Goal: Task Accomplishment & Management: Complete application form

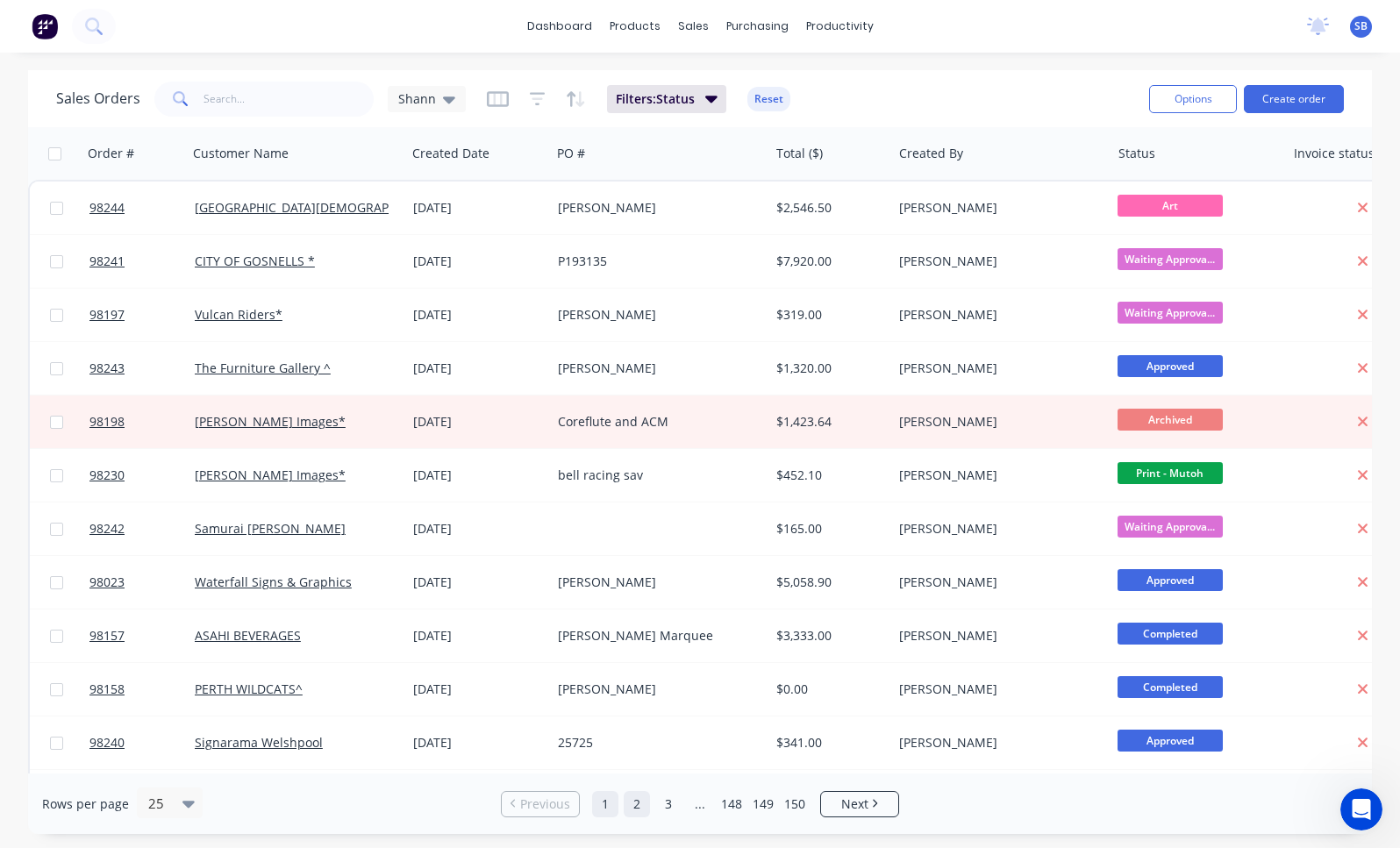
click at [637, 808] on link "2" at bounding box center [637, 804] width 26 height 26
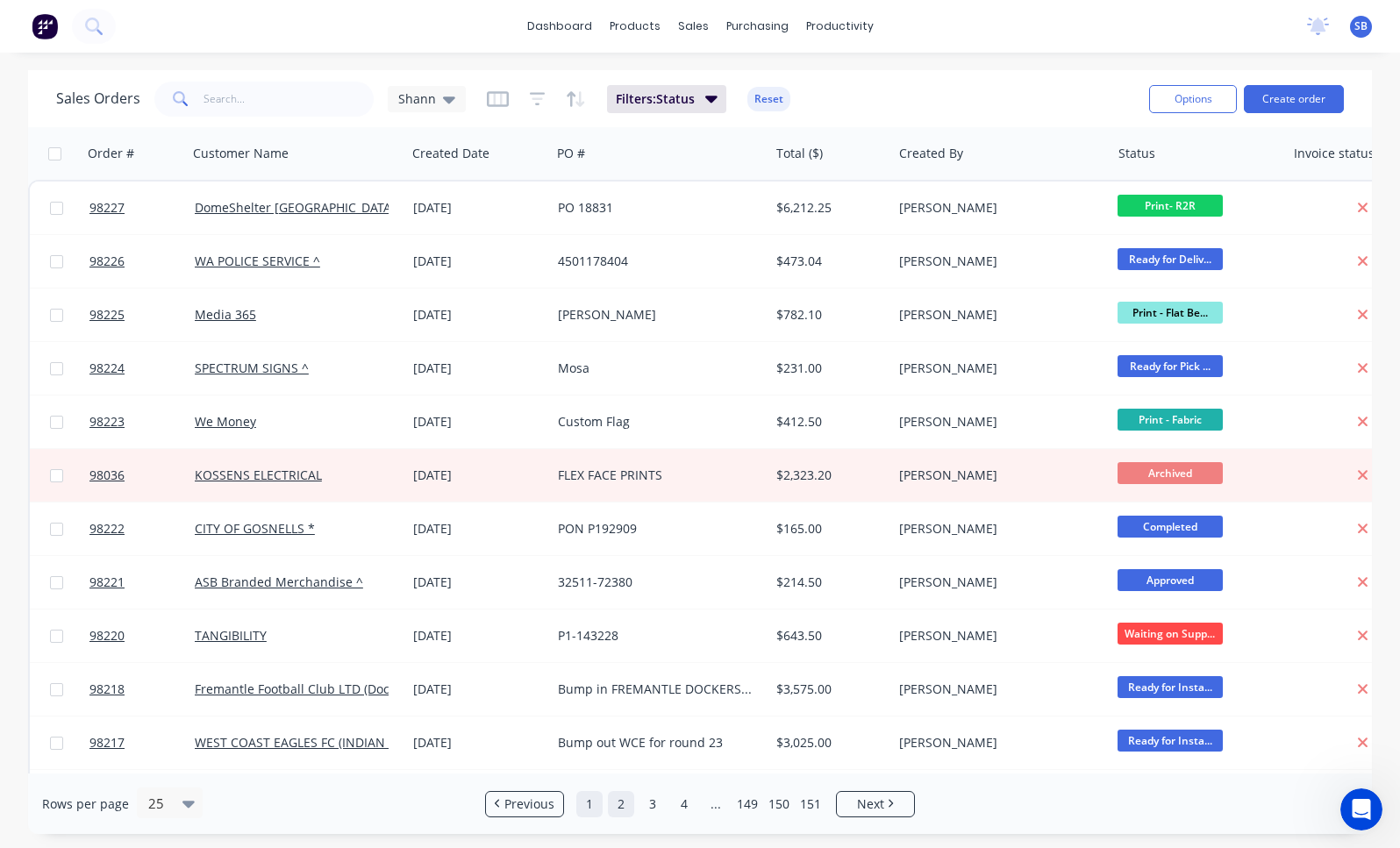
click at [593, 802] on link "1" at bounding box center [589, 804] width 26 height 26
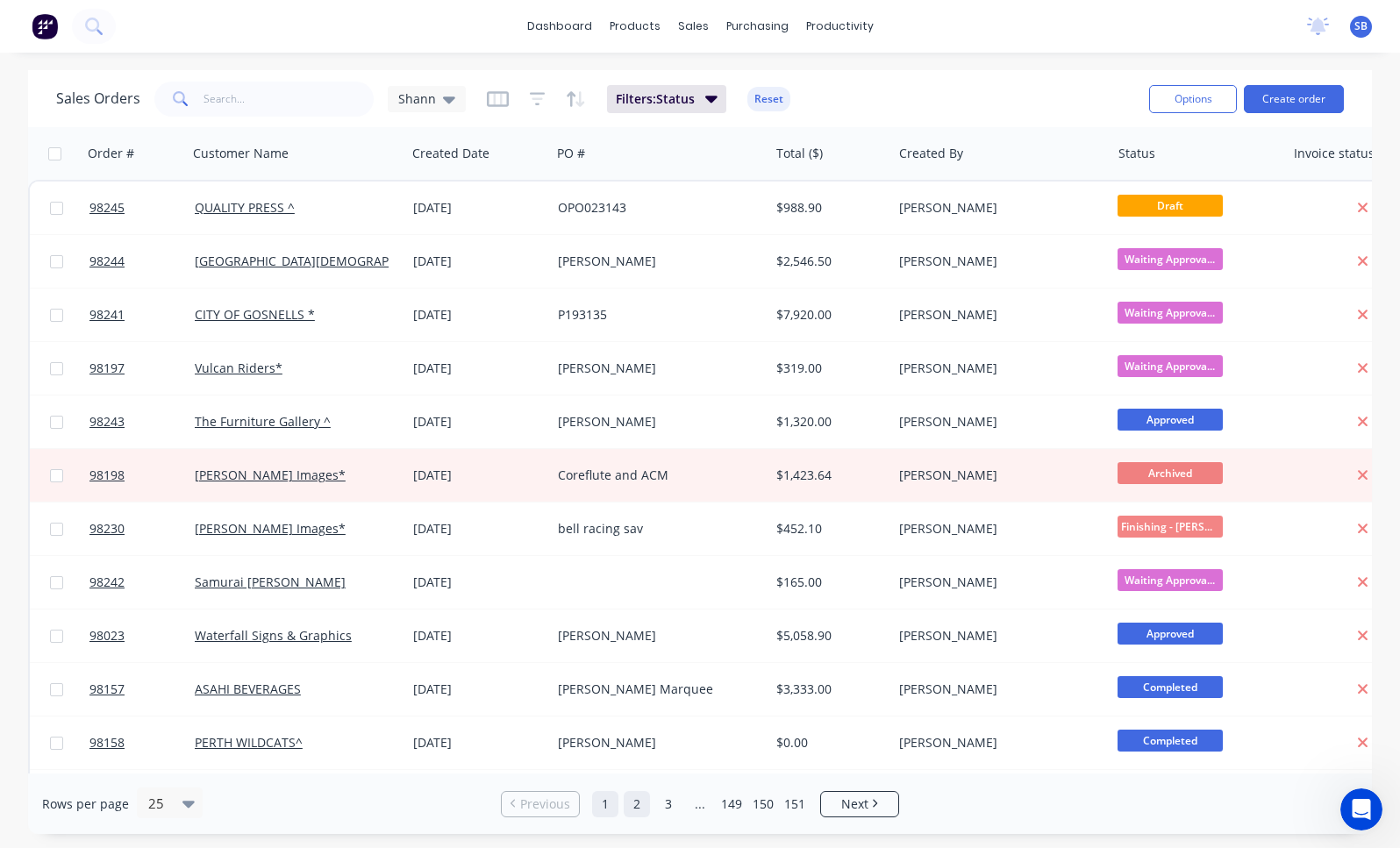
click at [632, 799] on link "2" at bounding box center [637, 804] width 26 height 26
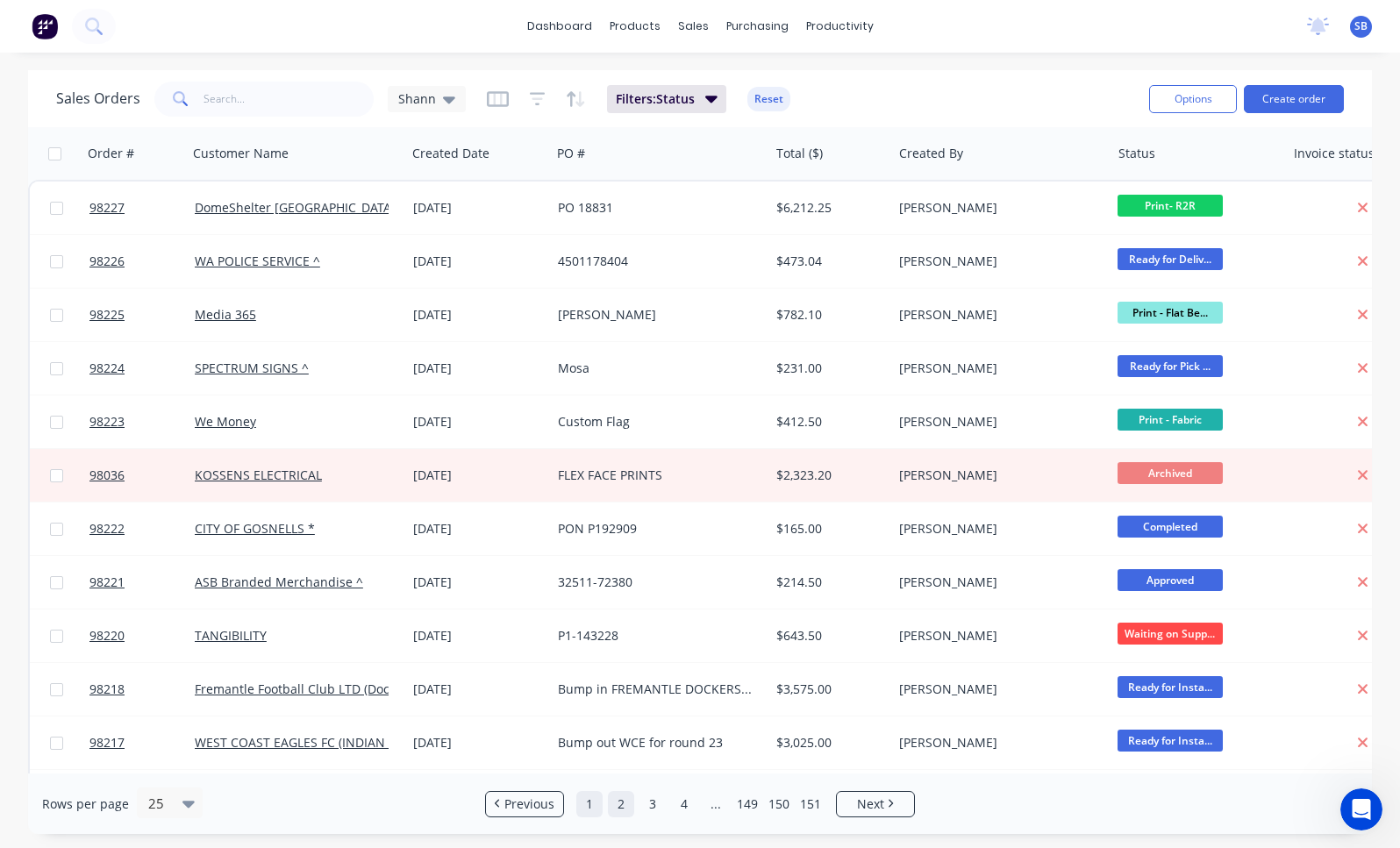
click at [590, 808] on link "1" at bounding box center [589, 804] width 26 height 26
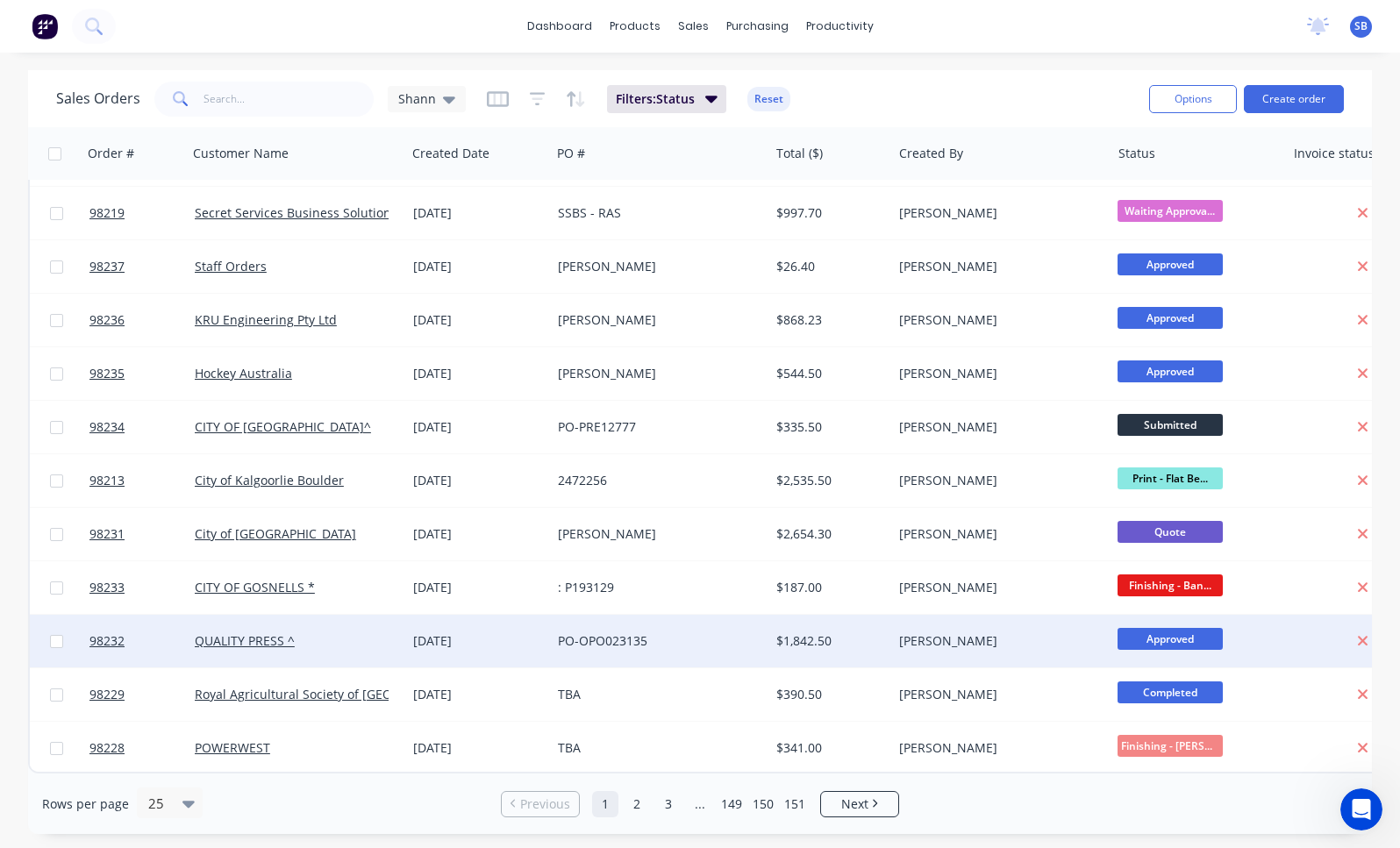
scroll to position [753, 0]
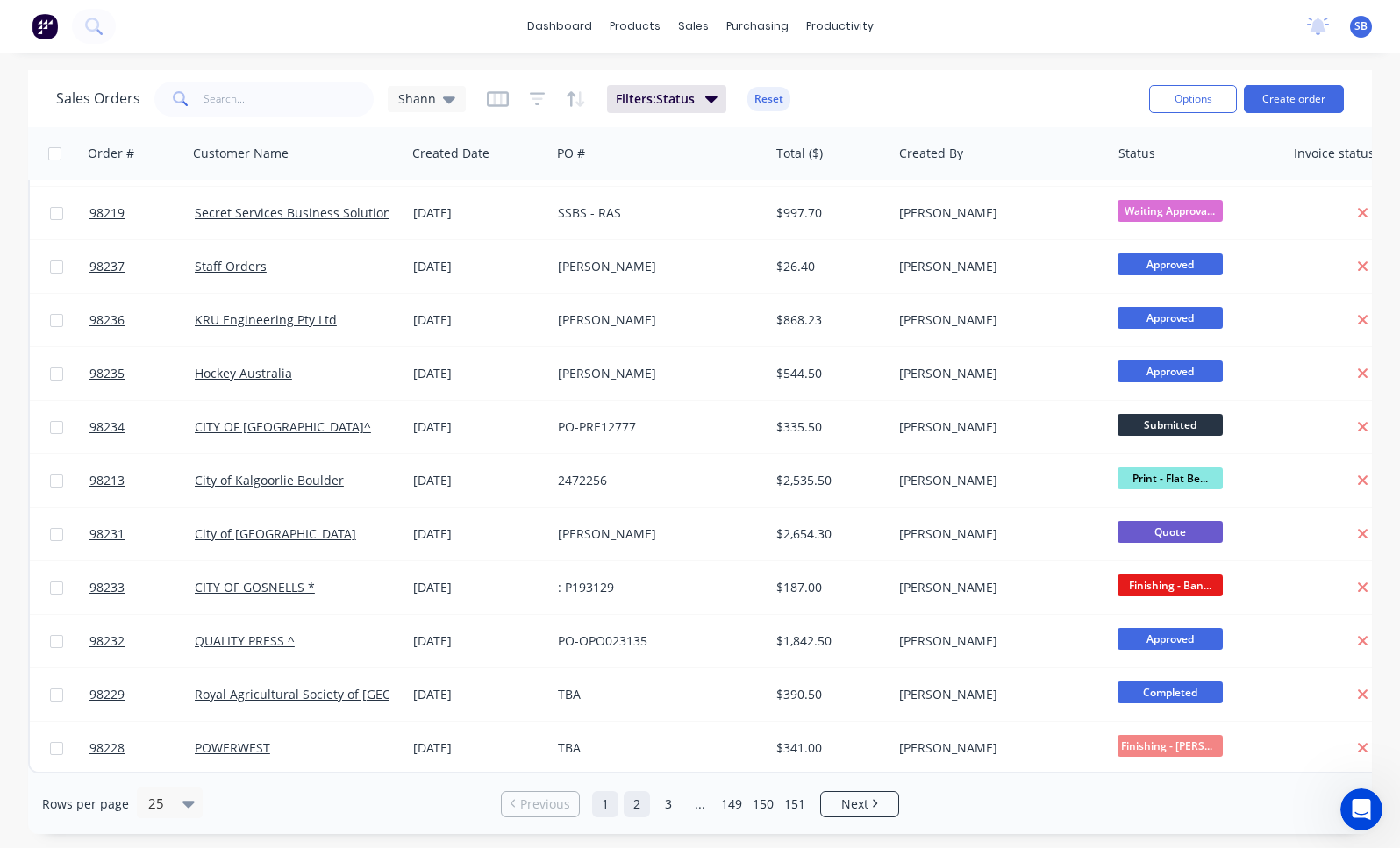
click at [639, 809] on link "2" at bounding box center [637, 804] width 26 height 26
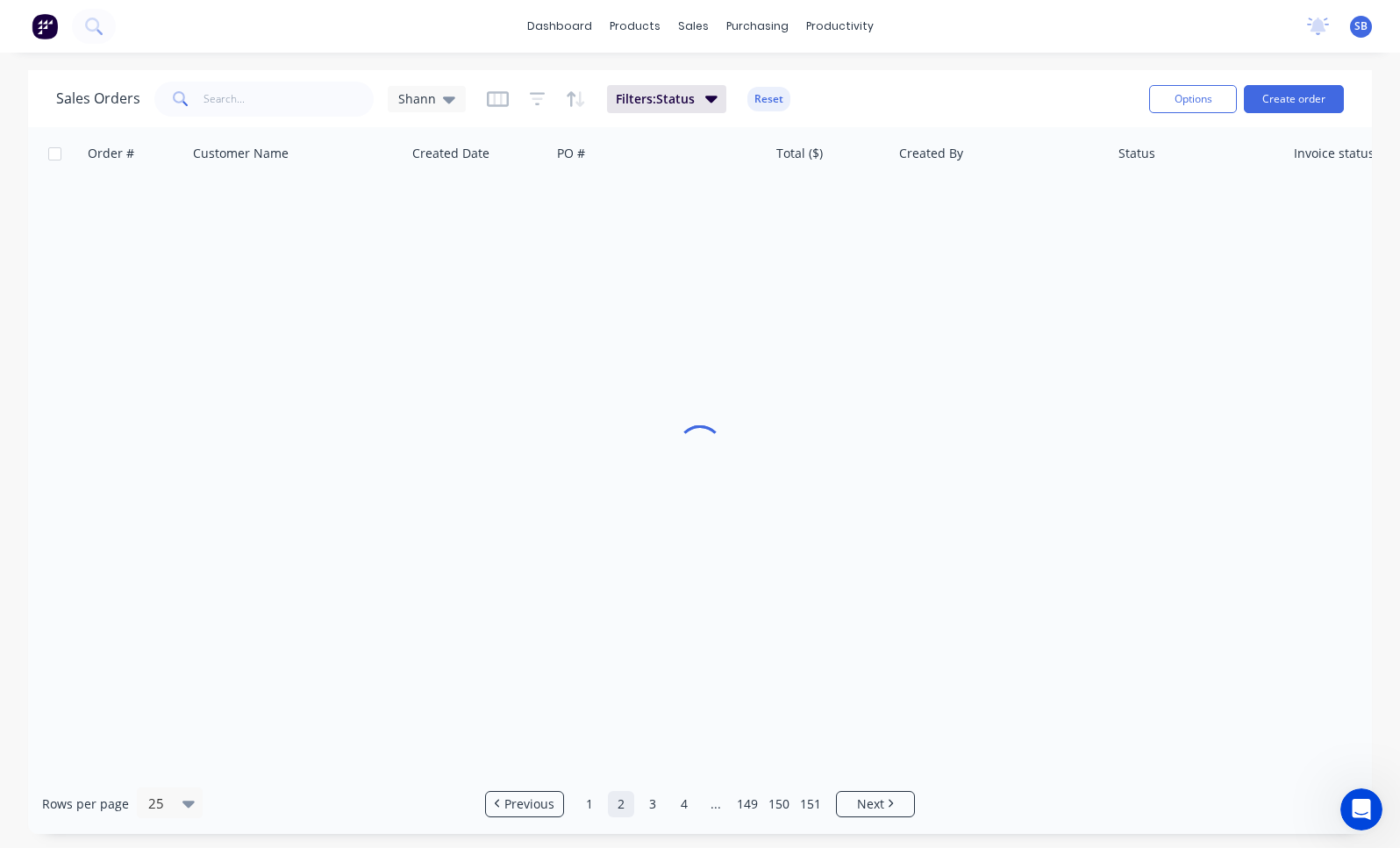
scroll to position [0, 0]
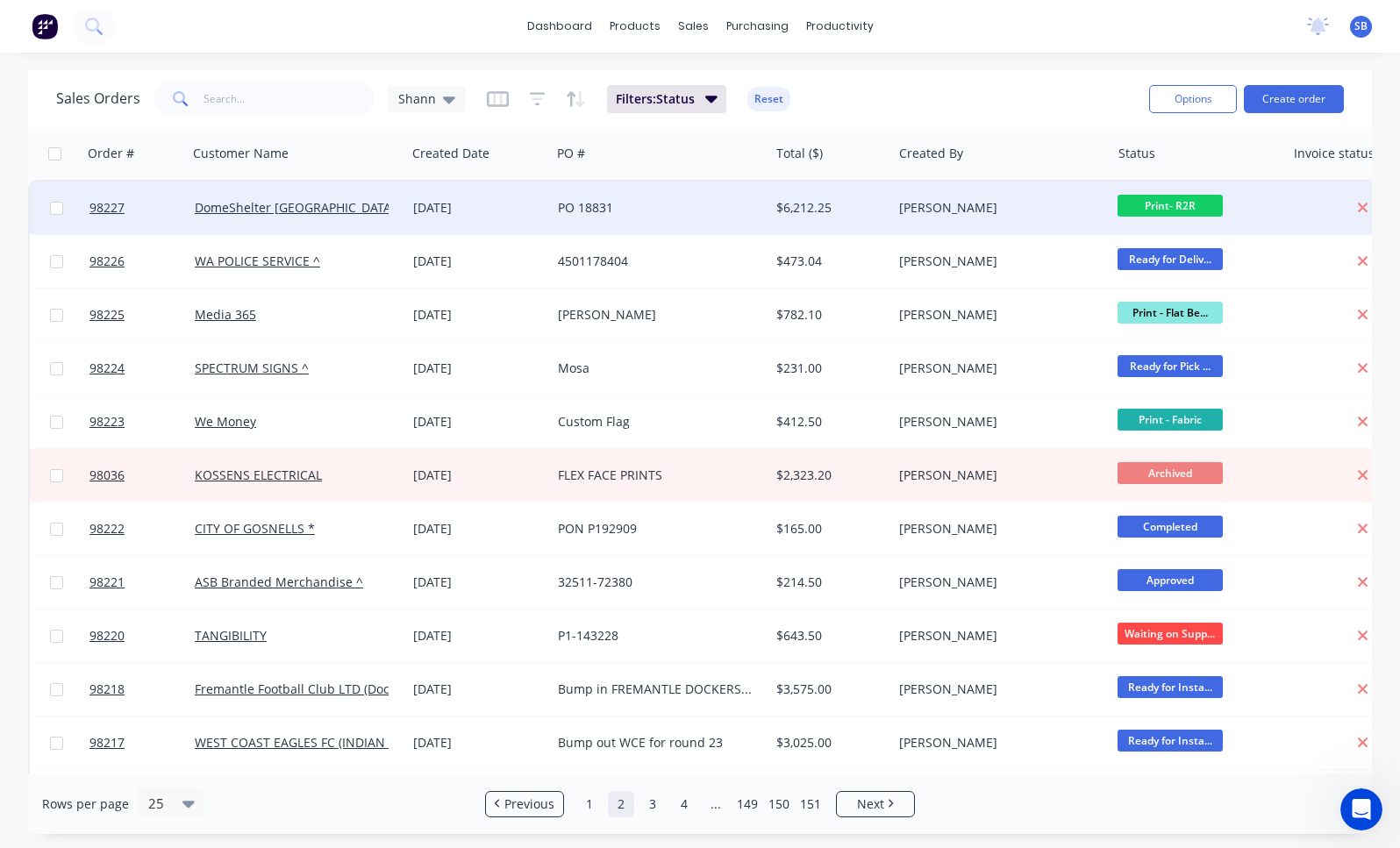
click at [652, 205] on div "PO 18831" at bounding box center [654, 208] width 194 height 18
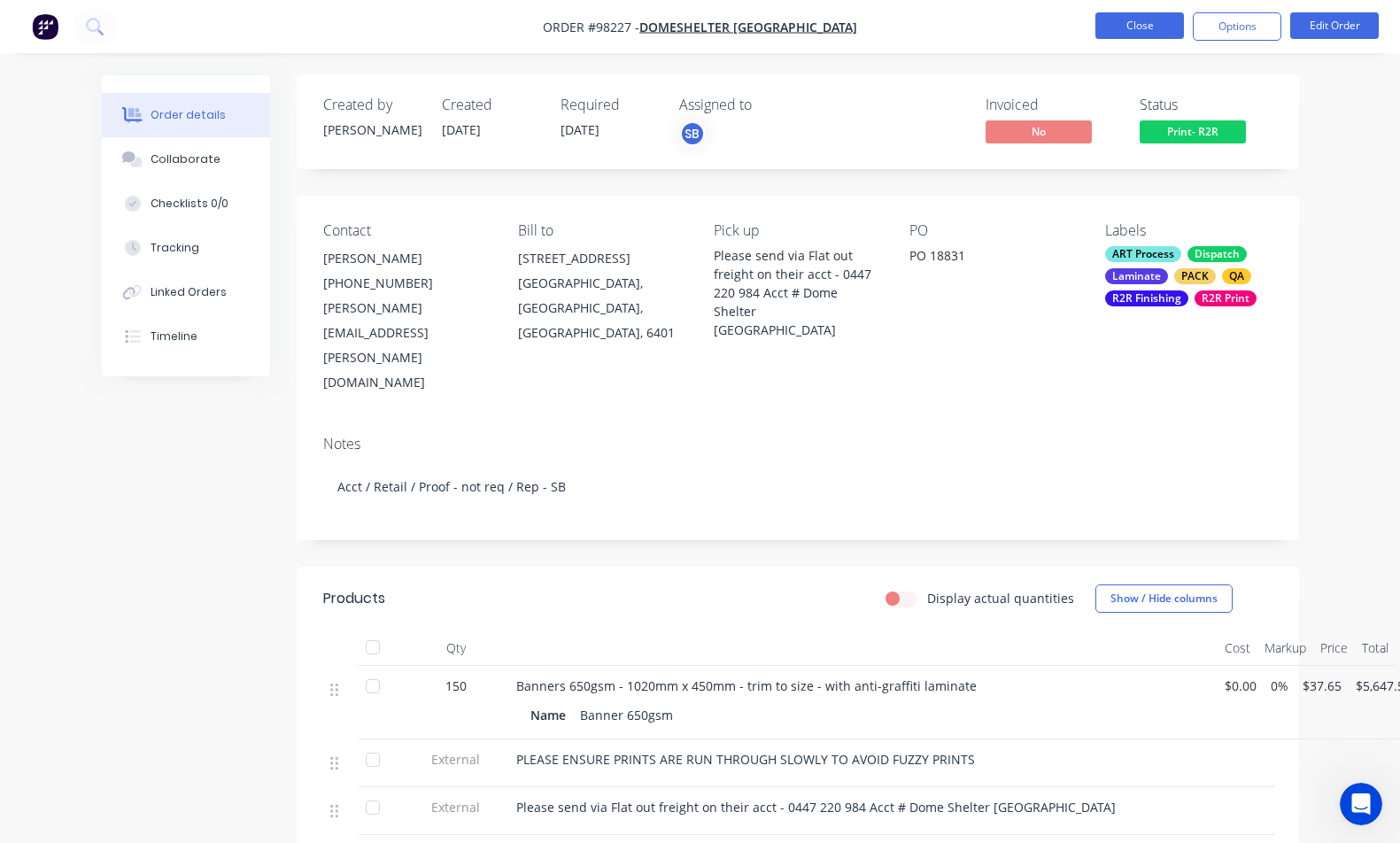
click at [1120, 16] on button "Close" at bounding box center [1140, 26] width 89 height 27
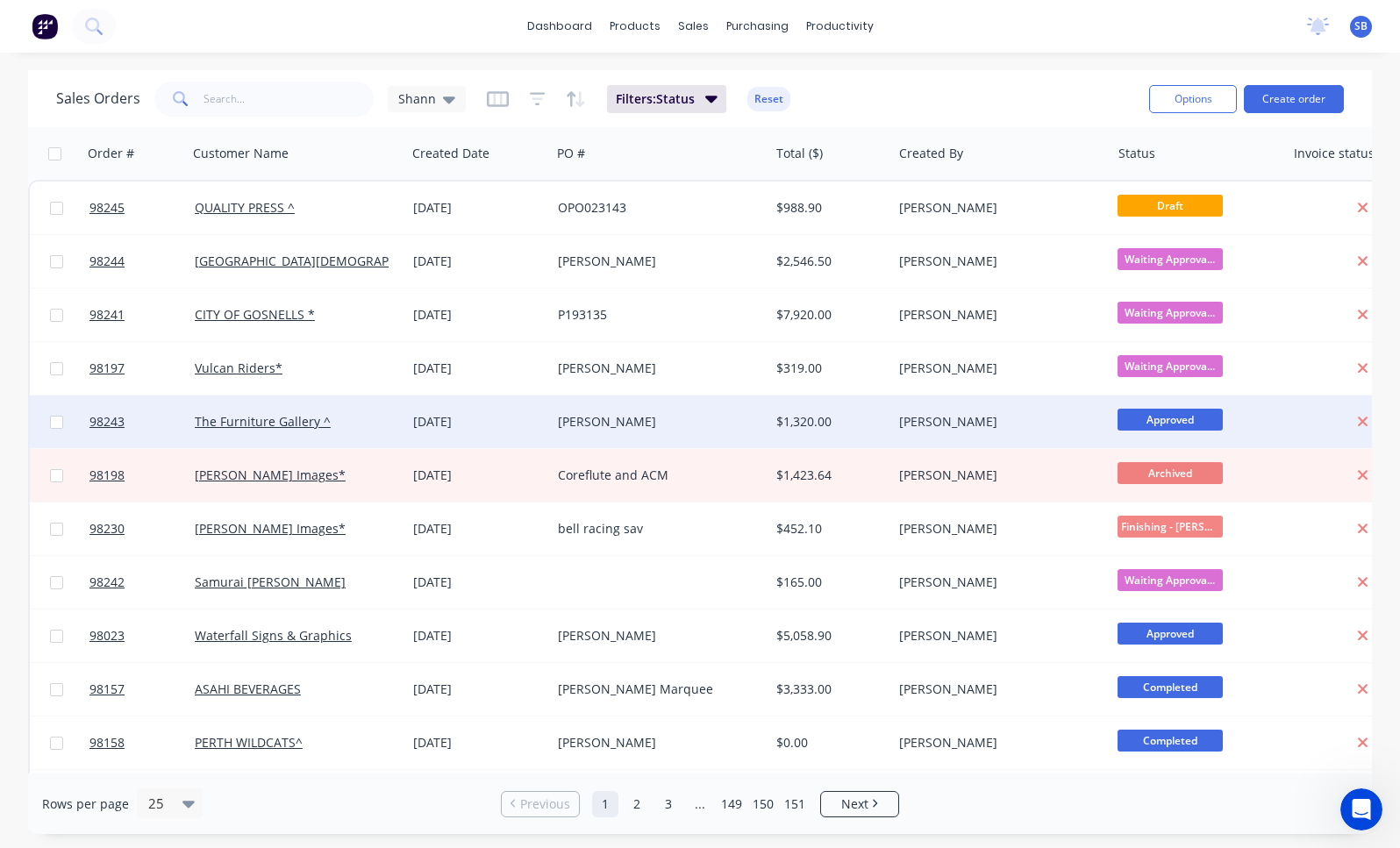
click at [582, 417] on div "[PERSON_NAME]" at bounding box center [654, 422] width 194 height 18
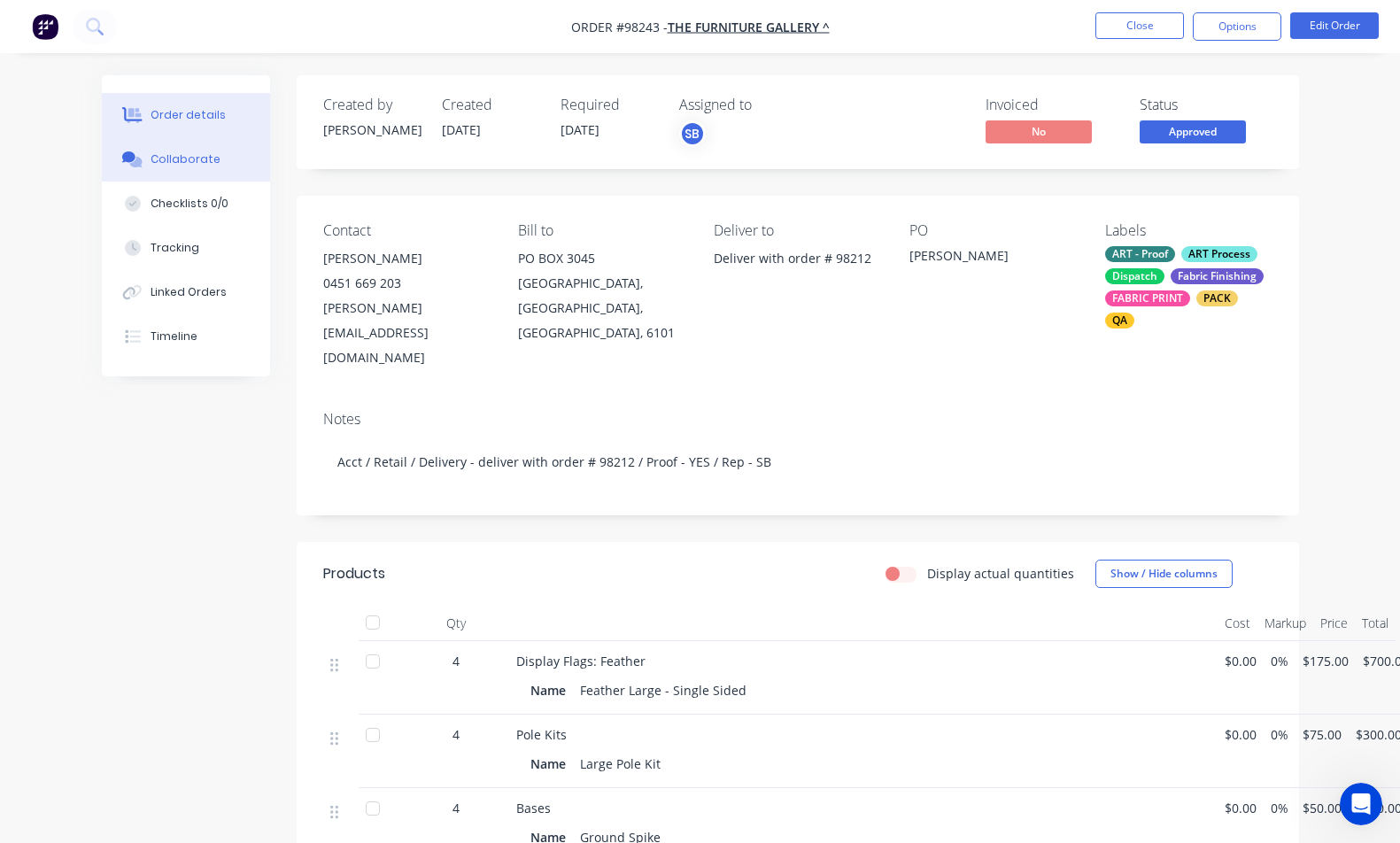
click at [174, 149] on button "Collaborate" at bounding box center [186, 159] width 168 height 44
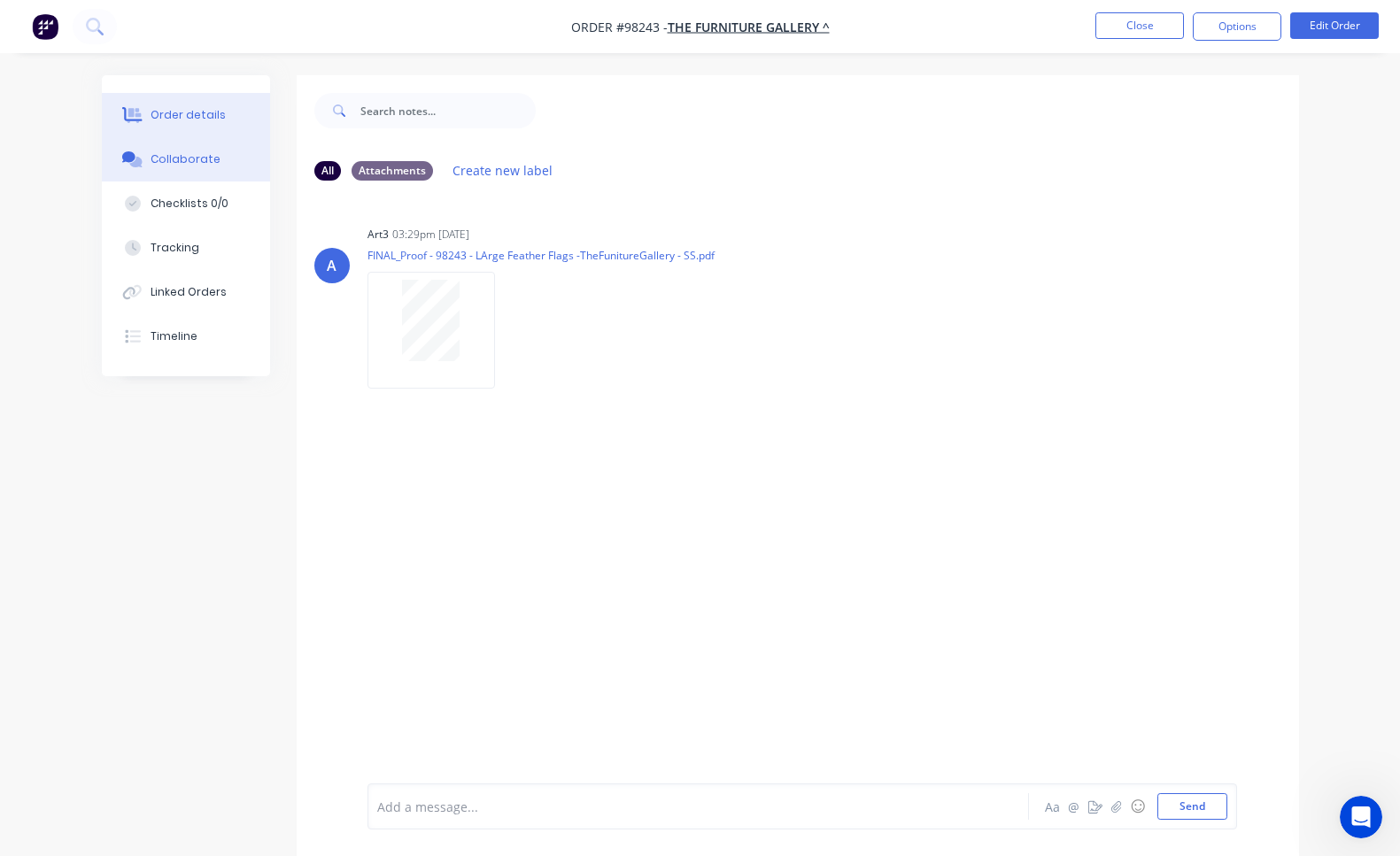
click at [128, 116] on icon at bounding box center [132, 116] width 20 height 16
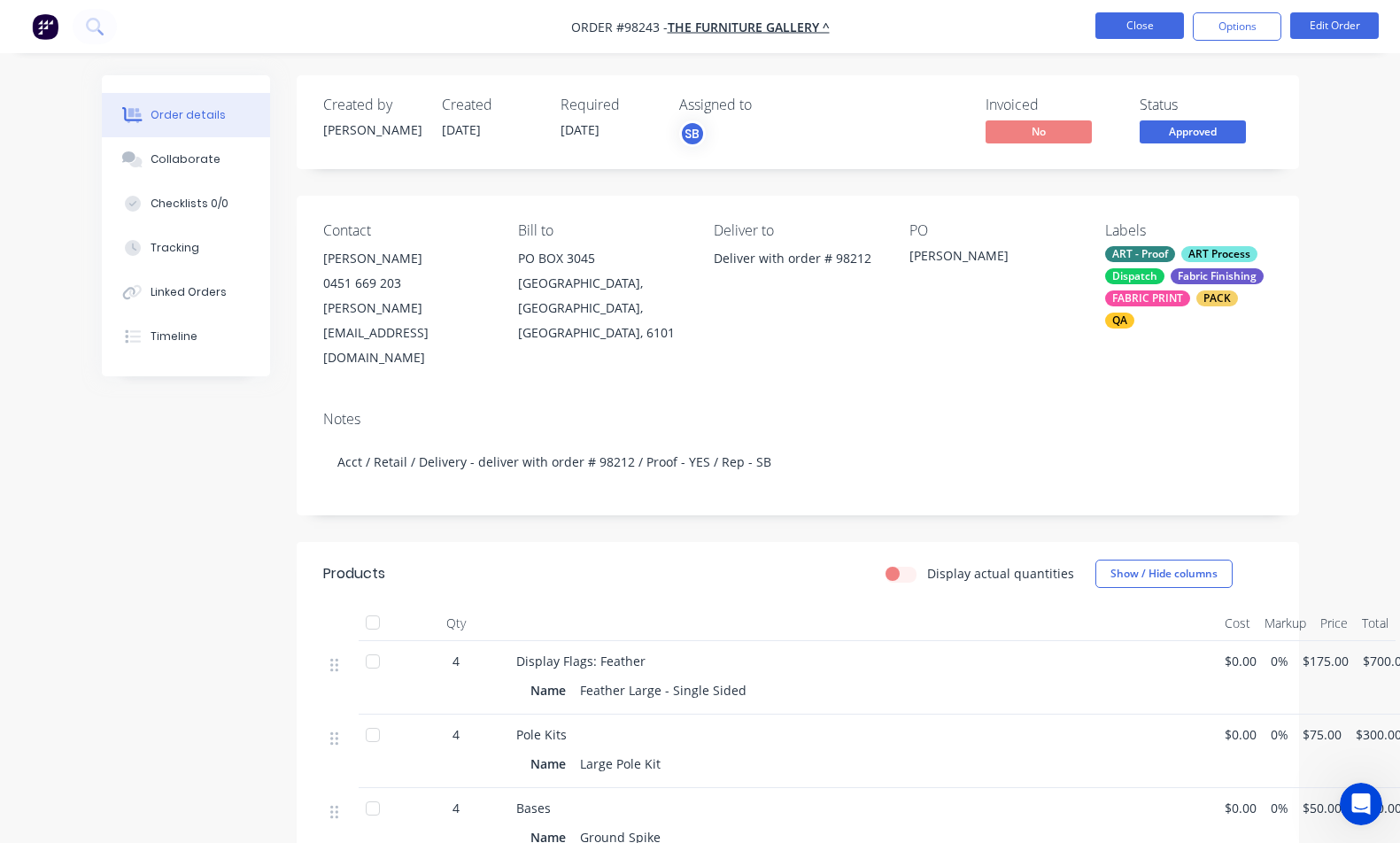
click at [1127, 25] on button "Close" at bounding box center [1140, 26] width 89 height 27
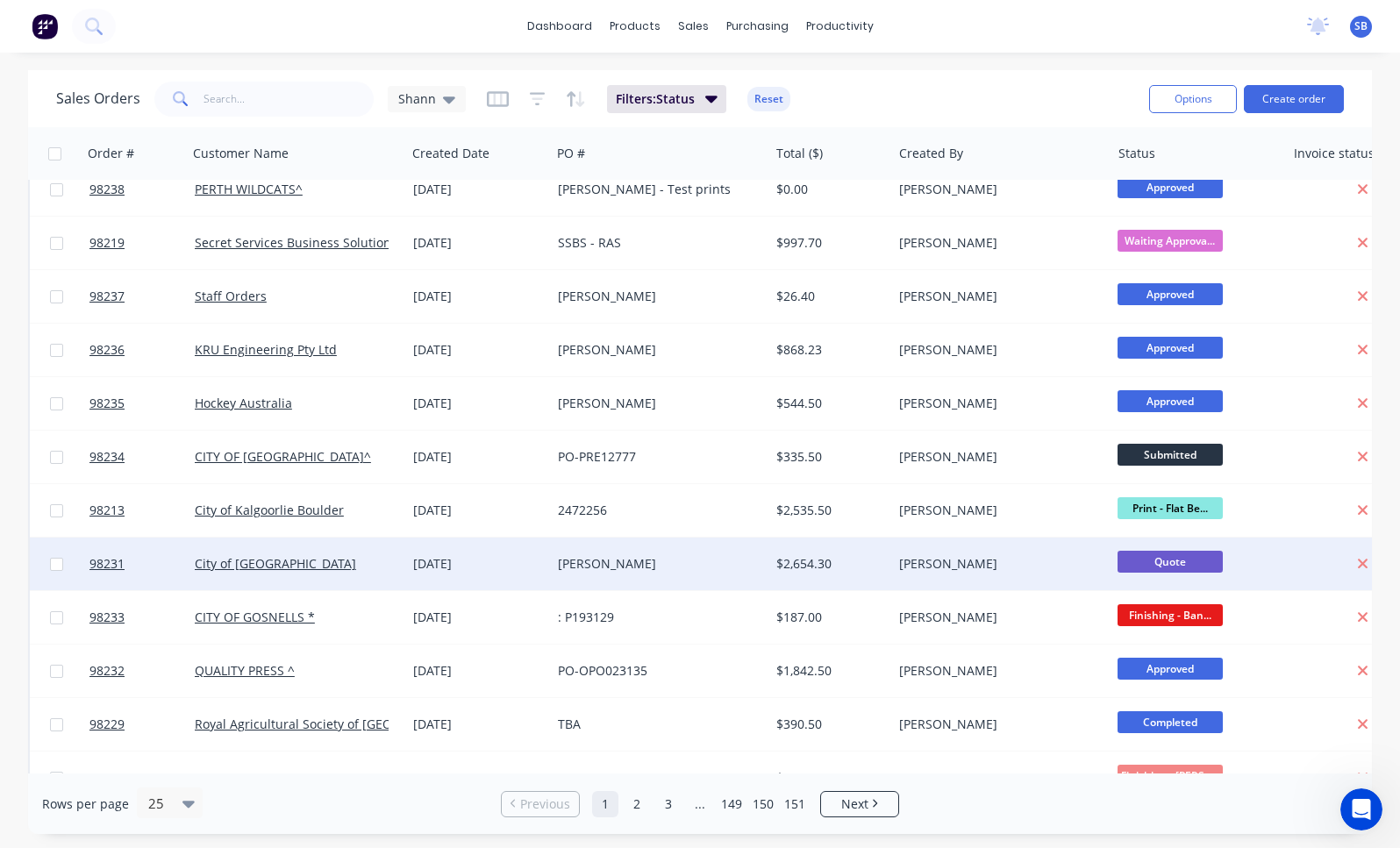
scroll to position [753, 0]
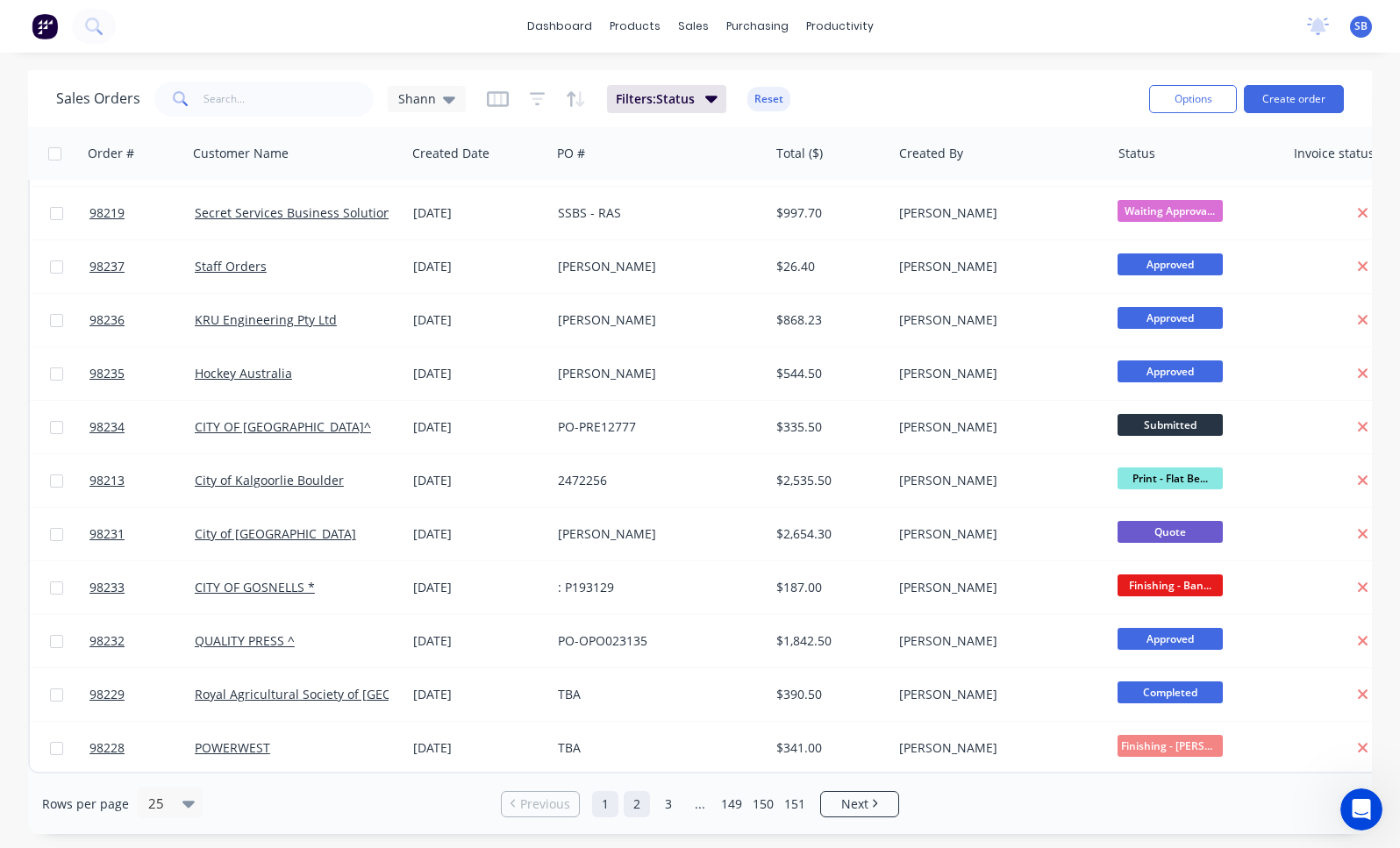
click at [636, 805] on link "2" at bounding box center [637, 804] width 26 height 26
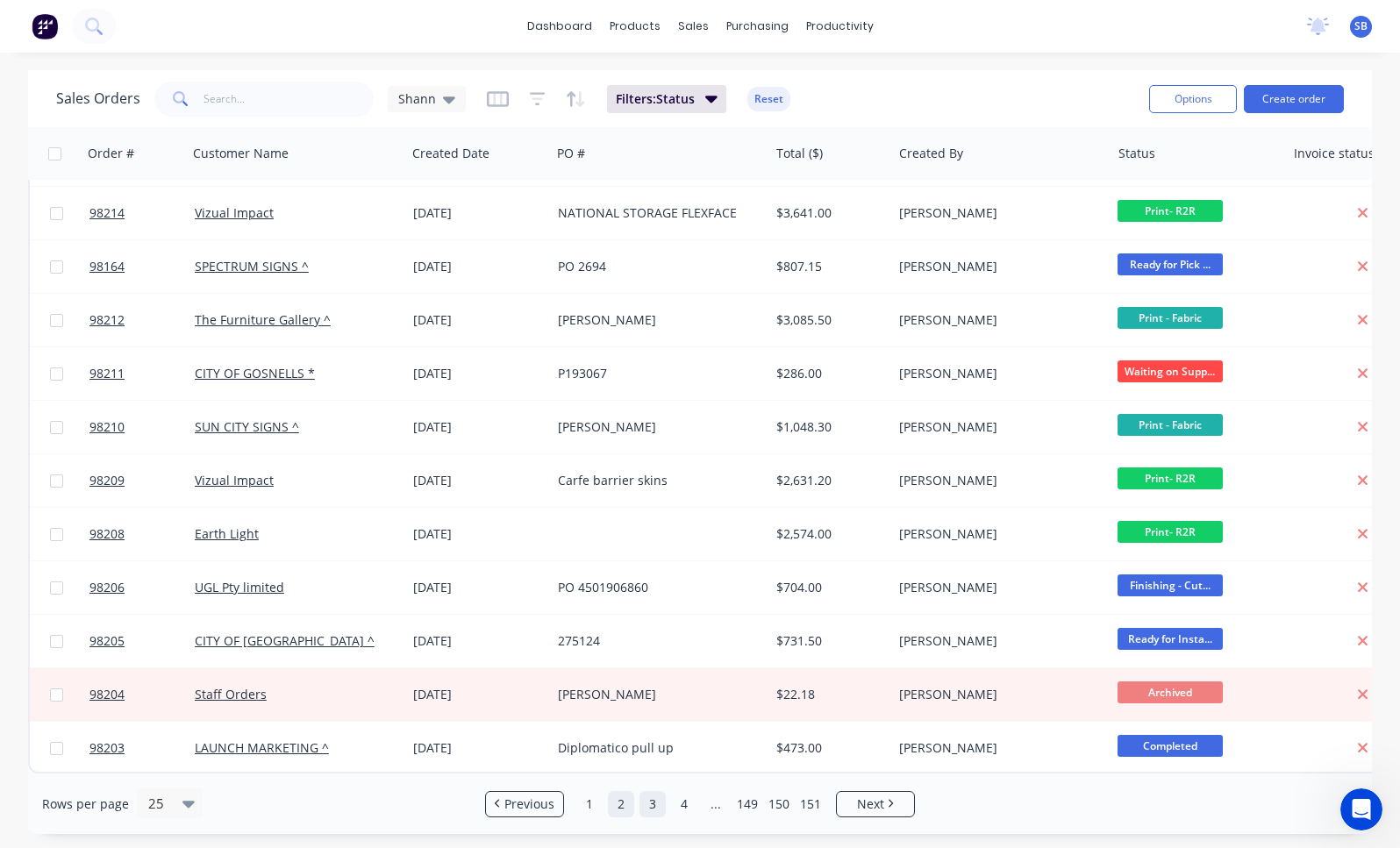
click at [652, 806] on link "3" at bounding box center [652, 804] width 26 height 26
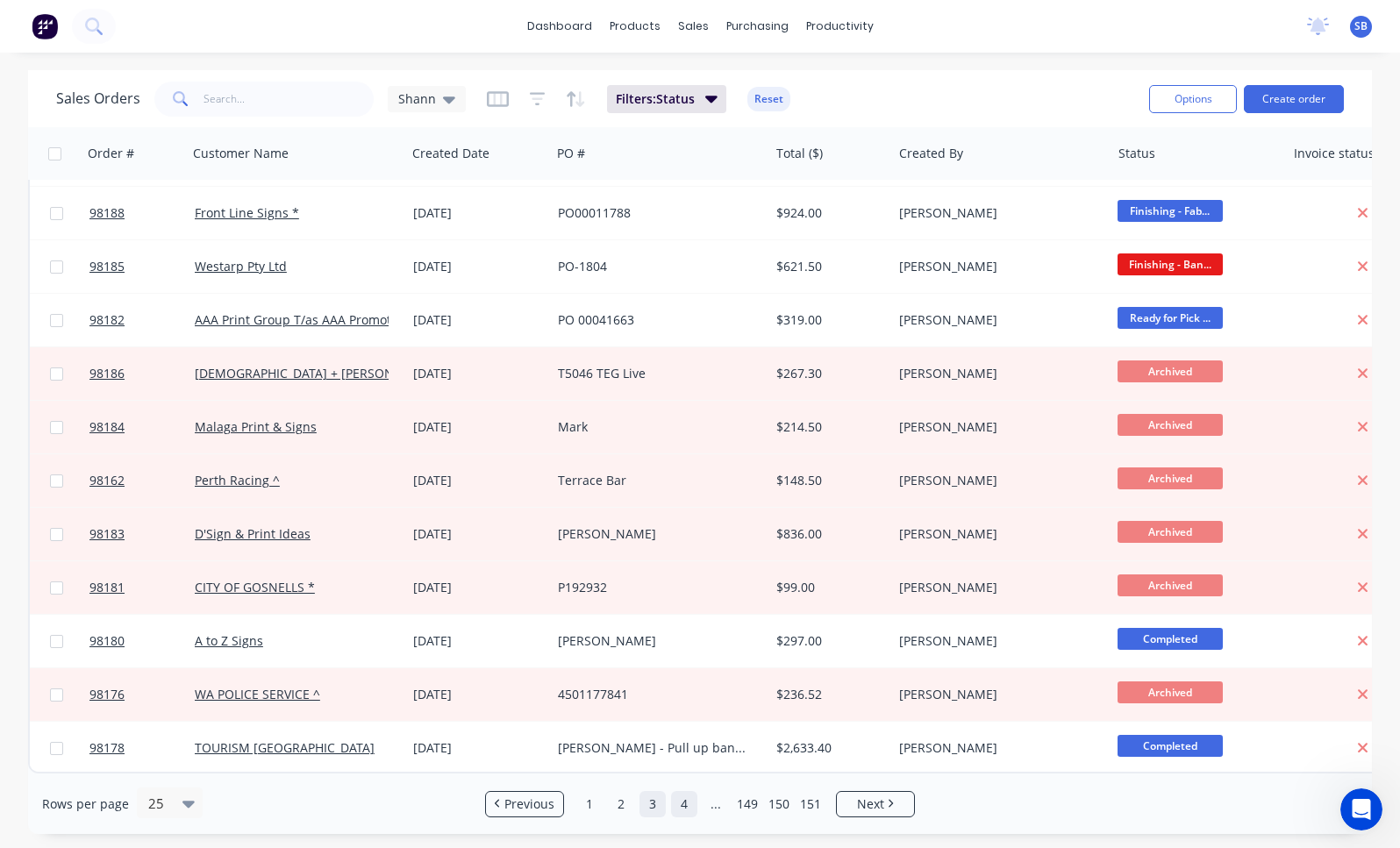
click at [685, 799] on link "4" at bounding box center [684, 804] width 26 height 26
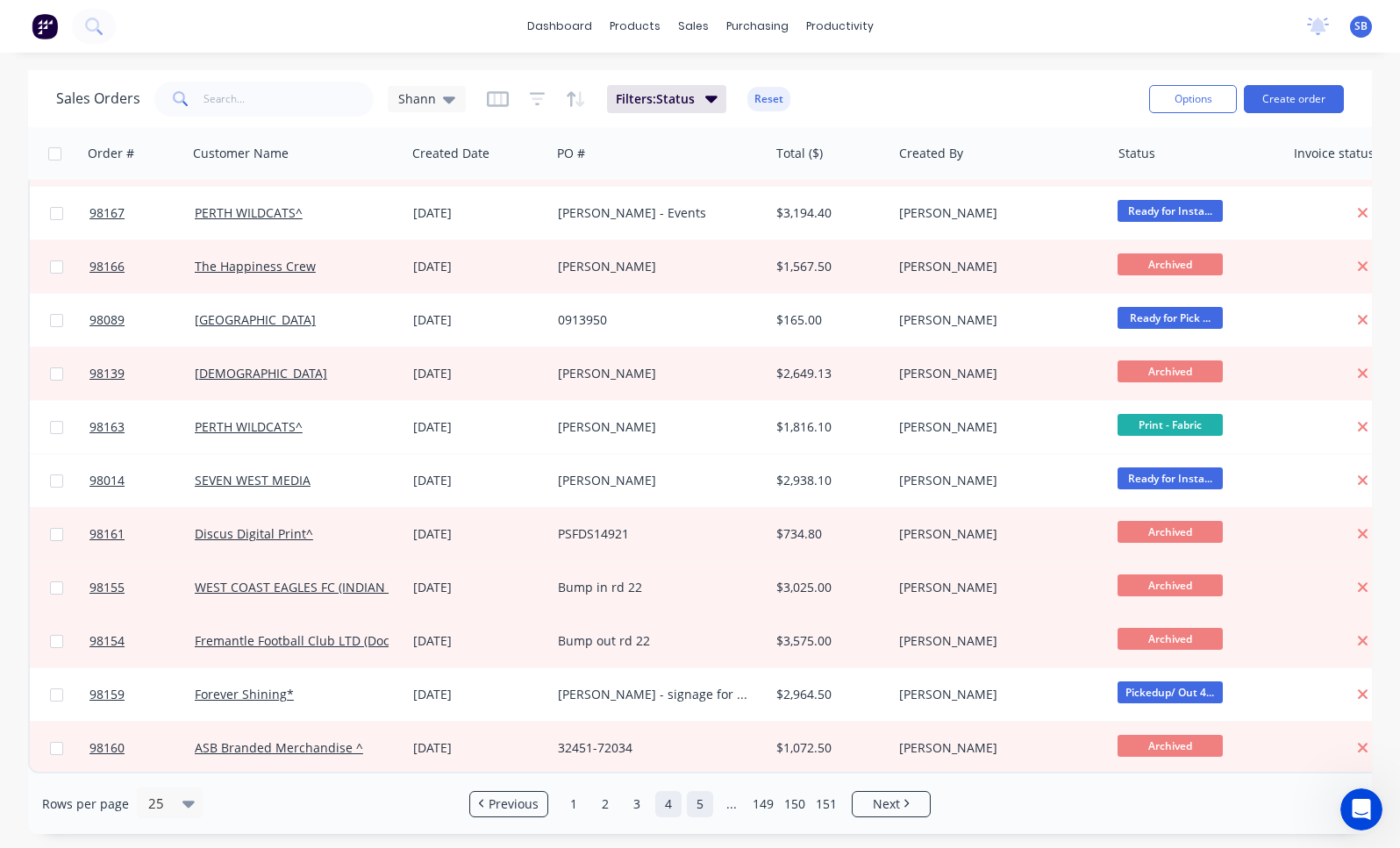
click at [706, 803] on link "5" at bounding box center [700, 804] width 26 height 26
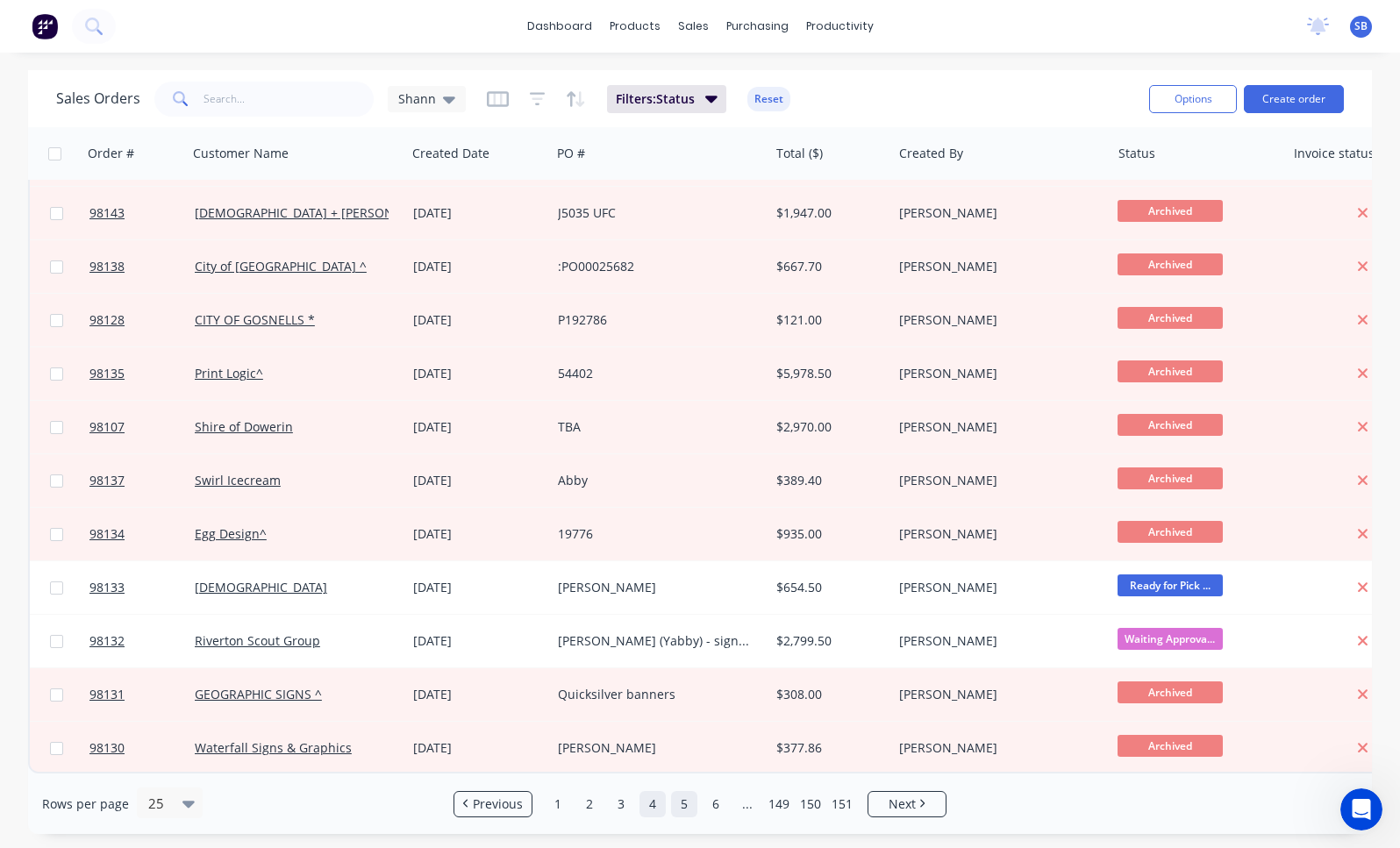
click at [661, 808] on link "4" at bounding box center [652, 804] width 26 height 26
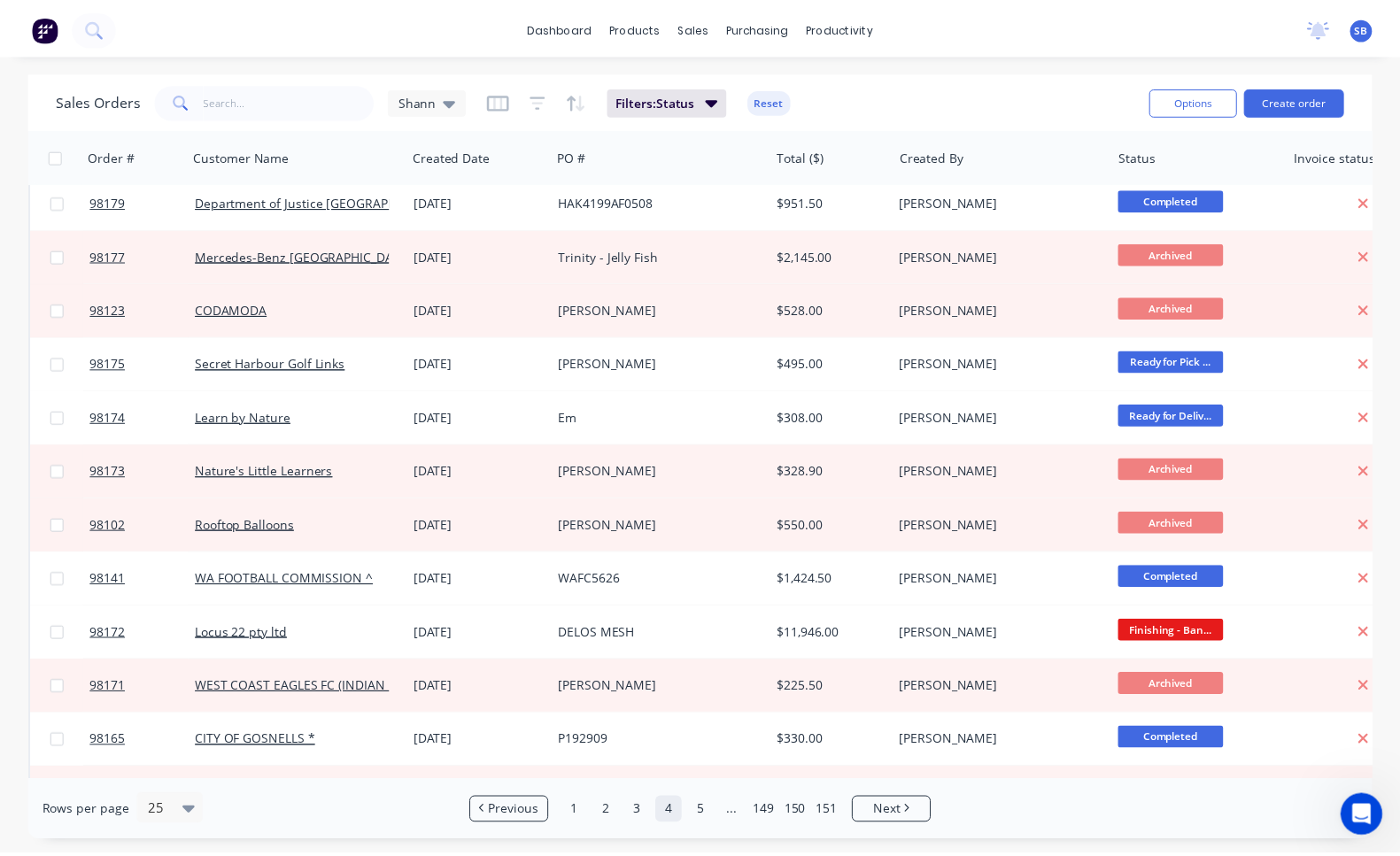
scroll to position [0, 0]
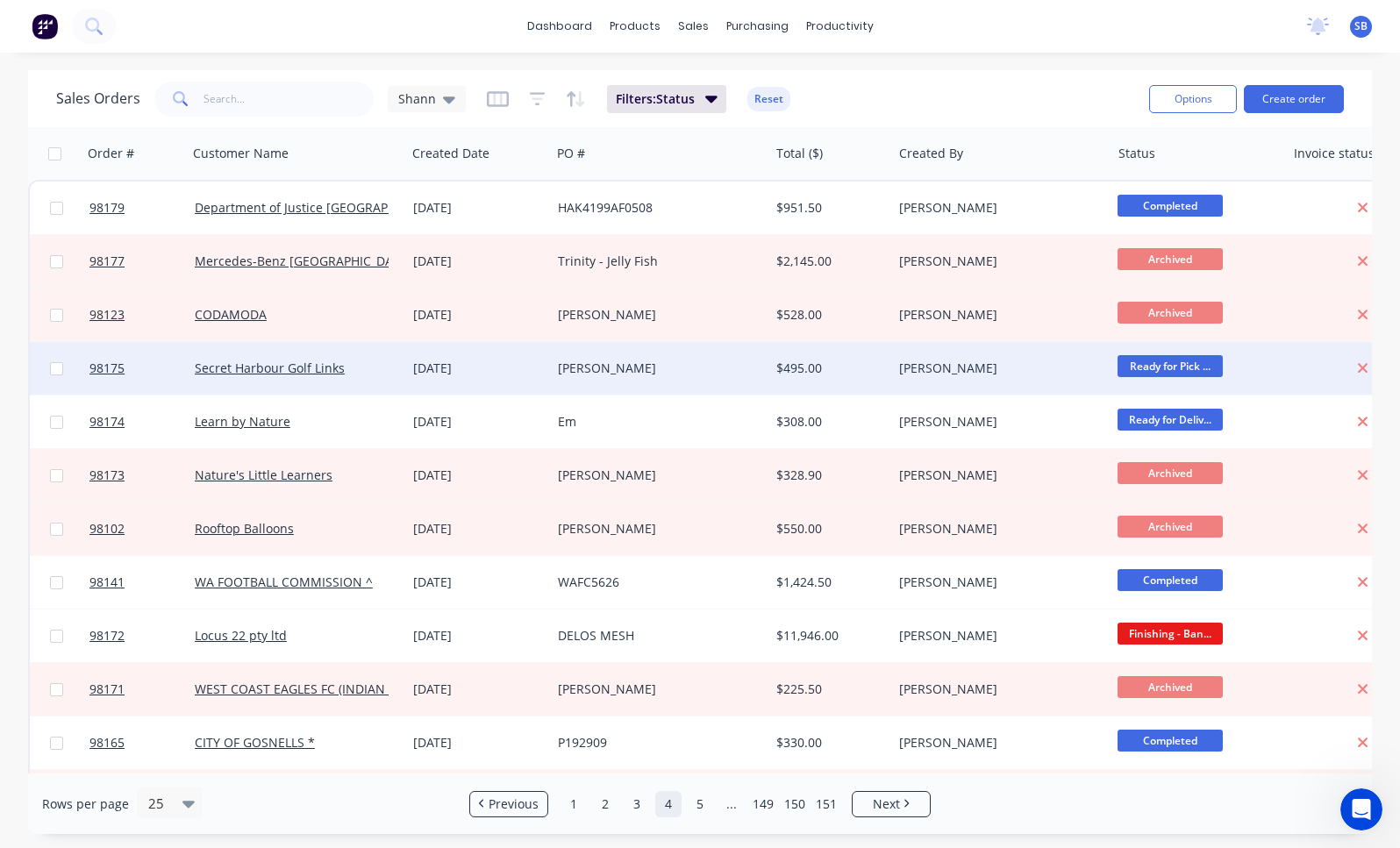
click at [568, 379] on div "[PERSON_NAME]" at bounding box center [660, 368] width 218 height 53
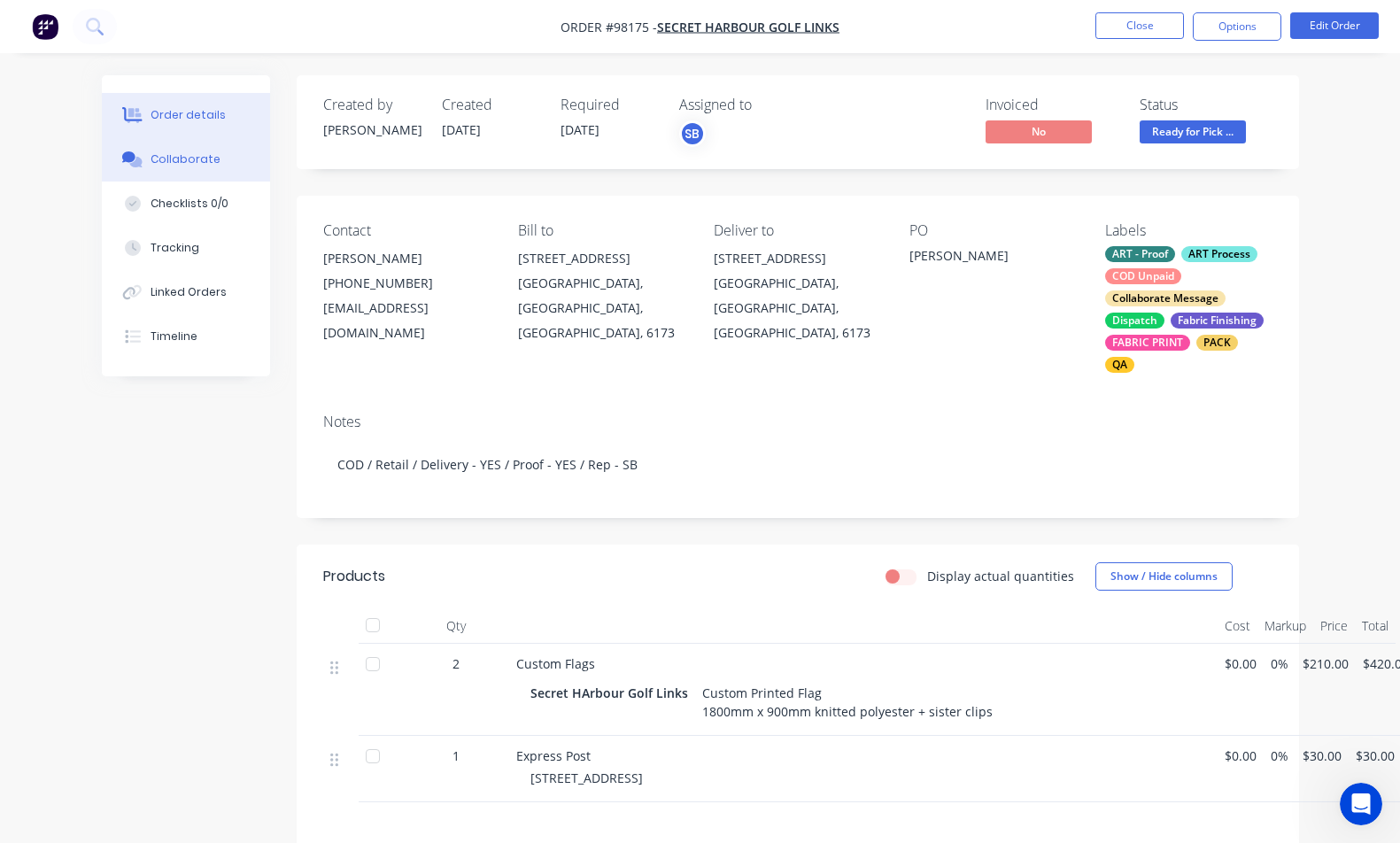
click at [210, 169] on button "Collaborate" at bounding box center [186, 159] width 168 height 44
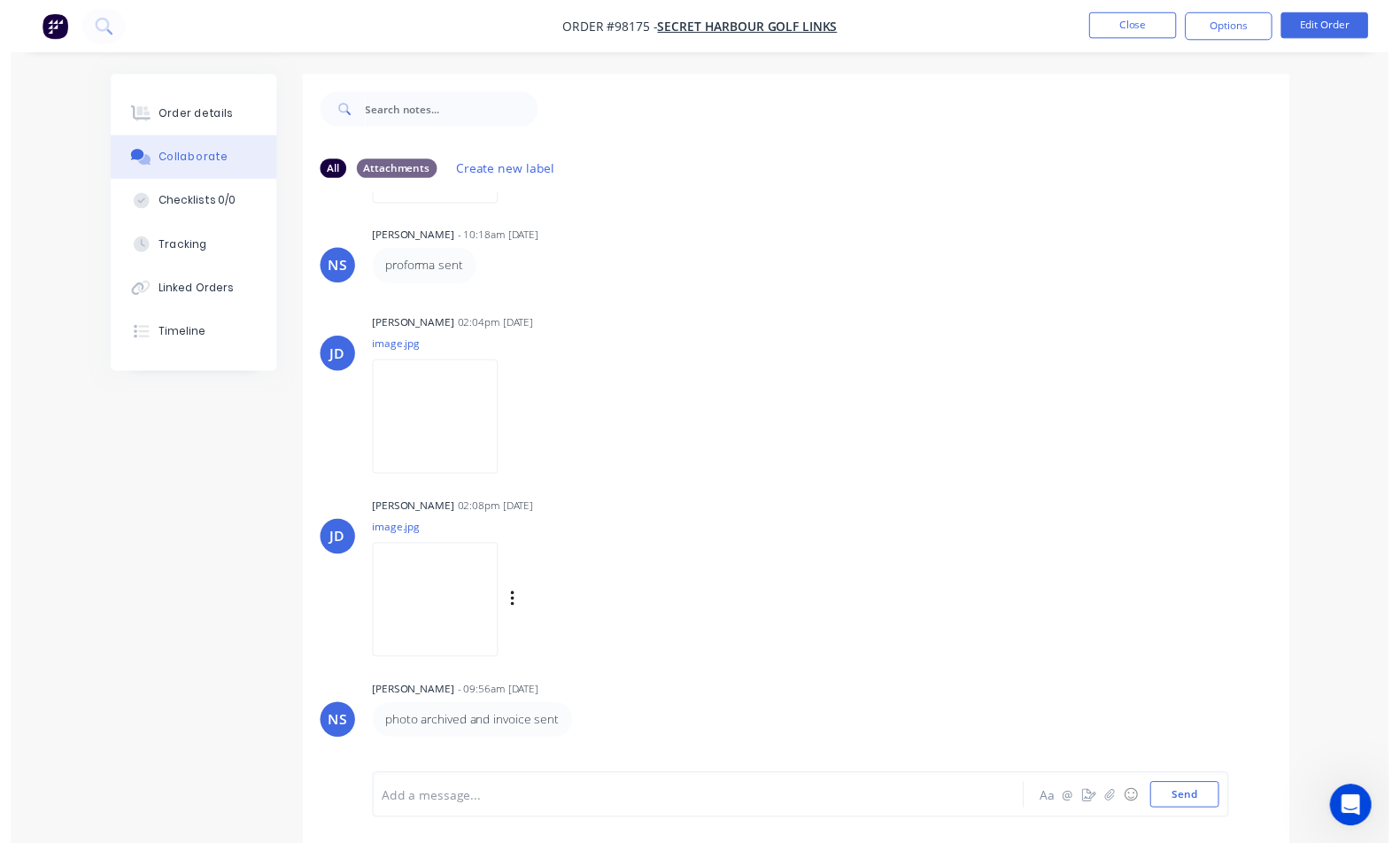
scroll to position [27, 0]
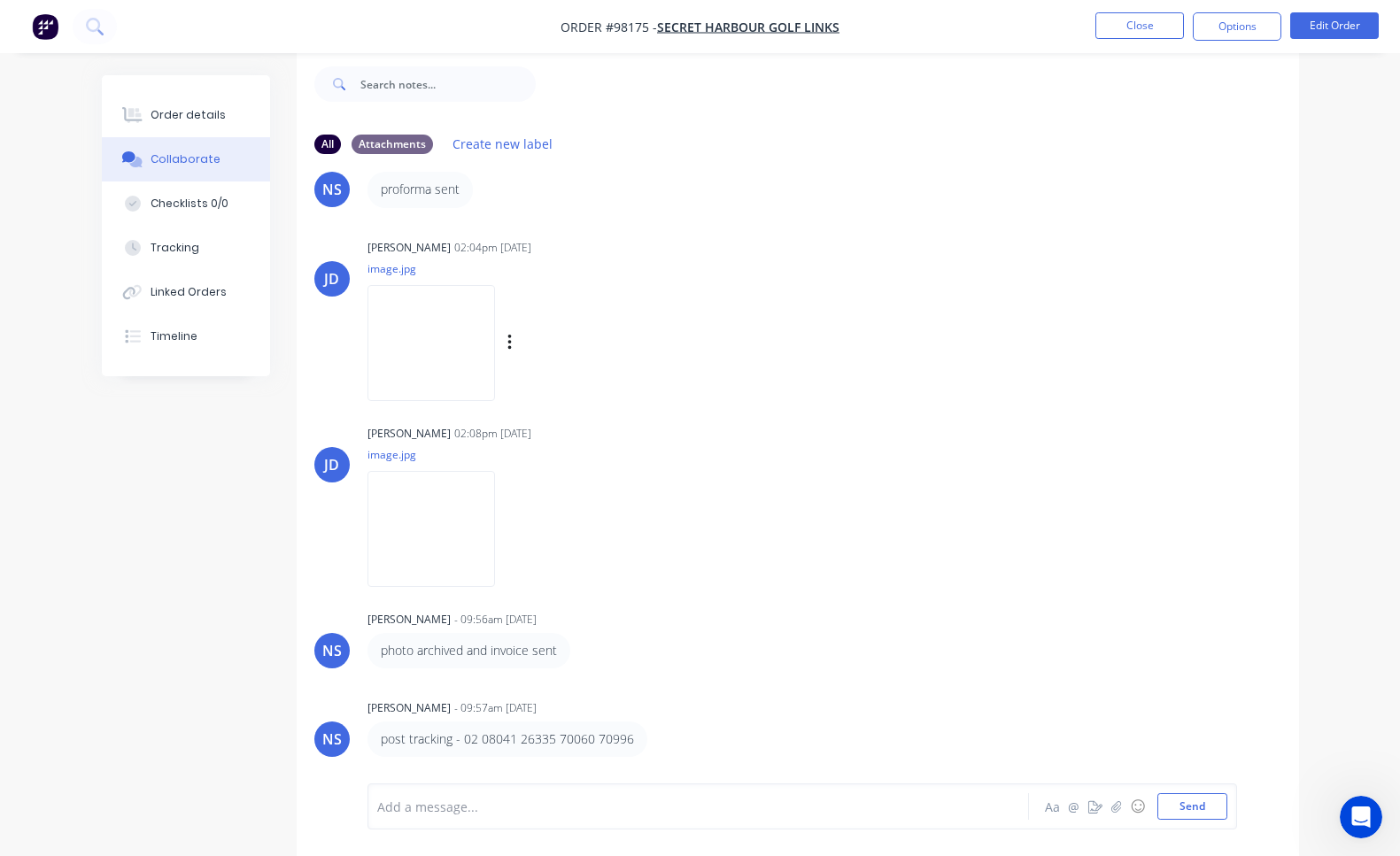
click at [456, 380] on img at bounding box center [430, 343] width 127 height 116
click at [198, 116] on div "Order details" at bounding box center [188, 116] width 76 height 16
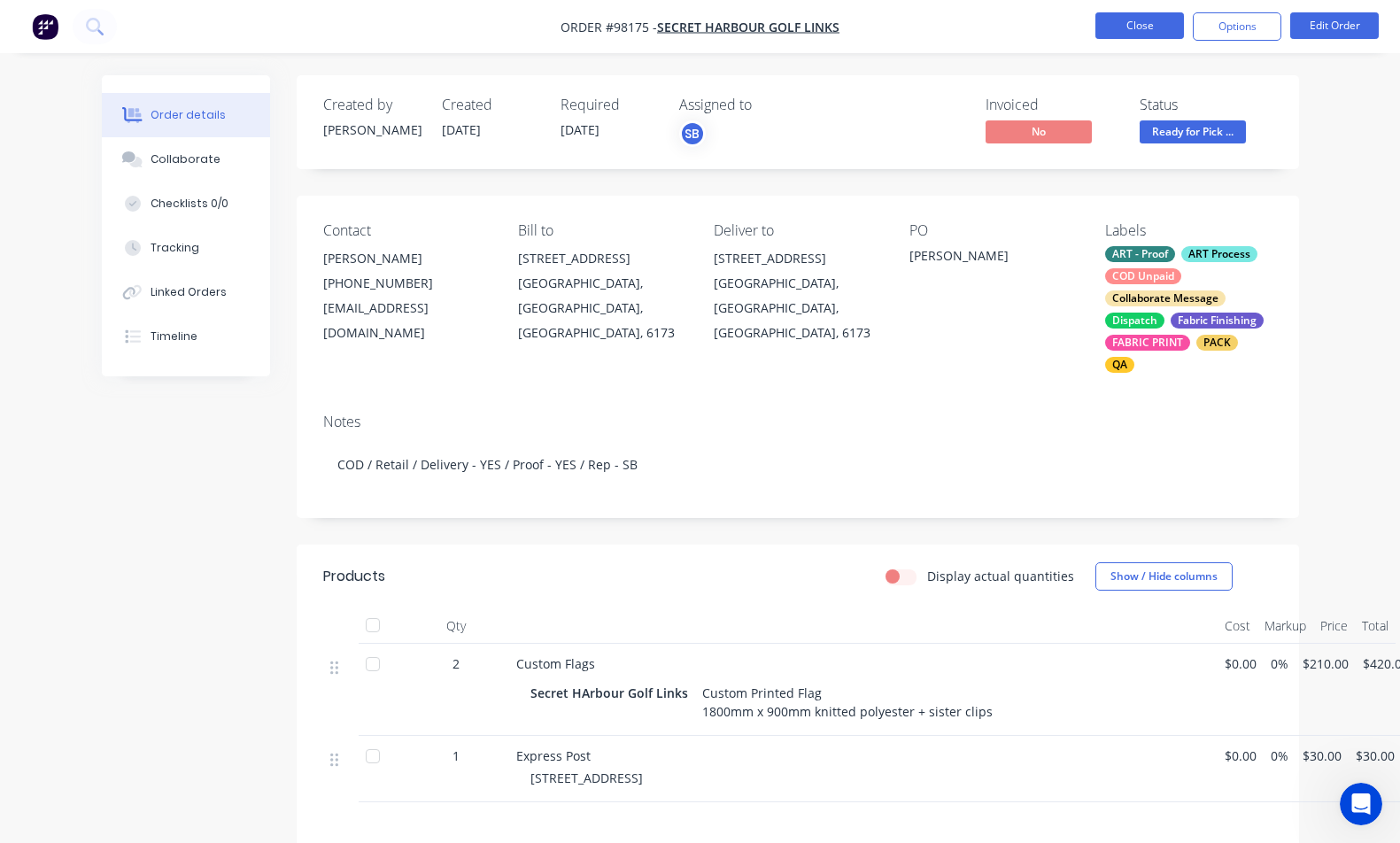
click at [1156, 28] on button "Close" at bounding box center [1140, 26] width 89 height 27
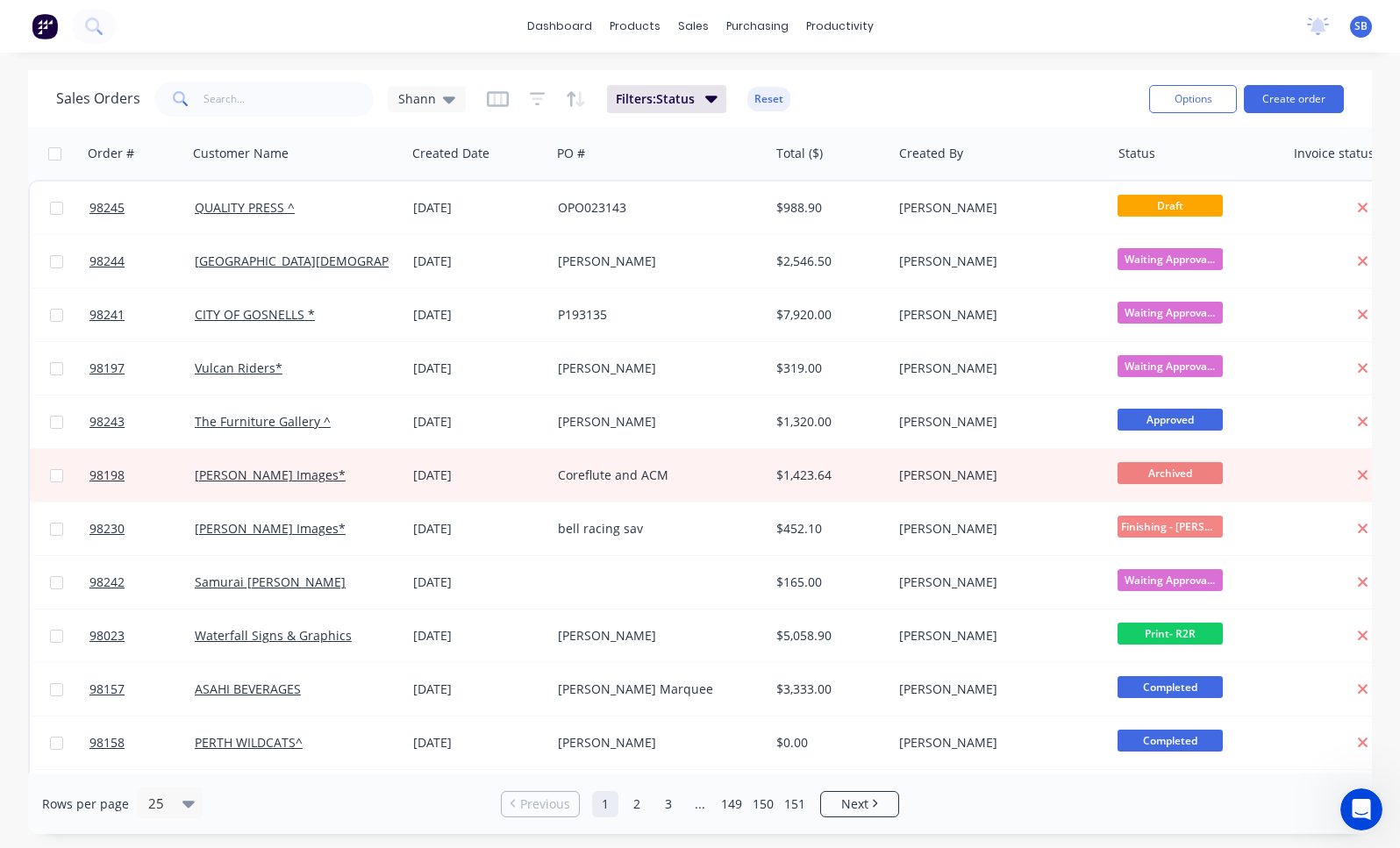
click at [887, 101] on div "Sales Orders Shann Filters: Status Reset" at bounding box center [595, 99] width 1079 height 43
click at [1281, 96] on button "Create order" at bounding box center [1293, 100] width 100 height 28
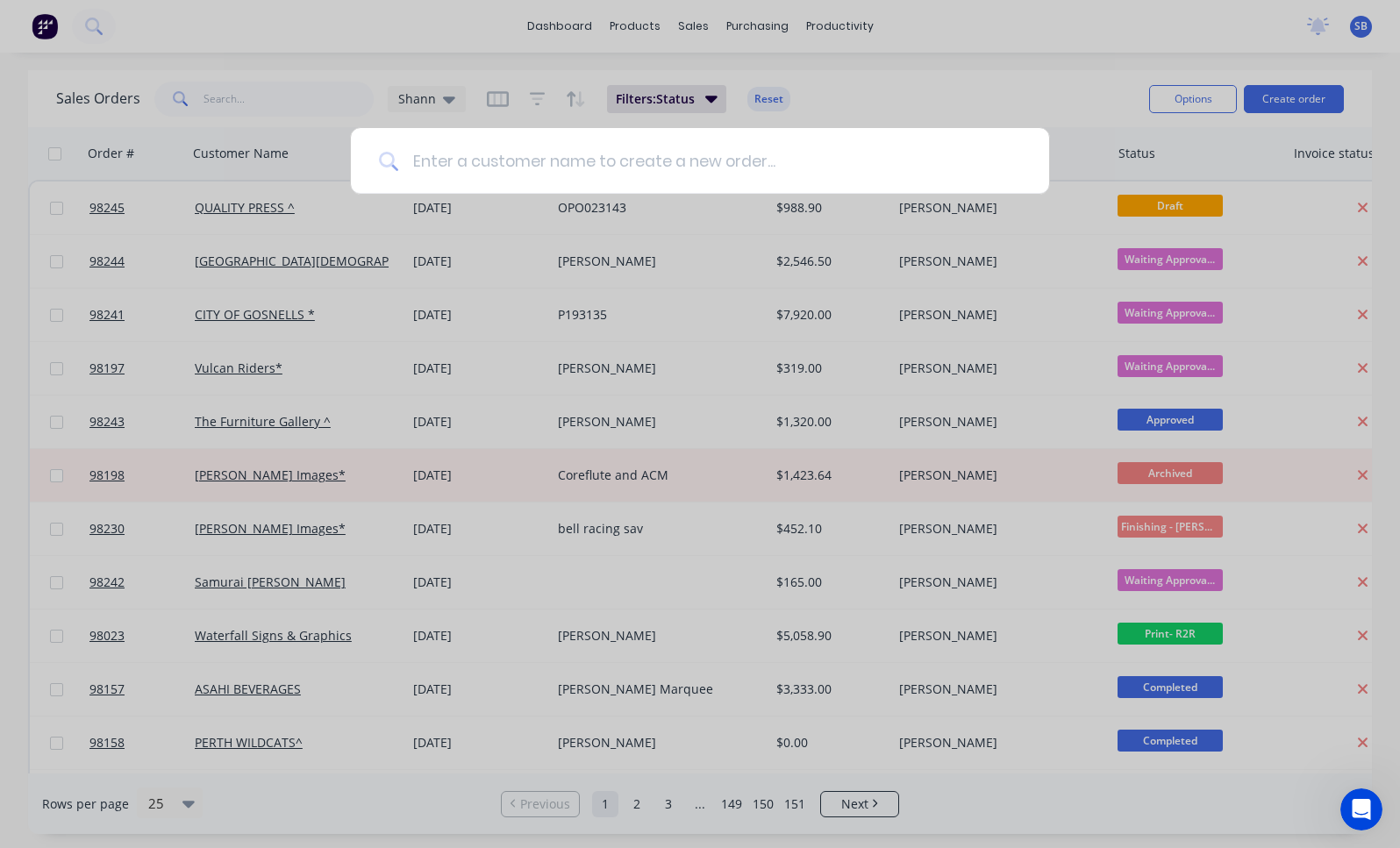
click at [545, 167] on input at bounding box center [709, 160] width 623 height 66
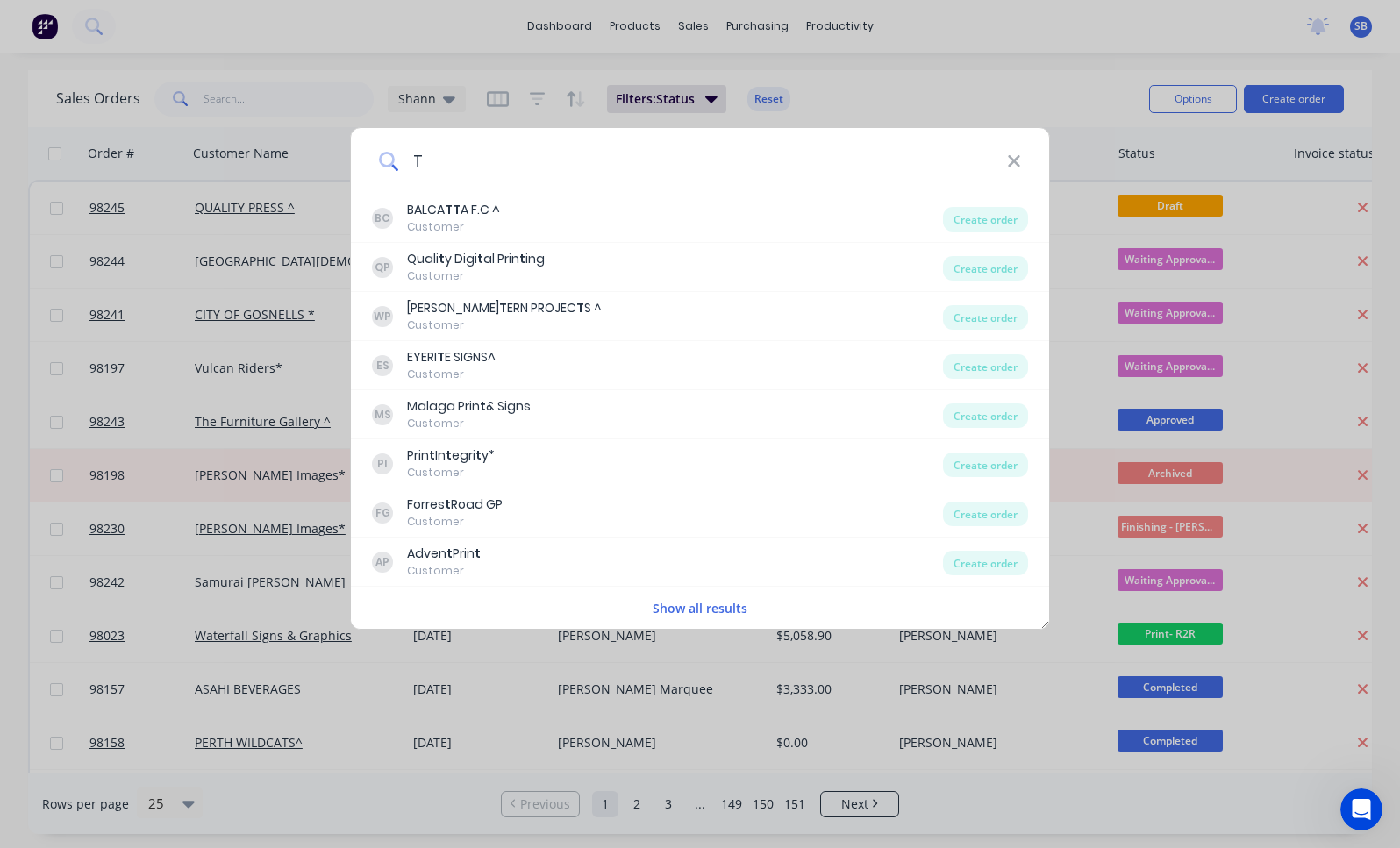
click at [479, 159] on input "T" at bounding box center [702, 160] width 608 height 66
paste input "-Quip"
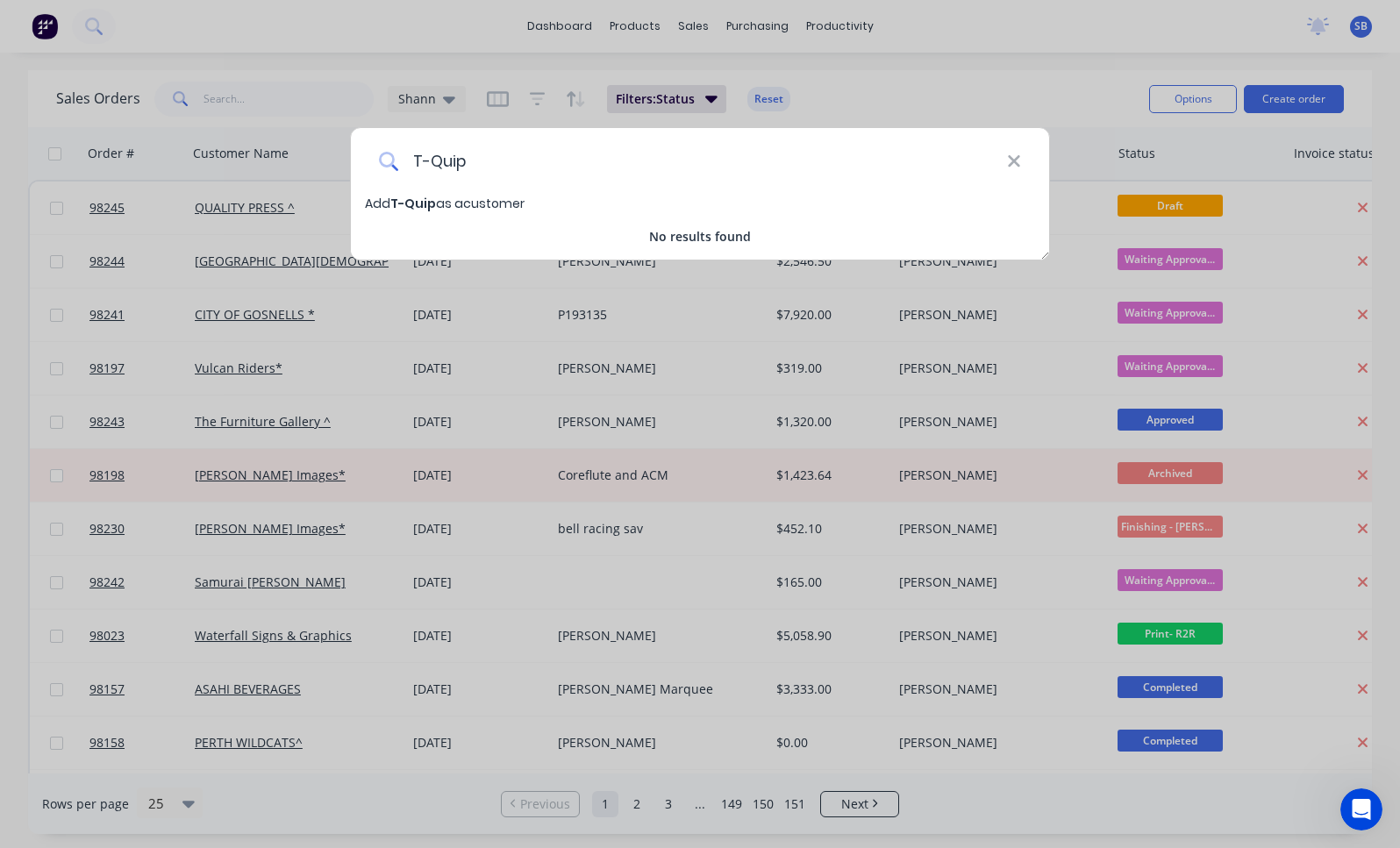
type input "T-Quip"
click at [407, 209] on span "T-Quip" at bounding box center [413, 203] width 46 height 18
select select "AU"
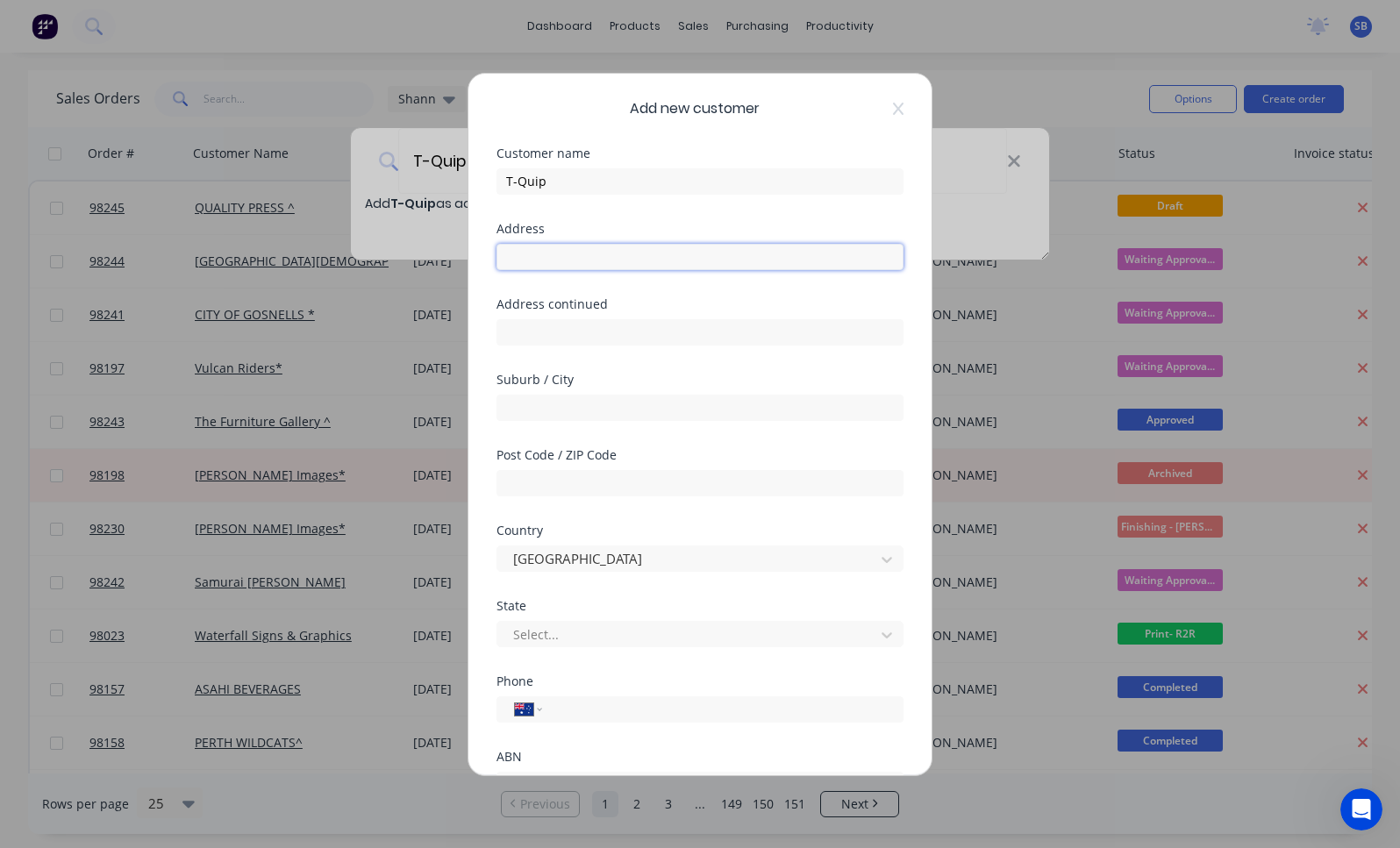
paste input "[STREET_ADDRESS][PERSON_NAME]"
type input "[STREET_ADDRESS][PERSON_NAME]"
type input "Belmont"
type input "6104"
click at [651, 638] on div at bounding box center [689, 634] width 354 height 22
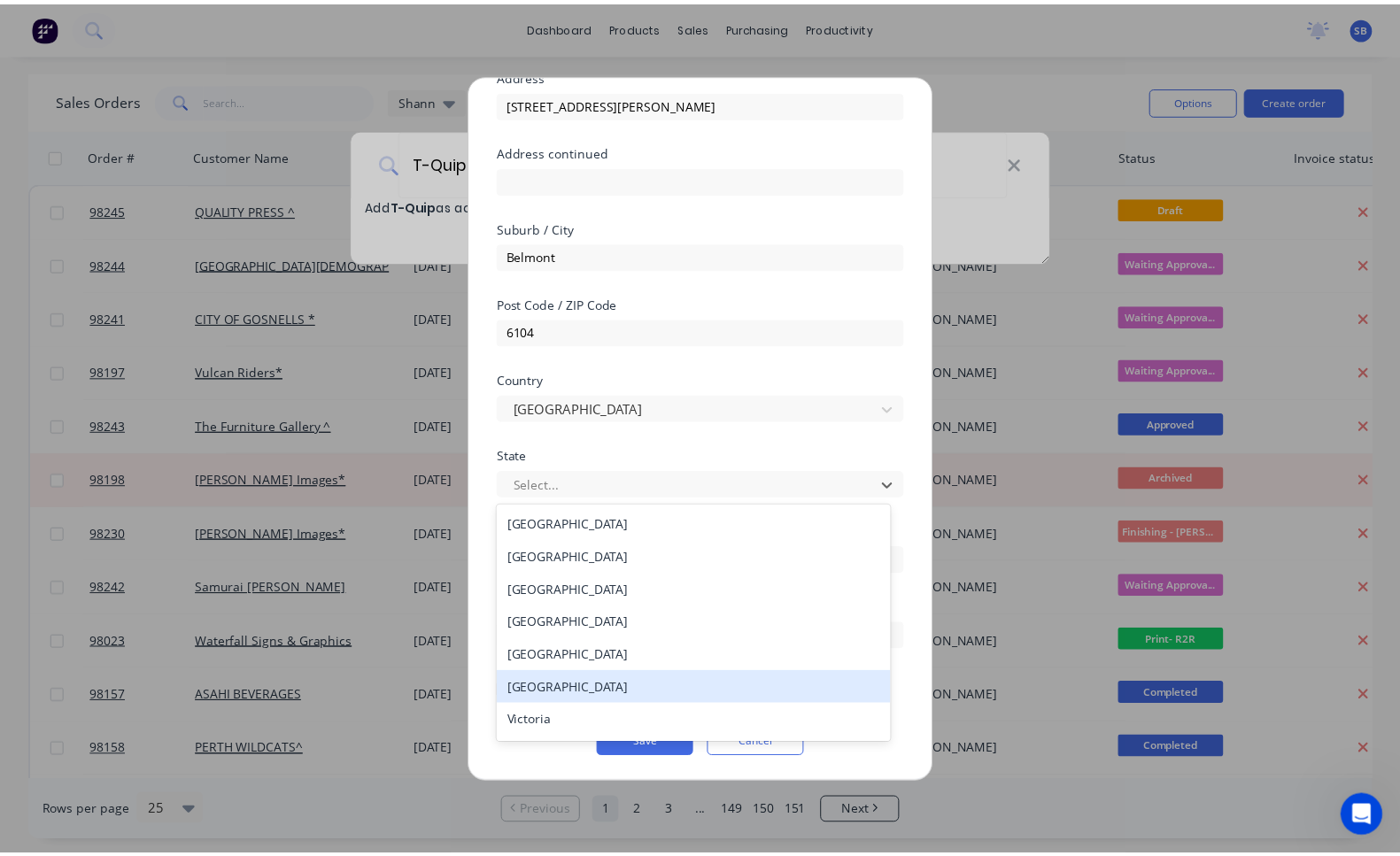
scroll to position [30, 0]
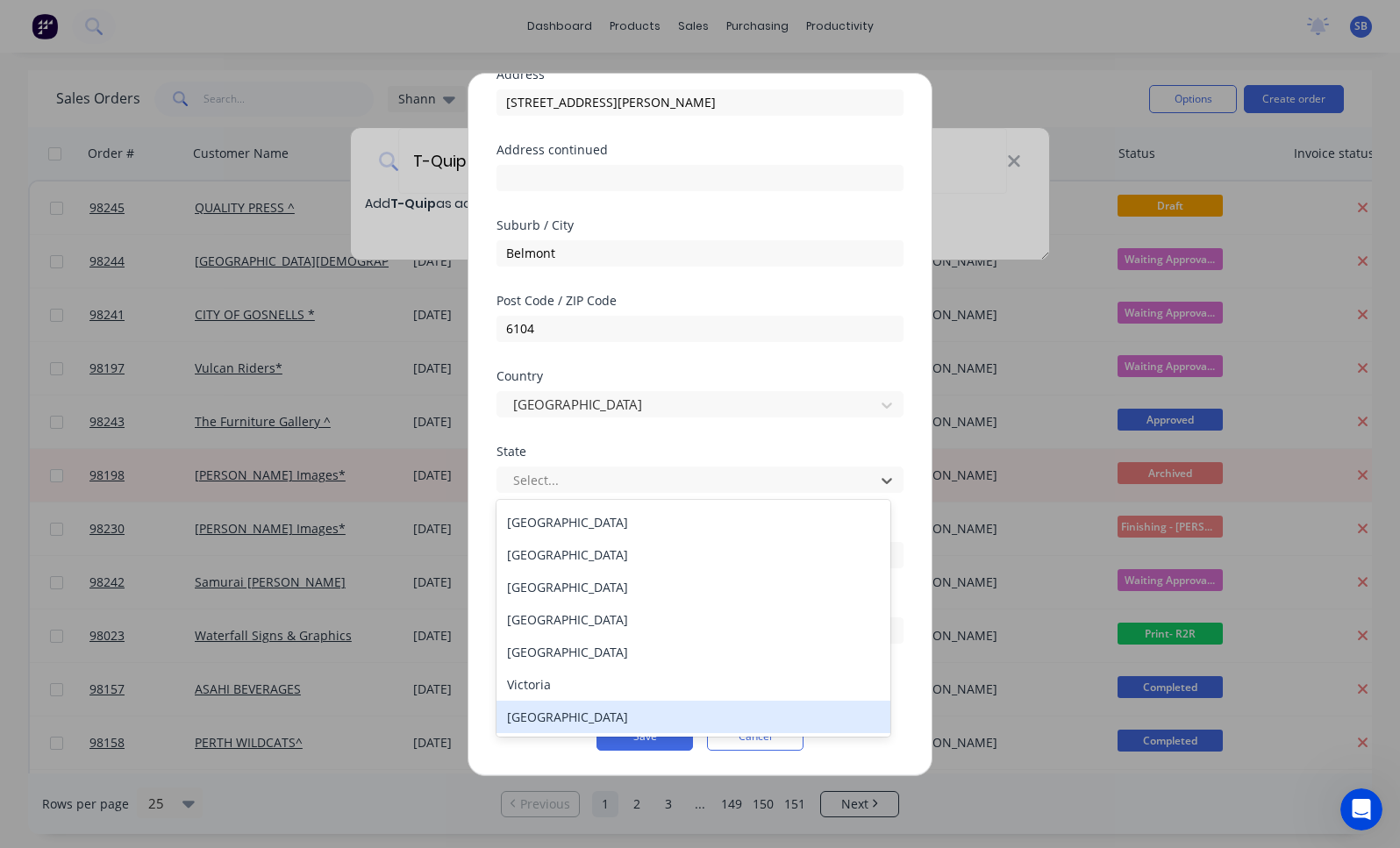
click at [651, 709] on div "[GEOGRAPHIC_DATA]" at bounding box center [693, 717] width 394 height 33
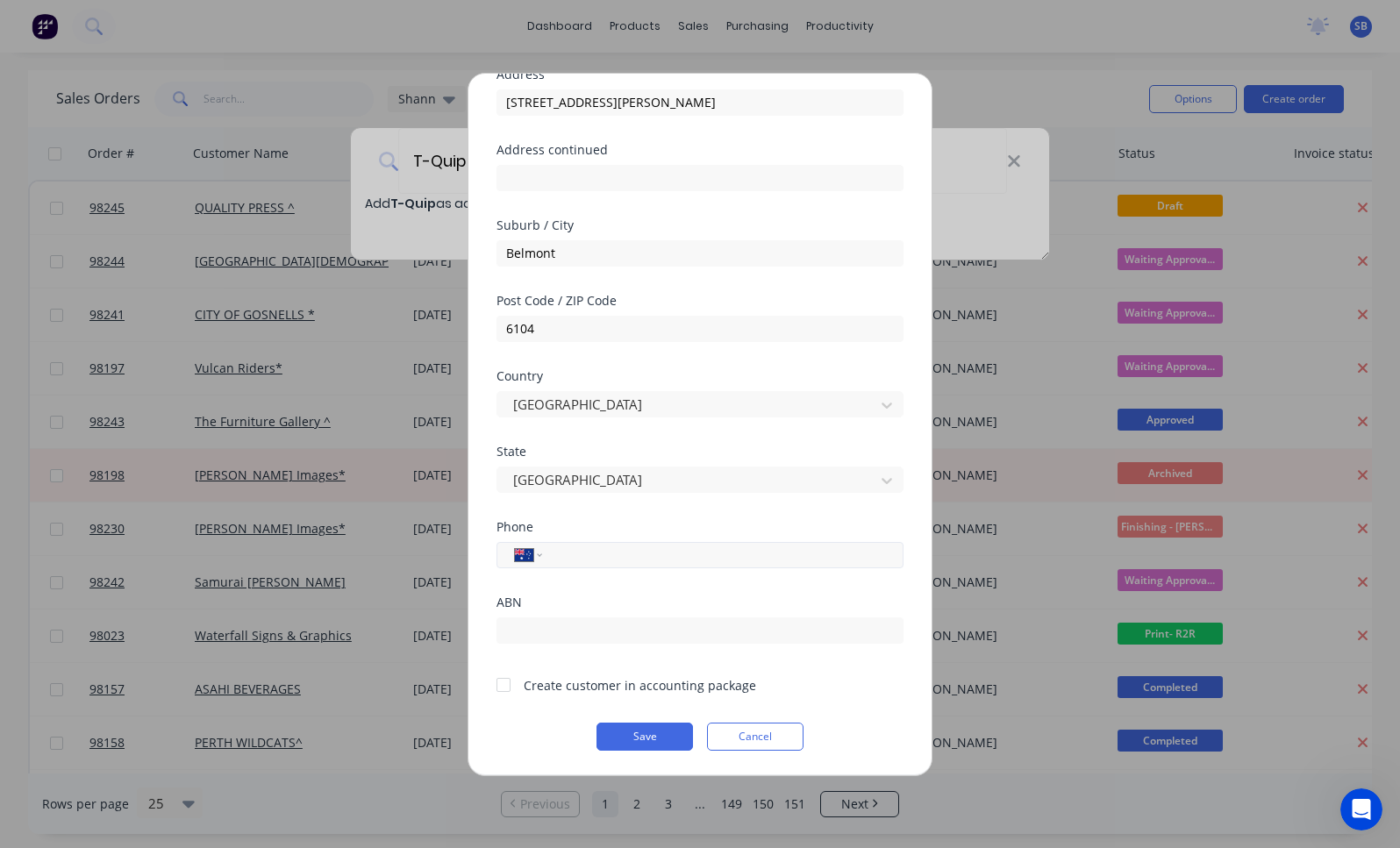
paste input "[PHONE_NUMBER]"
type input "[PHONE_NUMBER]"
click at [507, 685] on div at bounding box center [504, 685] width 35 height 35
click at [733, 623] on input "text" at bounding box center [700, 630] width 407 height 26
paste input "87 009 106 138"
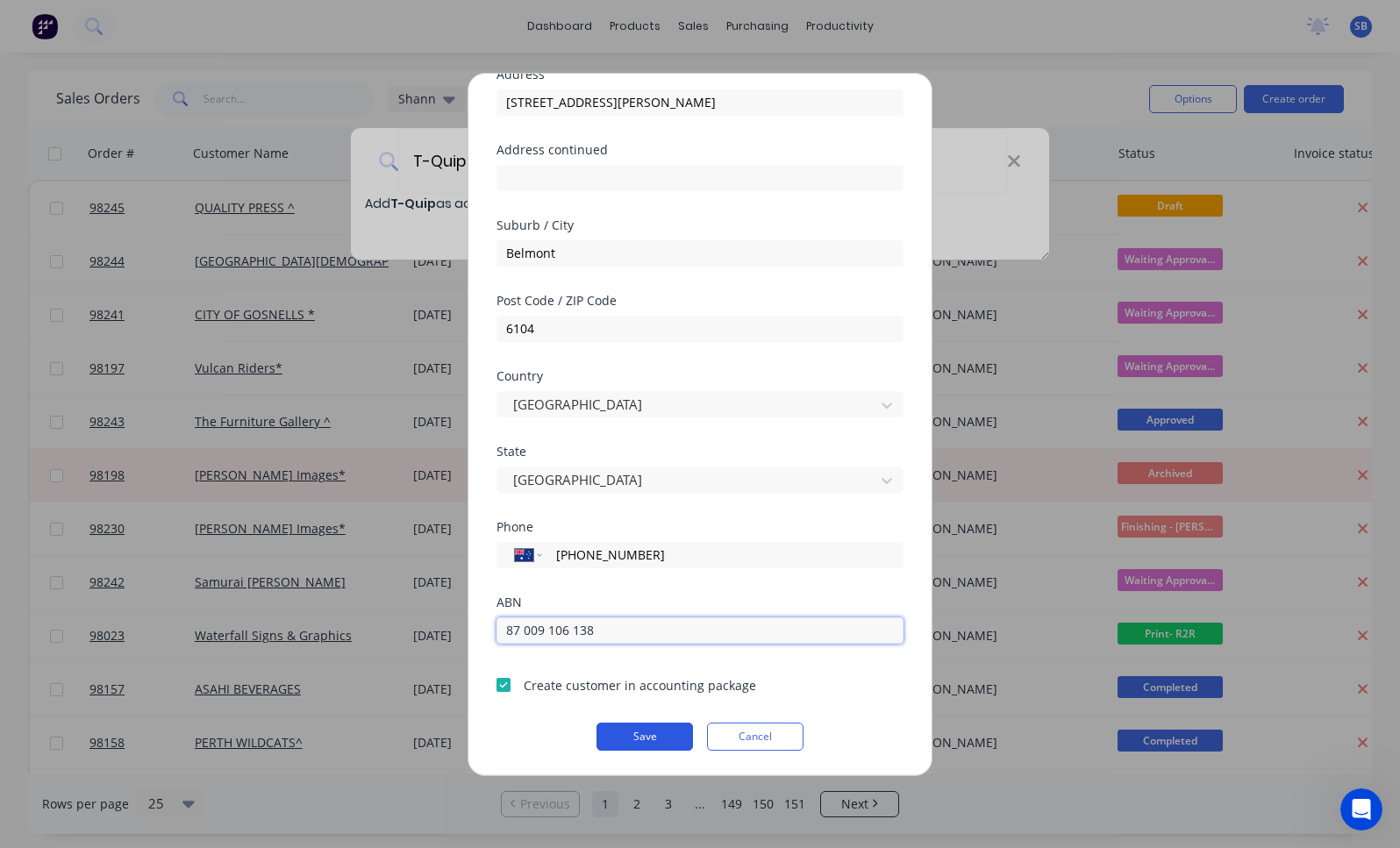
type input "87 009 106 138"
click at [659, 744] on button "Save" at bounding box center [645, 737] width 97 height 28
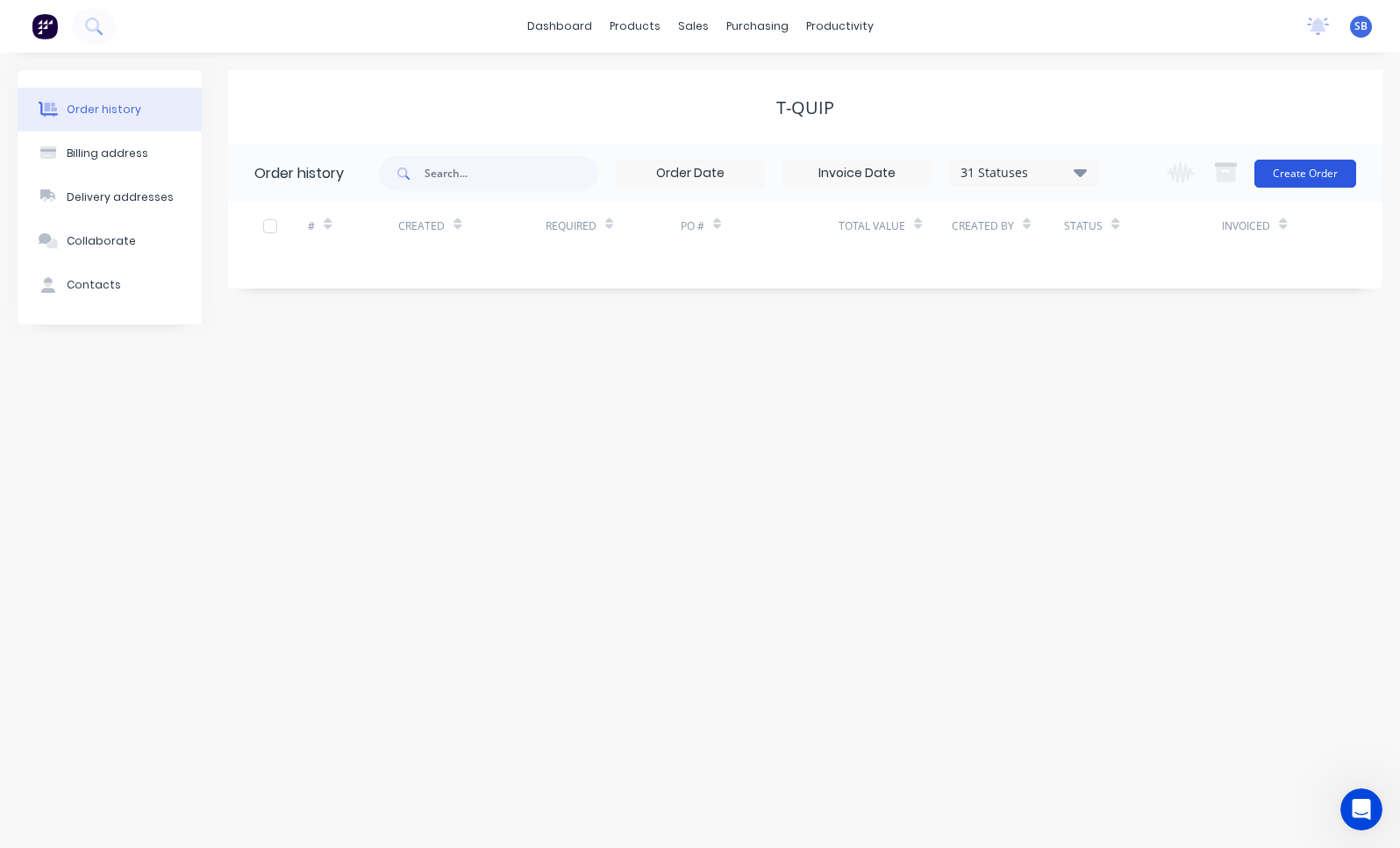
click at [1335, 177] on button "Create Order" at bounding box center [1305, 173] width 102 height 28
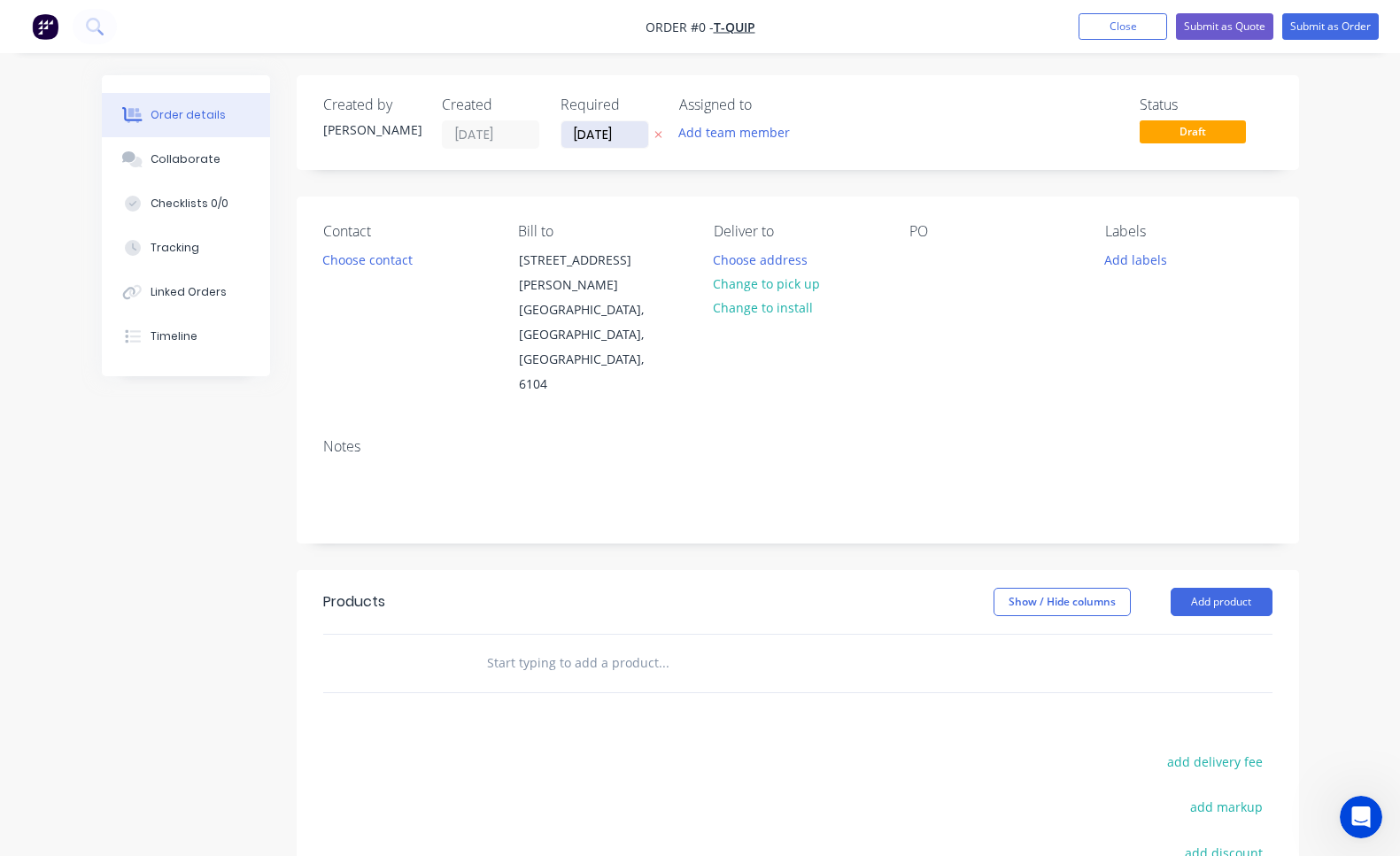
click at [594, 128] on input "[DATE]" at bounding box center [604, 134] width 87 height 27
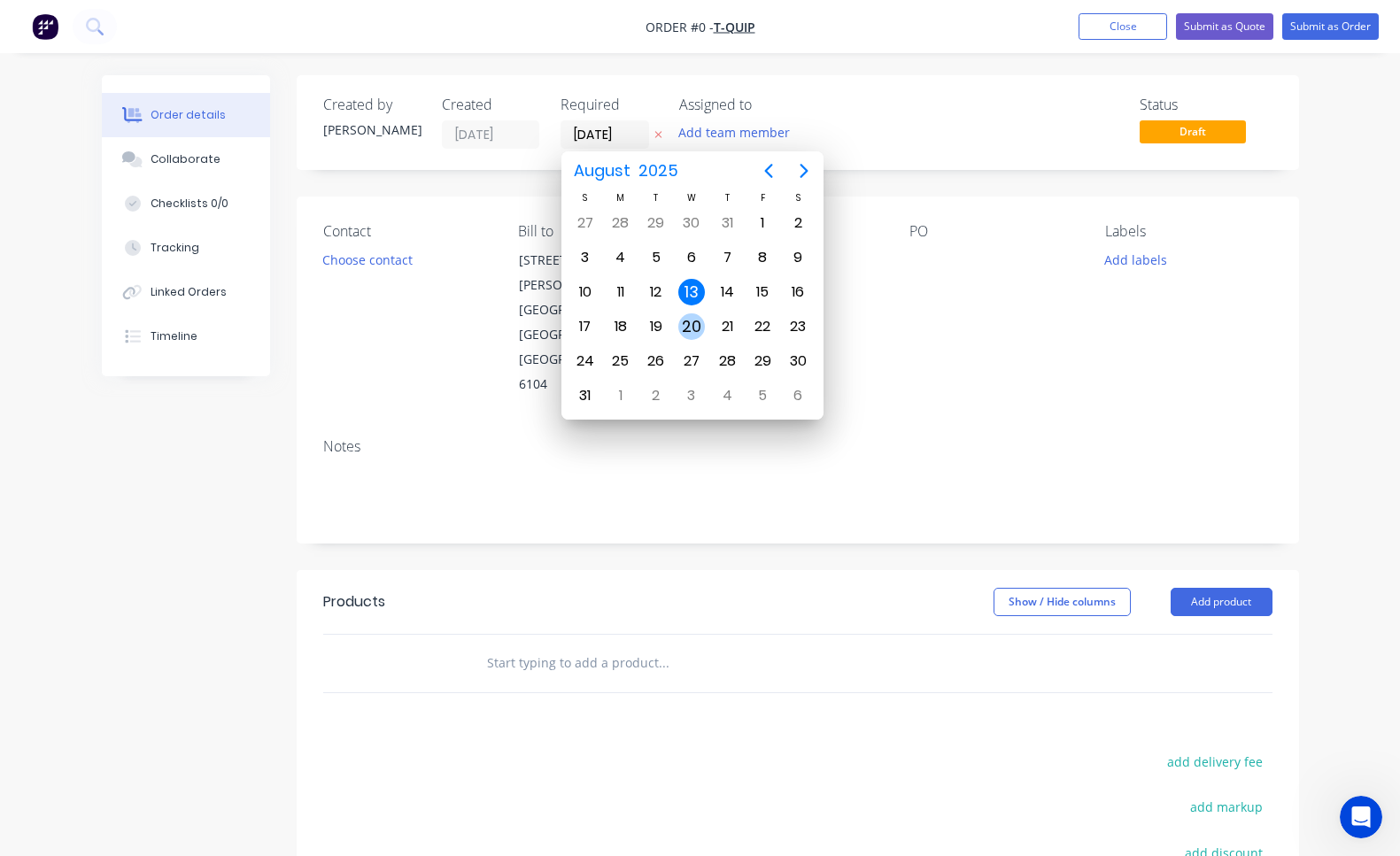
click at [689, 330] on div "20" at bounding box center [692, 327] width 27 height 27
type input "[DATE]"
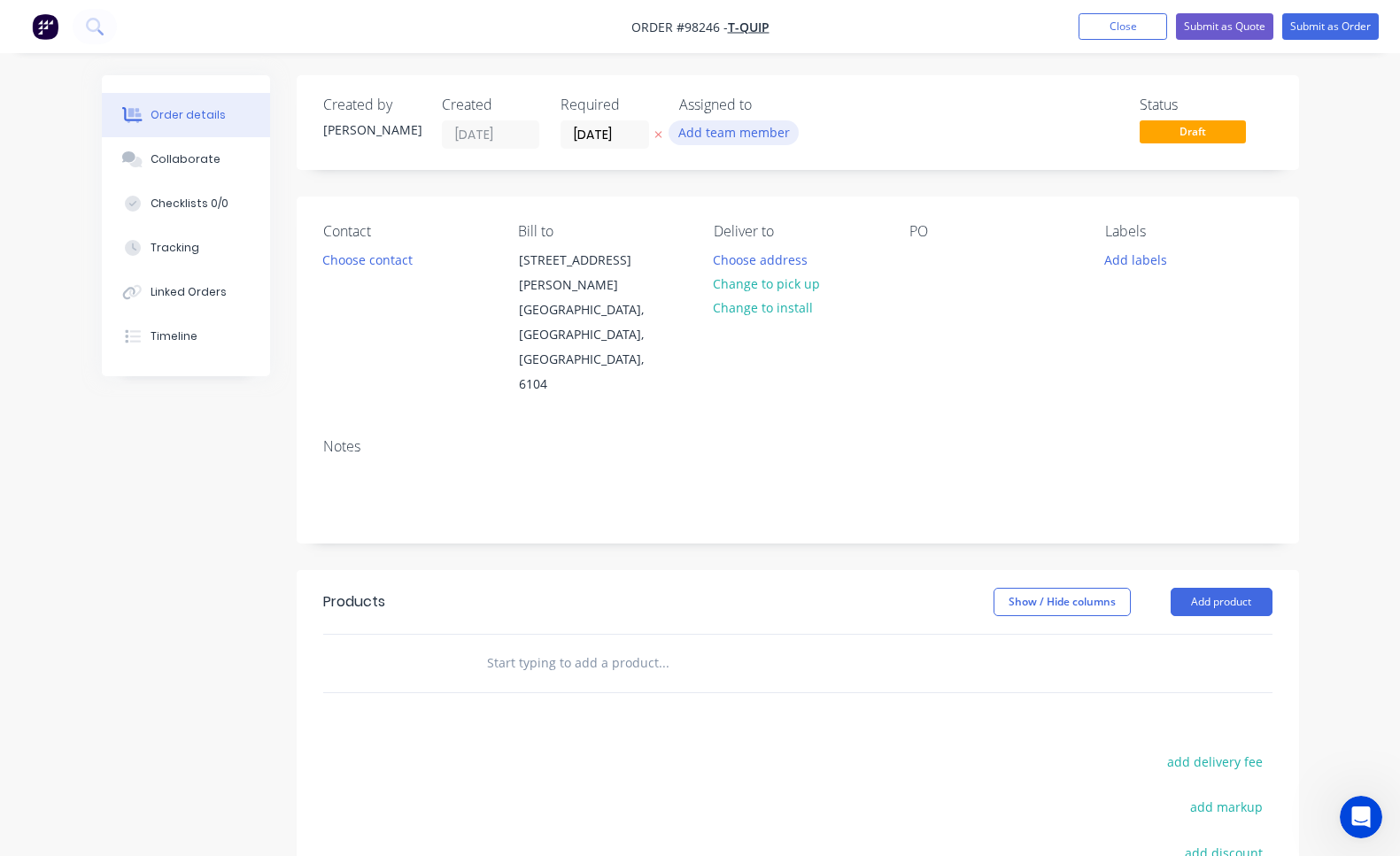
click at [746, 130] on button "Add team member" at bounding box center [733, 132] width 130 height 24
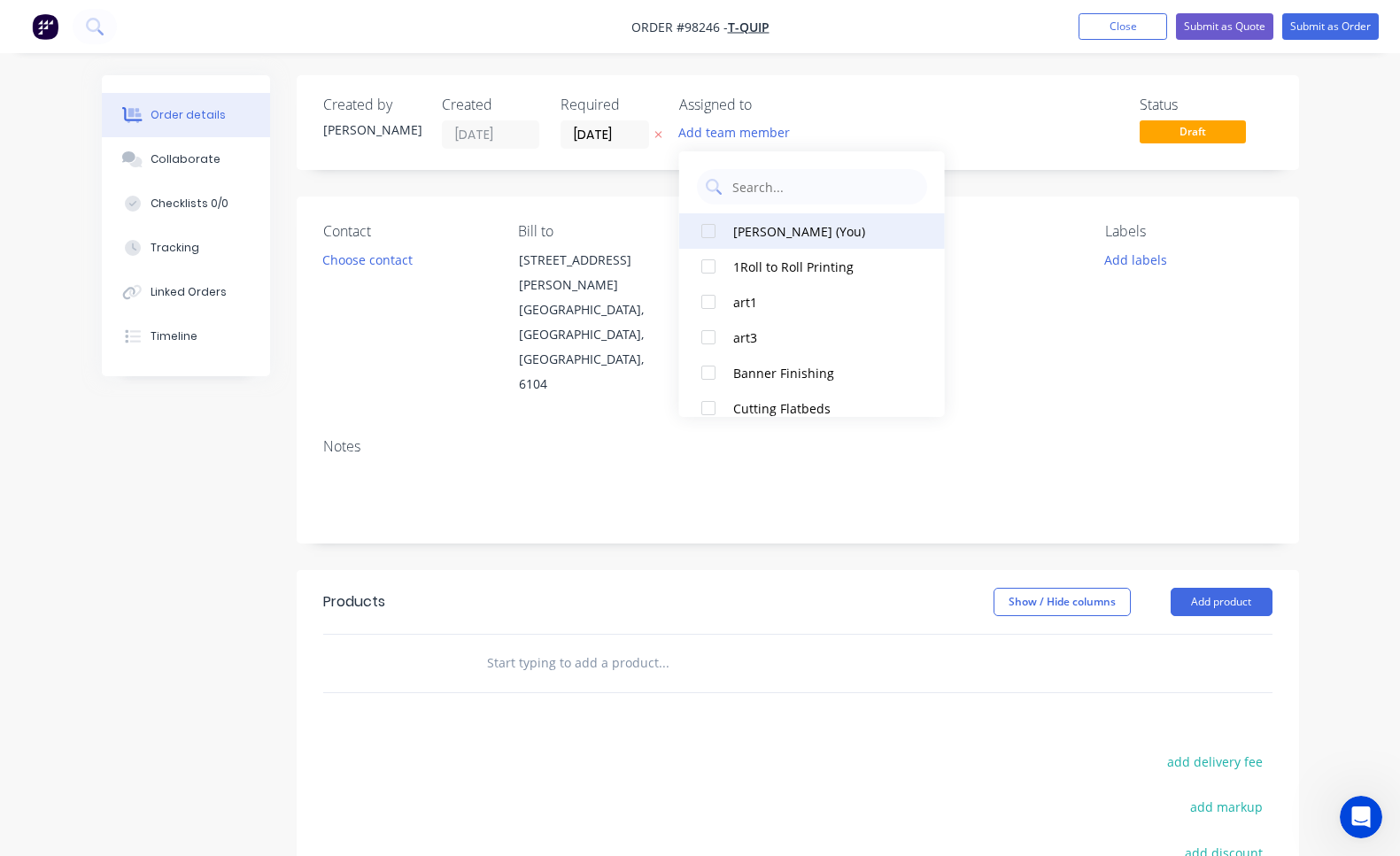
click at [797, 237] on div "[PERSON_NAME] (You)" at bounding box center [821, 231] width 177 height 19
click at [372, 261] on button "Choose contact" at bounding box center [367, 259] width 109 height 24
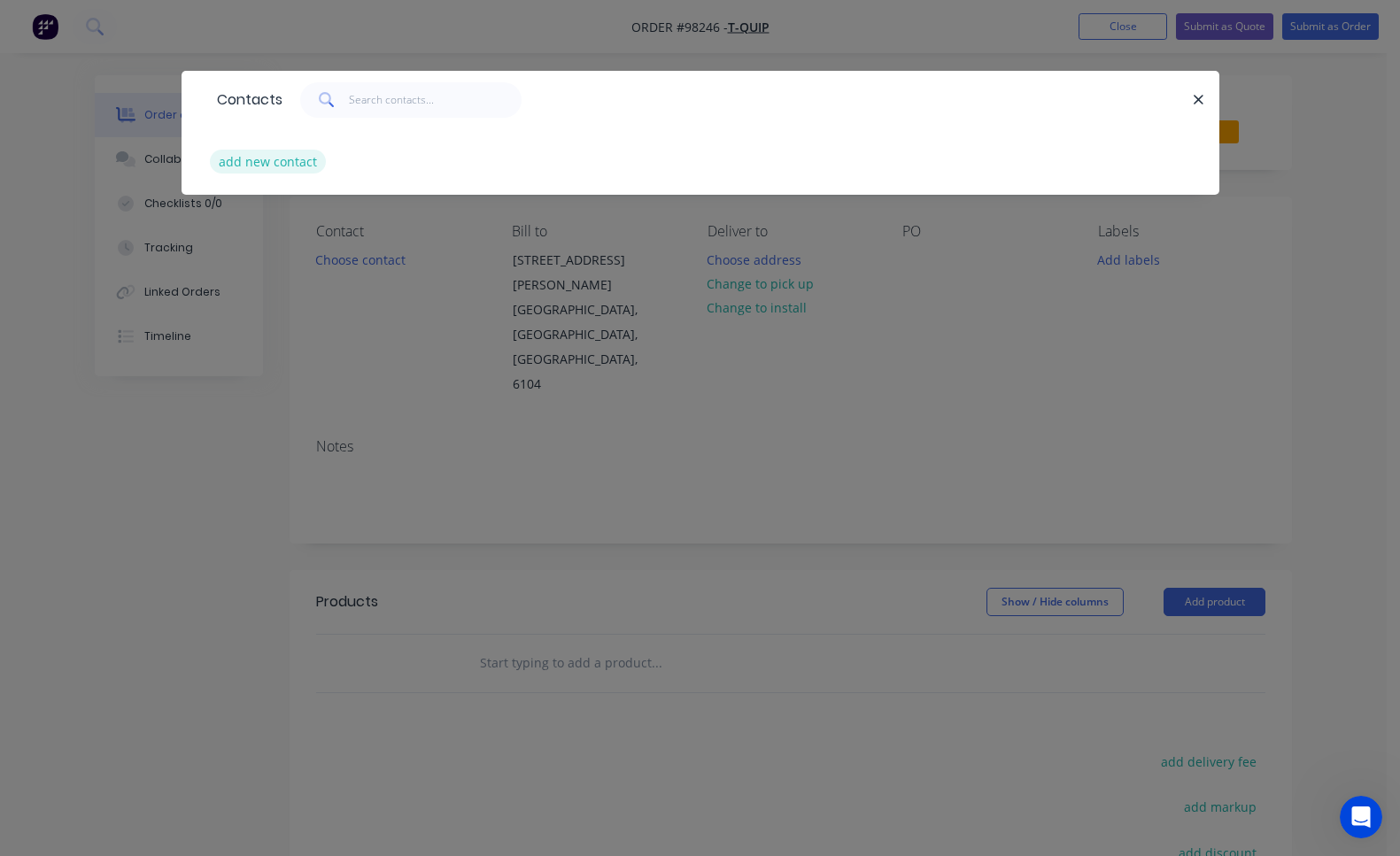
click at [269, 164] on button "add new contact" at bounding box center [268, 161] width 116 height 24
select select "AU"
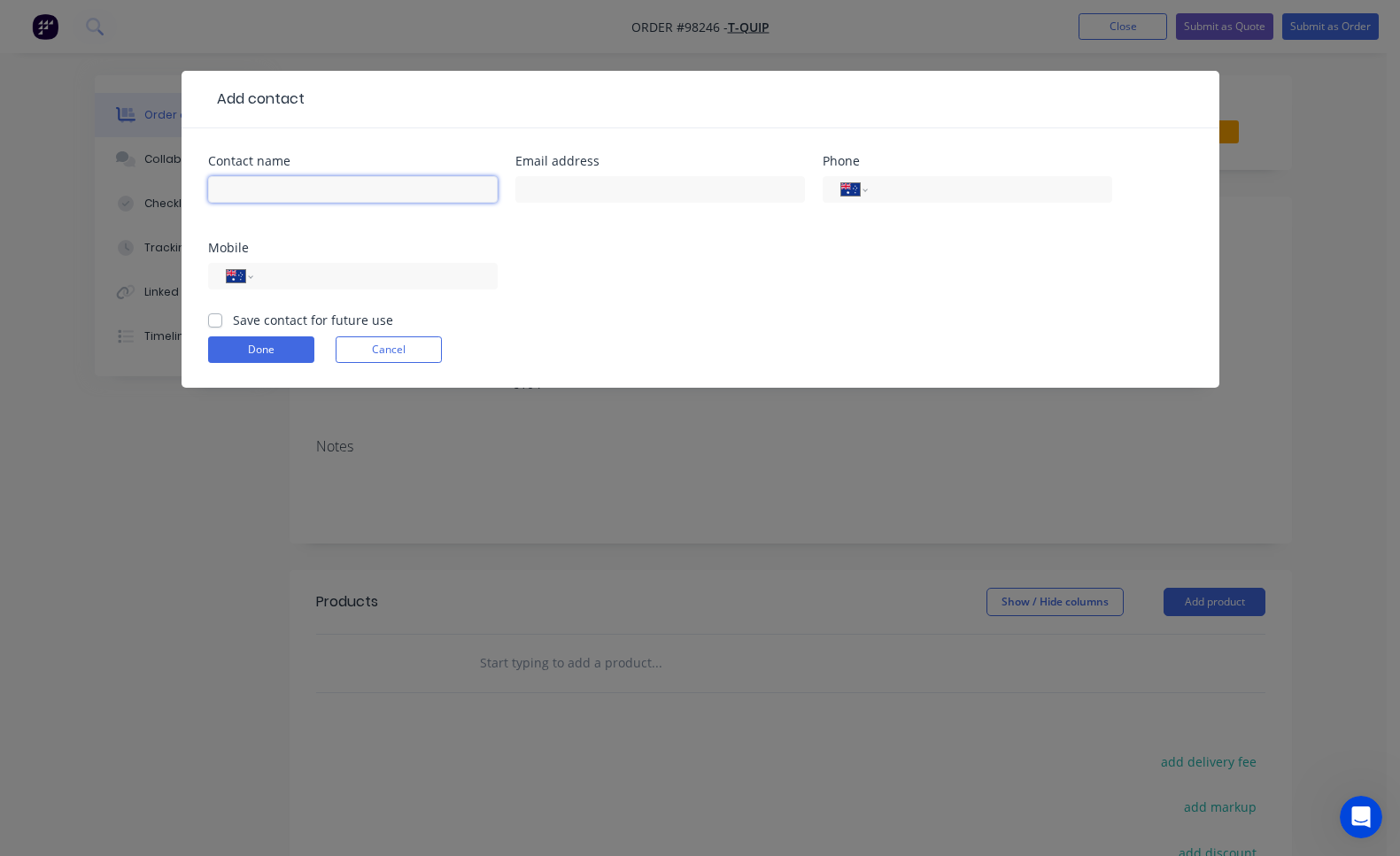
paste input "[PERSON_NAME]"
type input "[PERSON_NAME]"
paste input "[EMAIL_ADDRESS][DOMAIN_NAME]"
type input "[EMAIL_ADDRESS][DOMAIN_NAME]"
paste input "[PHONE_NUMBER]"
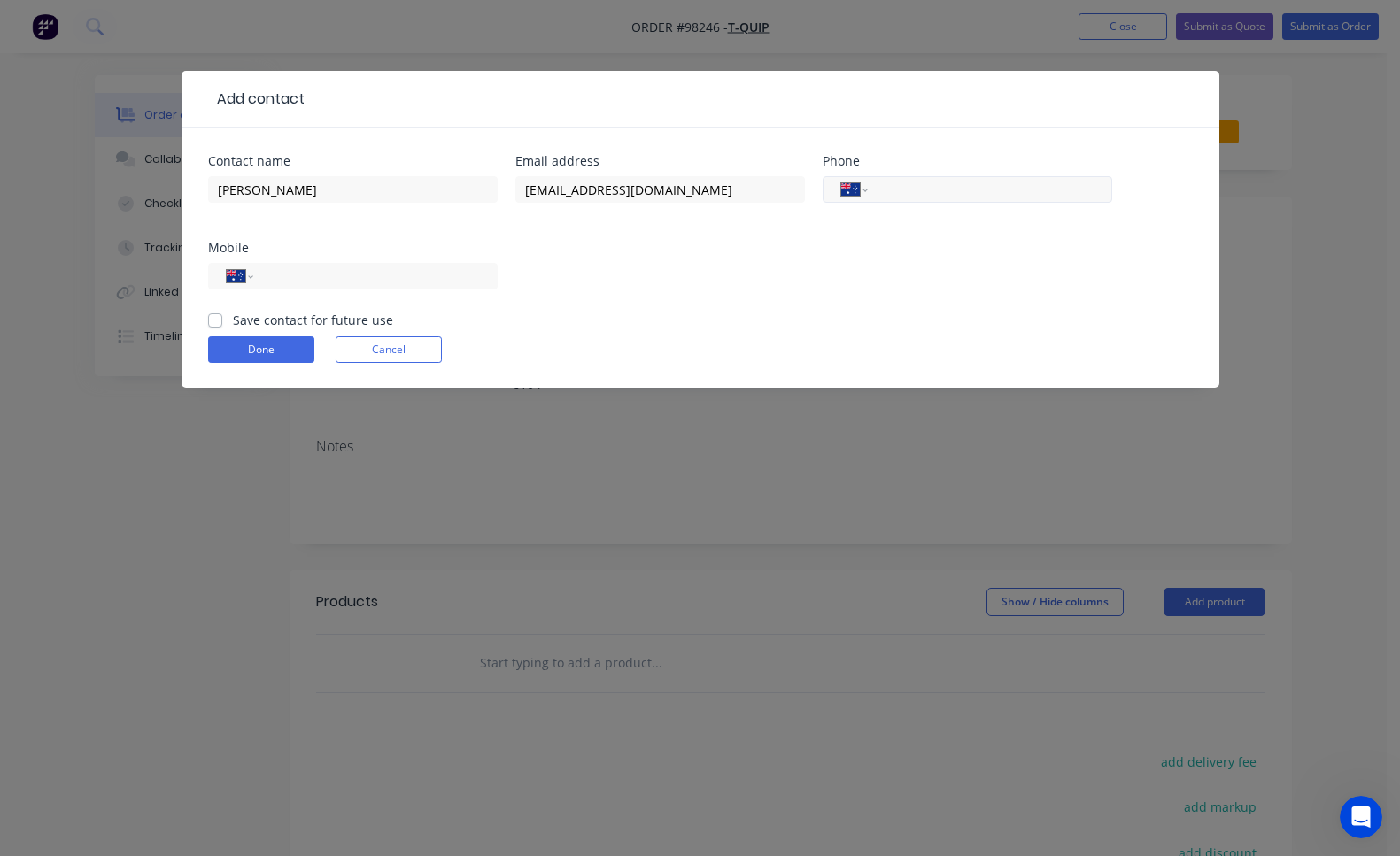
type input "[PHONE_NUMBER]"
click at [390, 268] on input "tel" at bounding box center [372, 276] width 212 height 20
paste input "0487 880 001"
type input "0487 880 001"
click at [233, 323] on label "Save contact for future use" at bounding box center [313, 320] width 160 height 19
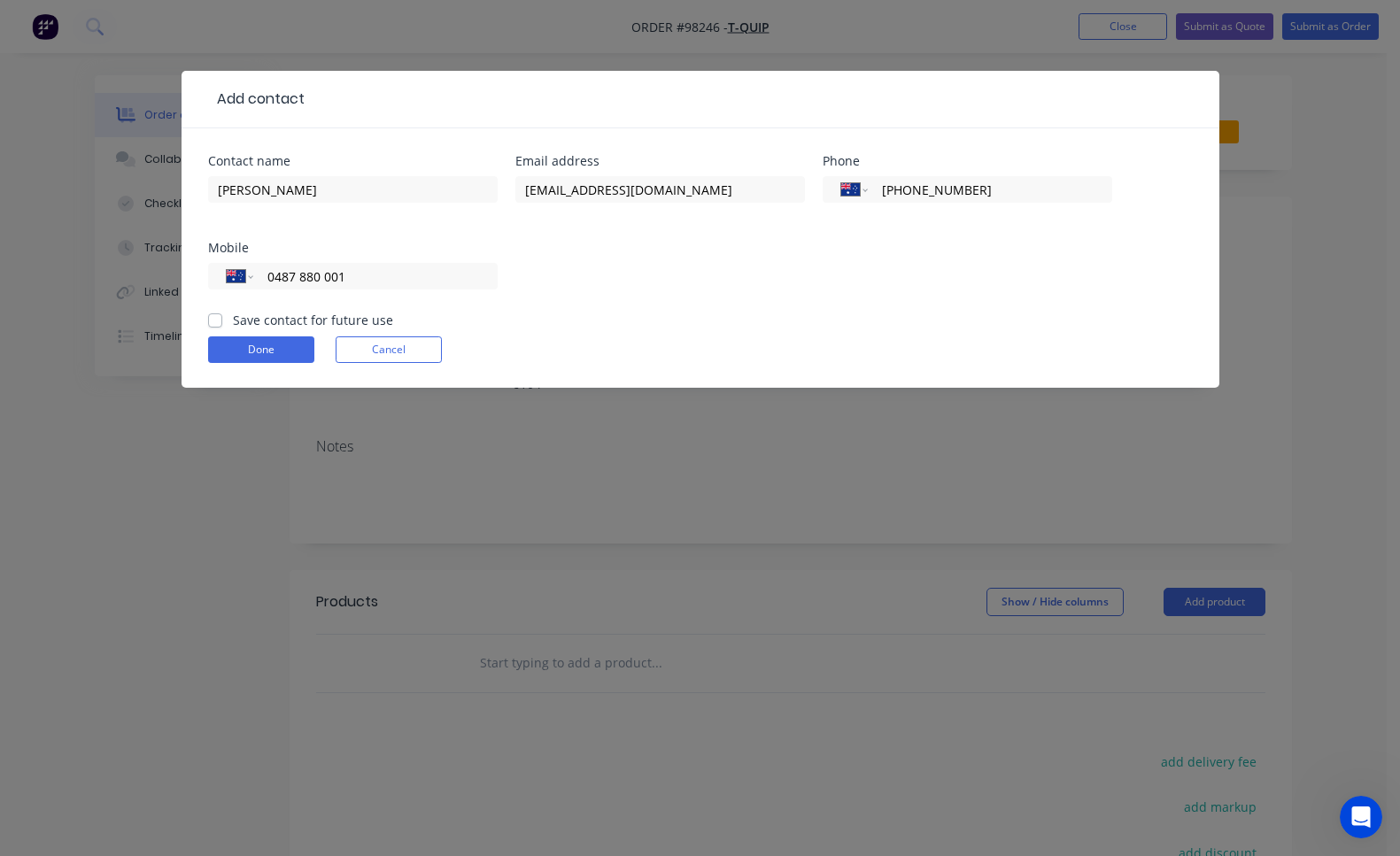
click at [214, 323] on input "Save contact for future use" at bounding box center [215, 319] width 14 height 17
checkbox input "true"
click at [225, 343] on button "Done" at bounding box center [261, 349] width 107 height 27
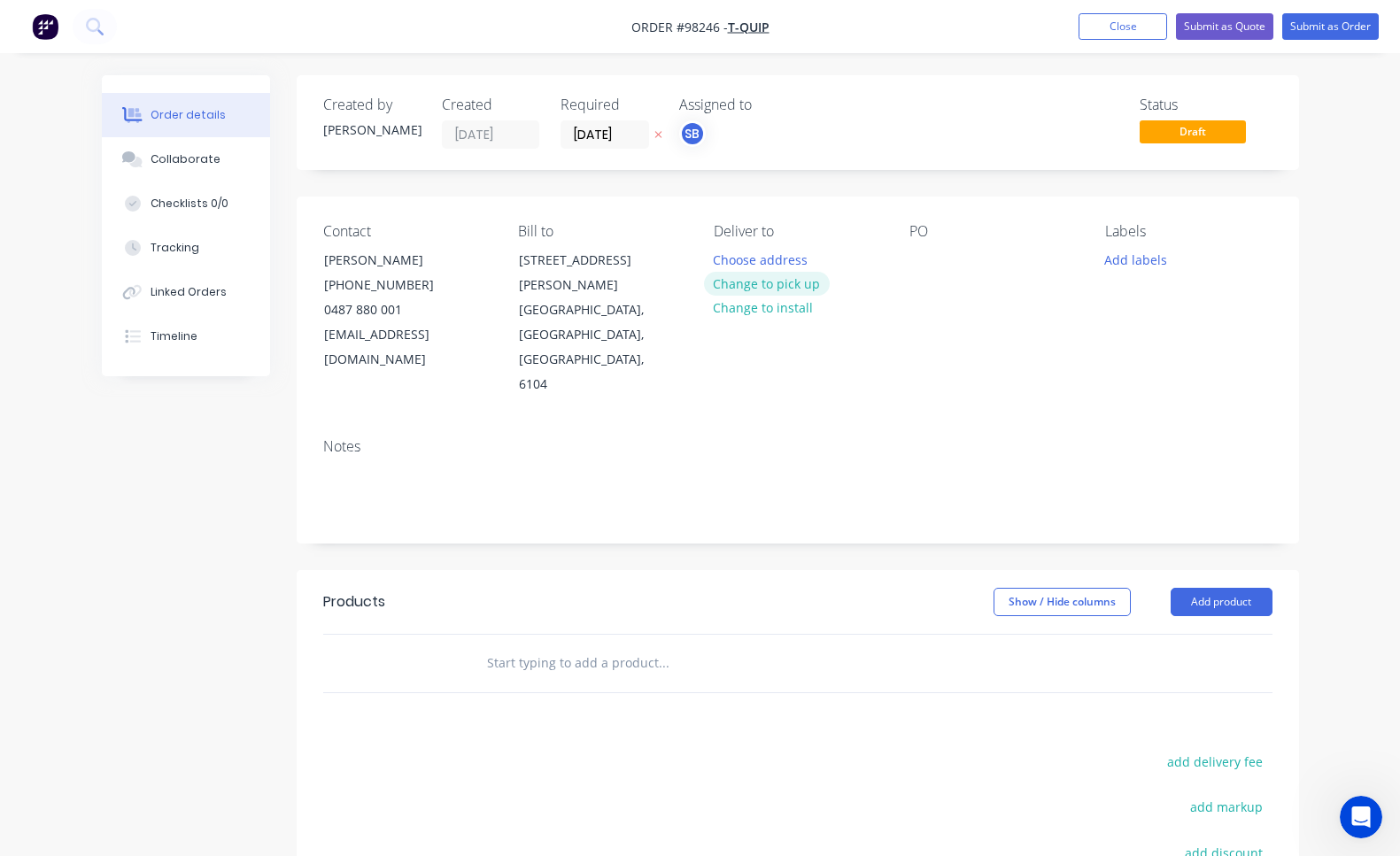
click at [777, 289] on button "Change to pick up" at bounding box center [766, 284] width 125 height 24
click at [724, 257] on div at bounding box center [728, 260] width 28 height 26
click at [926, 263] on div at bounding box center [924, 260] width 28 height 26
click at [1140, 257] on button "Add labels" at bounding box center [1136, 259] width 82 height 24
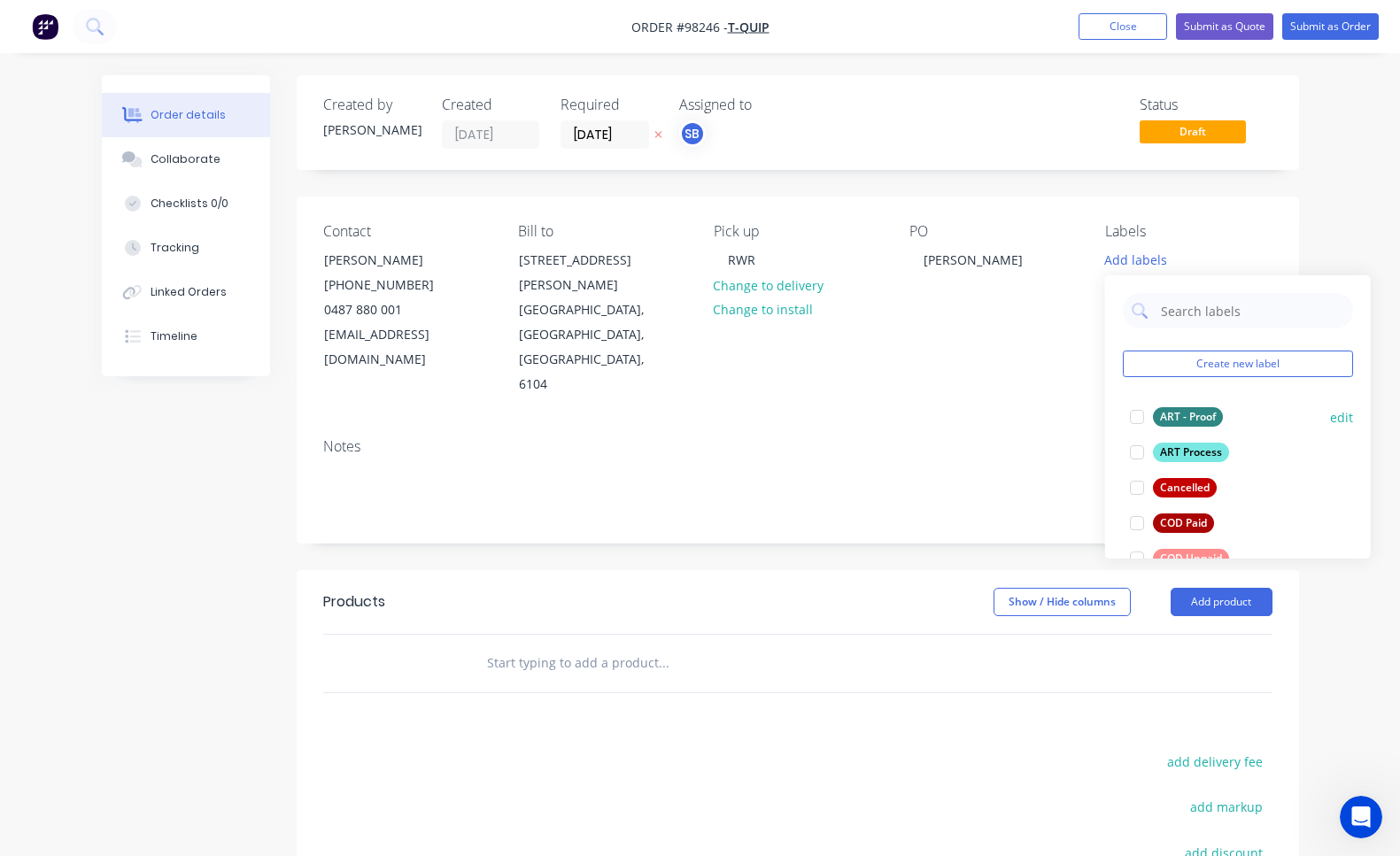
click at [1138, 416] on div at bounding box center [1137, 417] width 36 height 36
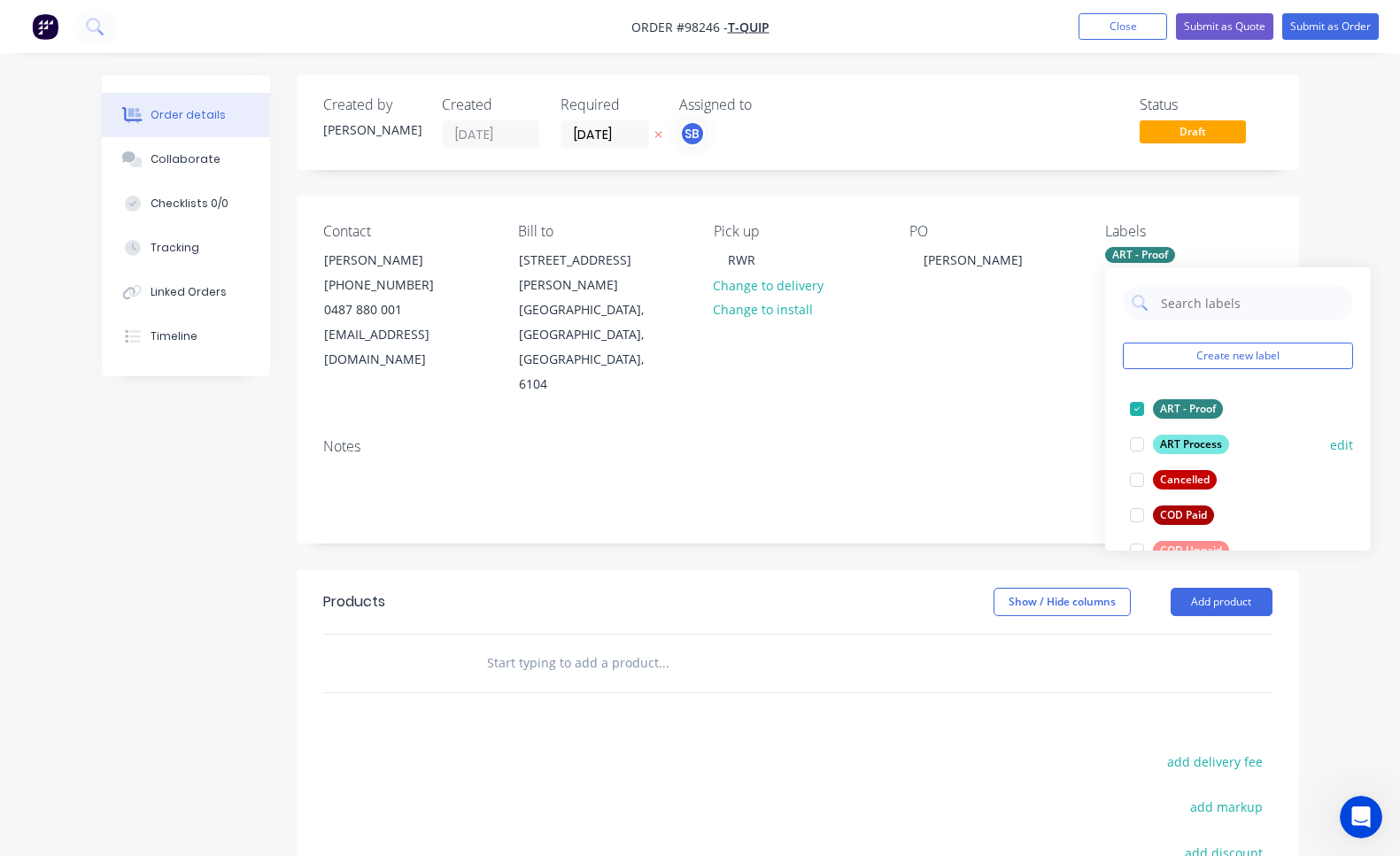
click at [1140, 444] on div at bounding box center [1137, 444] width 36 height 36
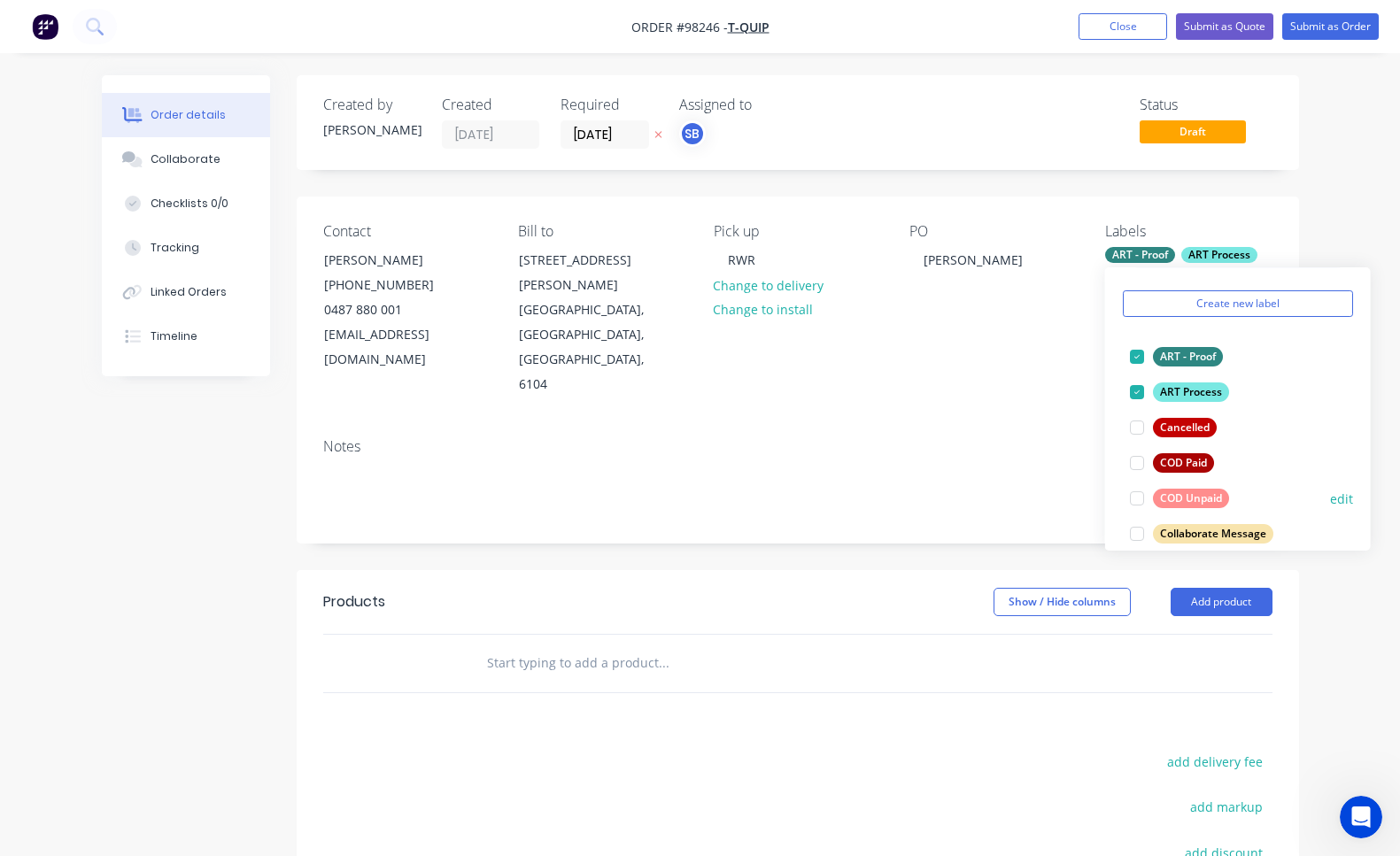
click at [1136, 502] on div at bounding box center [1137, 499] width 36 height 36
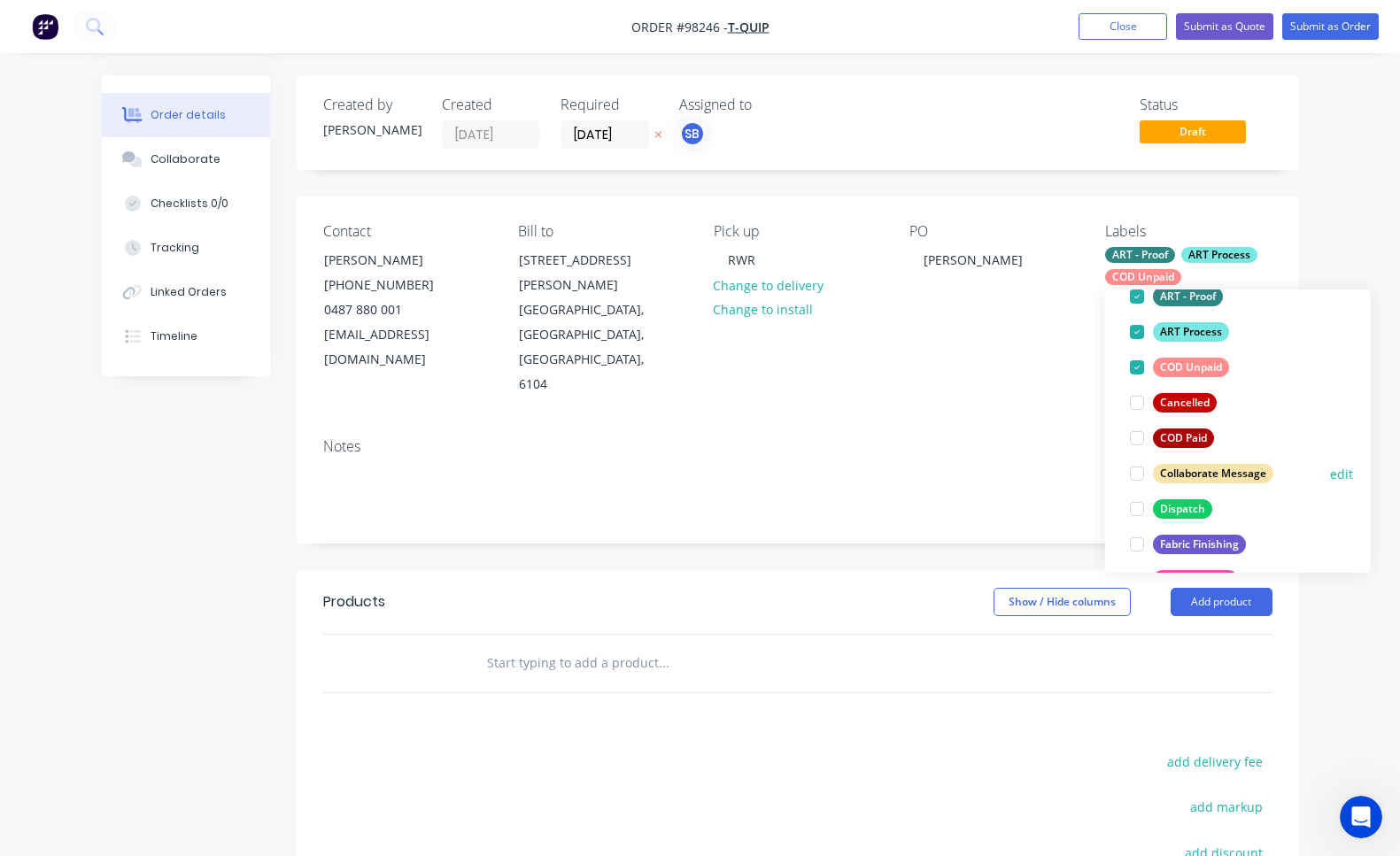
scroll to position [146, 0]
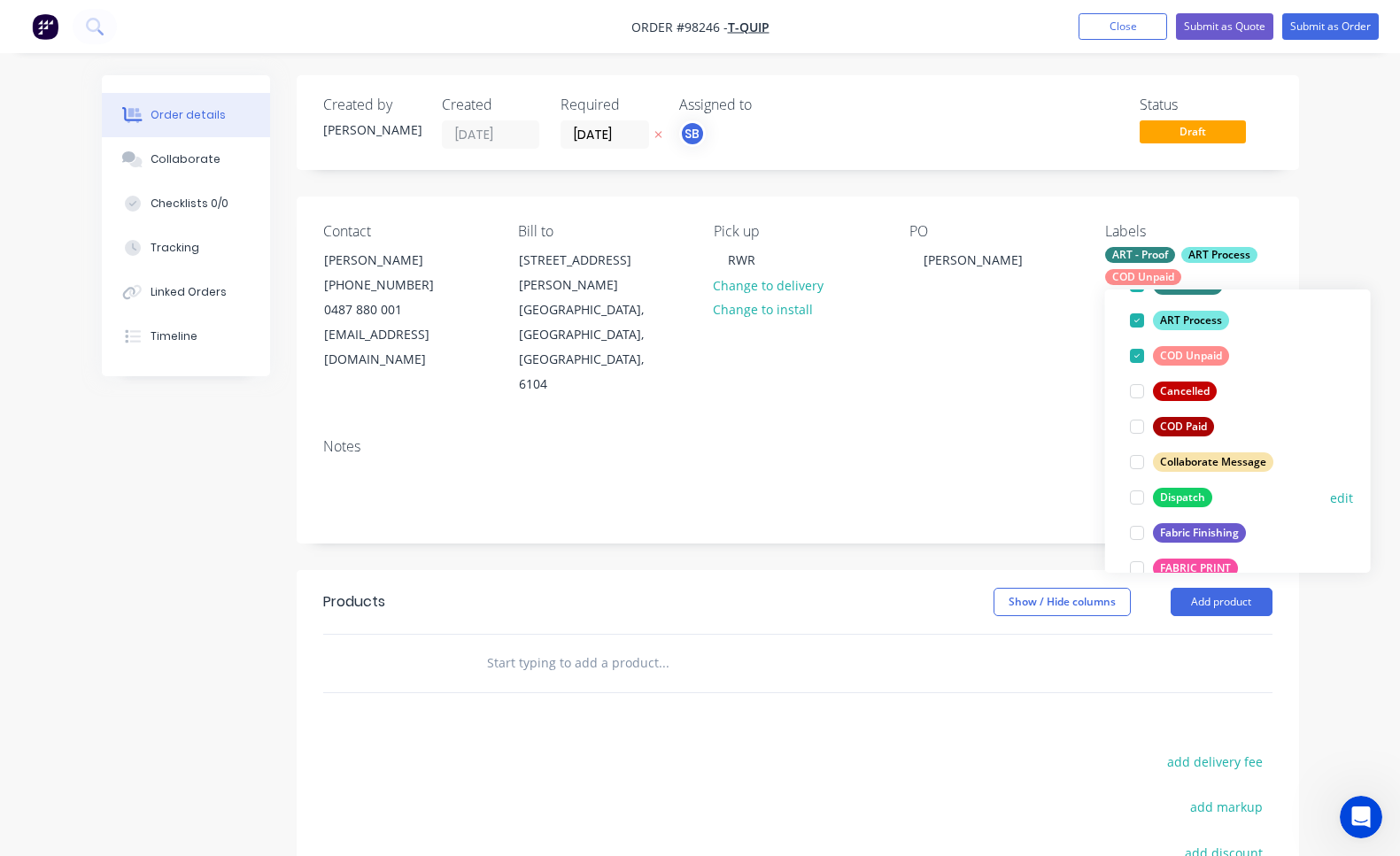
click at [1139, 496] on div at bounding box center [1137, 498] width 36 height 36
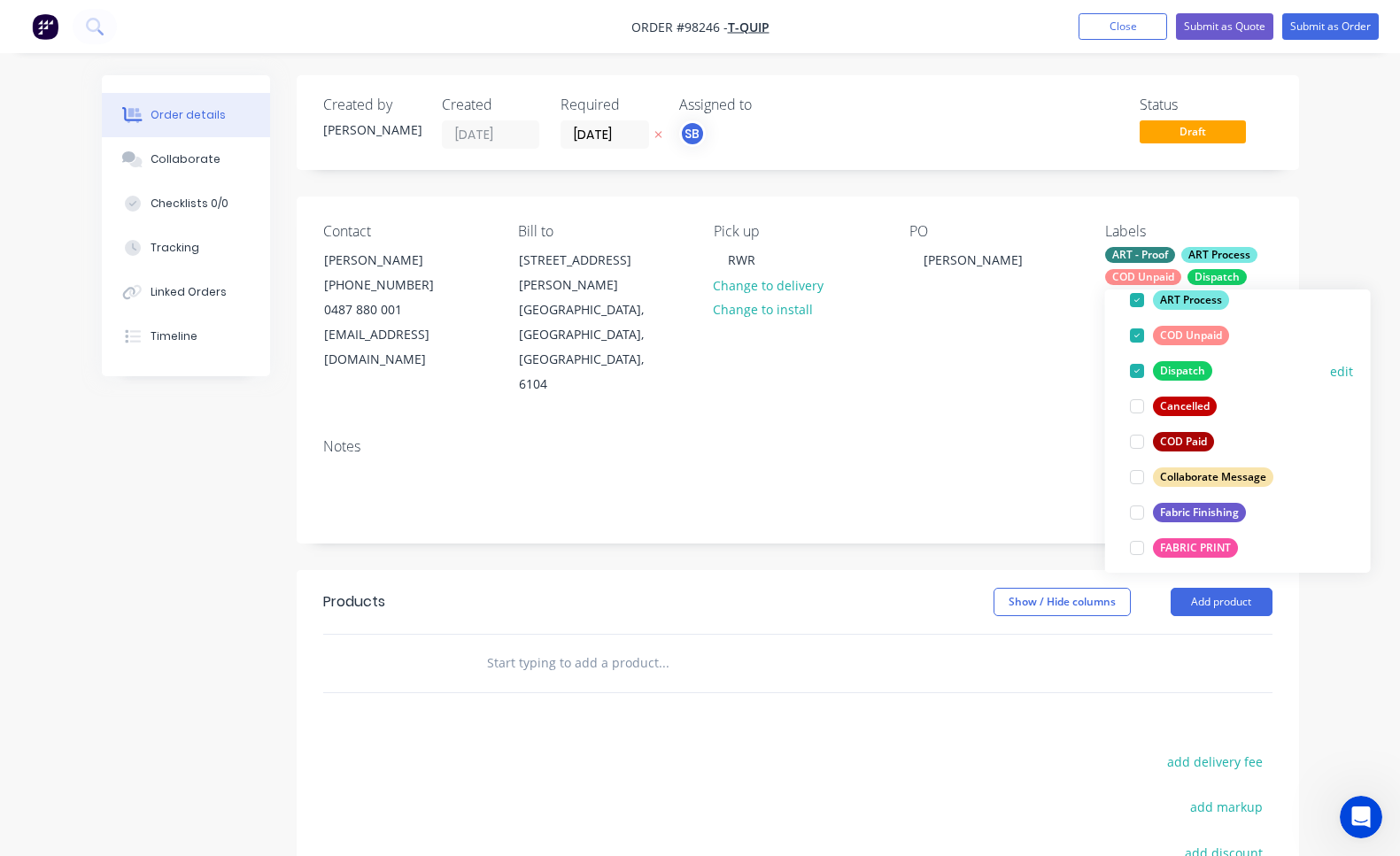
scroll to position [206, 0]
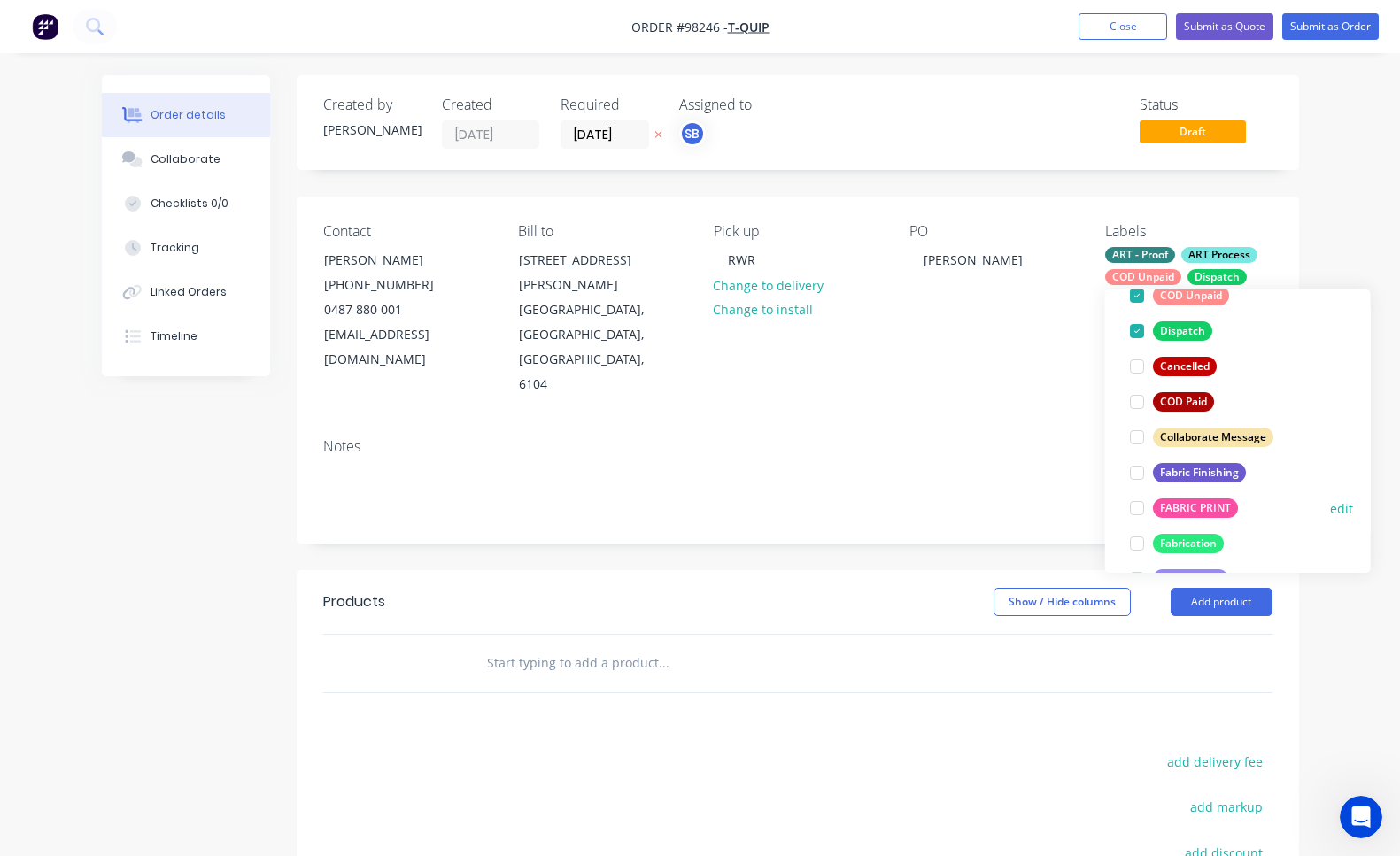
click at [1137, 508] on div at bounding box center [1137, 508] width 36 height 36
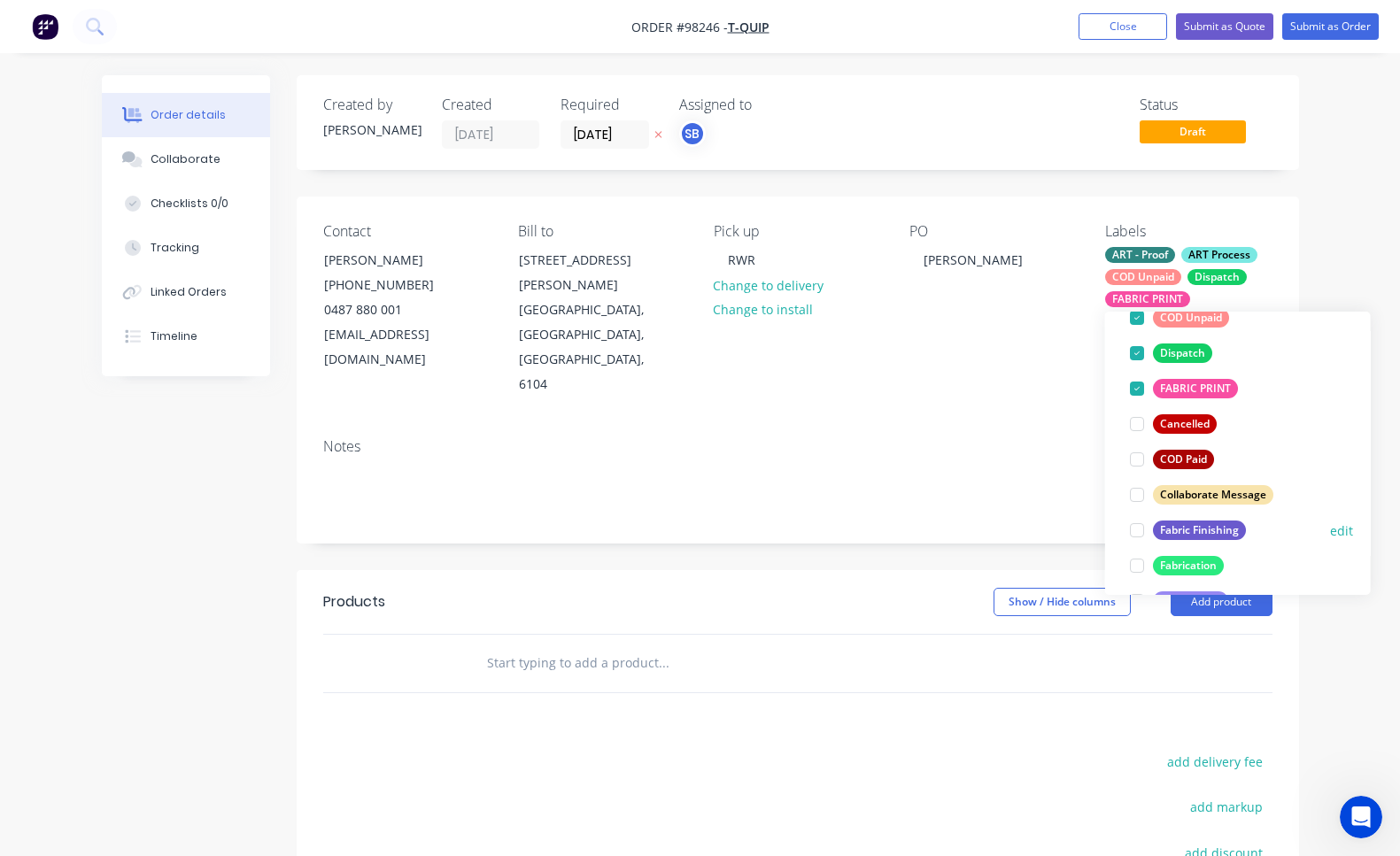
click at [1134, 530] on div at bounding box center [1137, 531] width 36 height 36
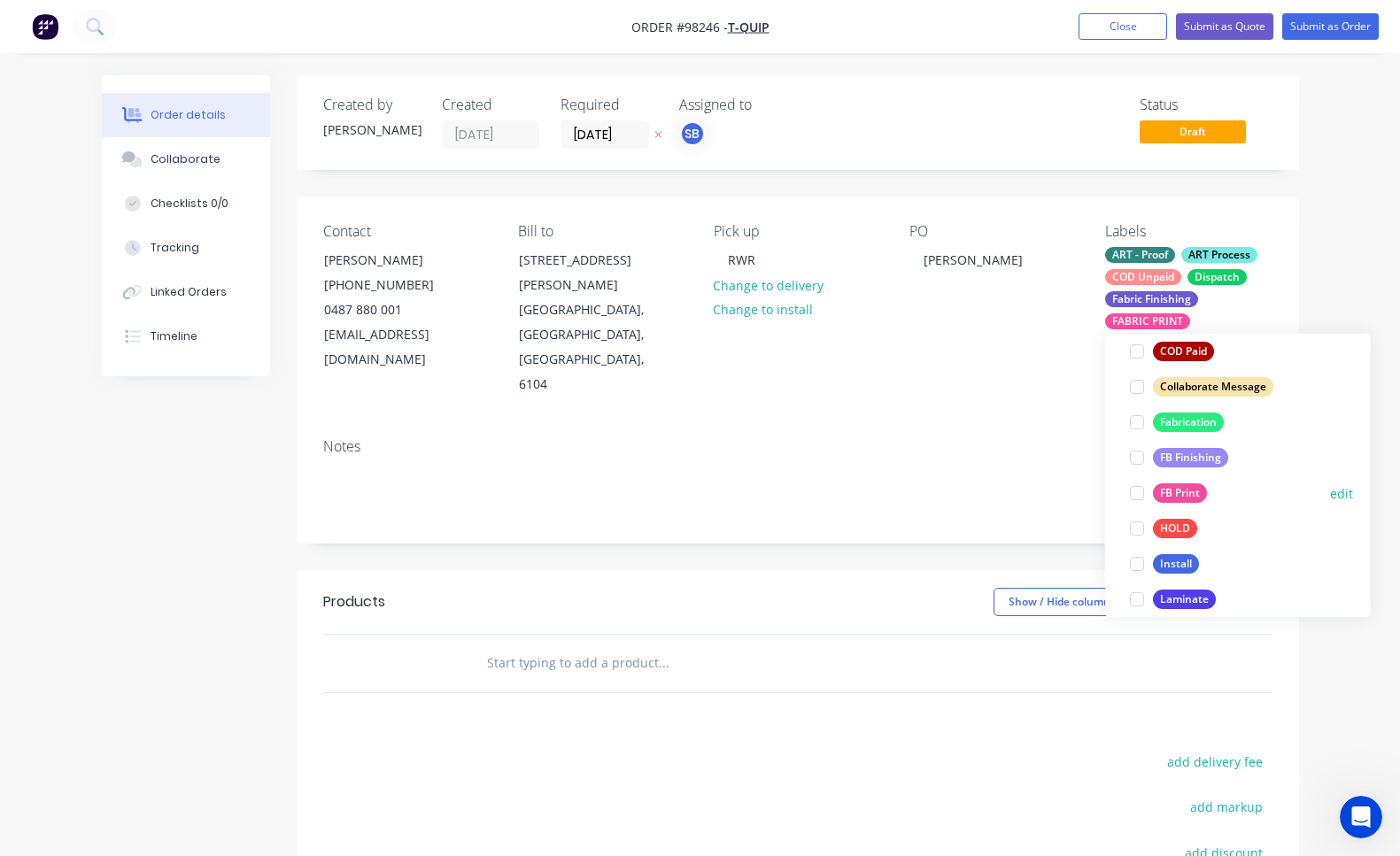
scroll to position [548, 0]
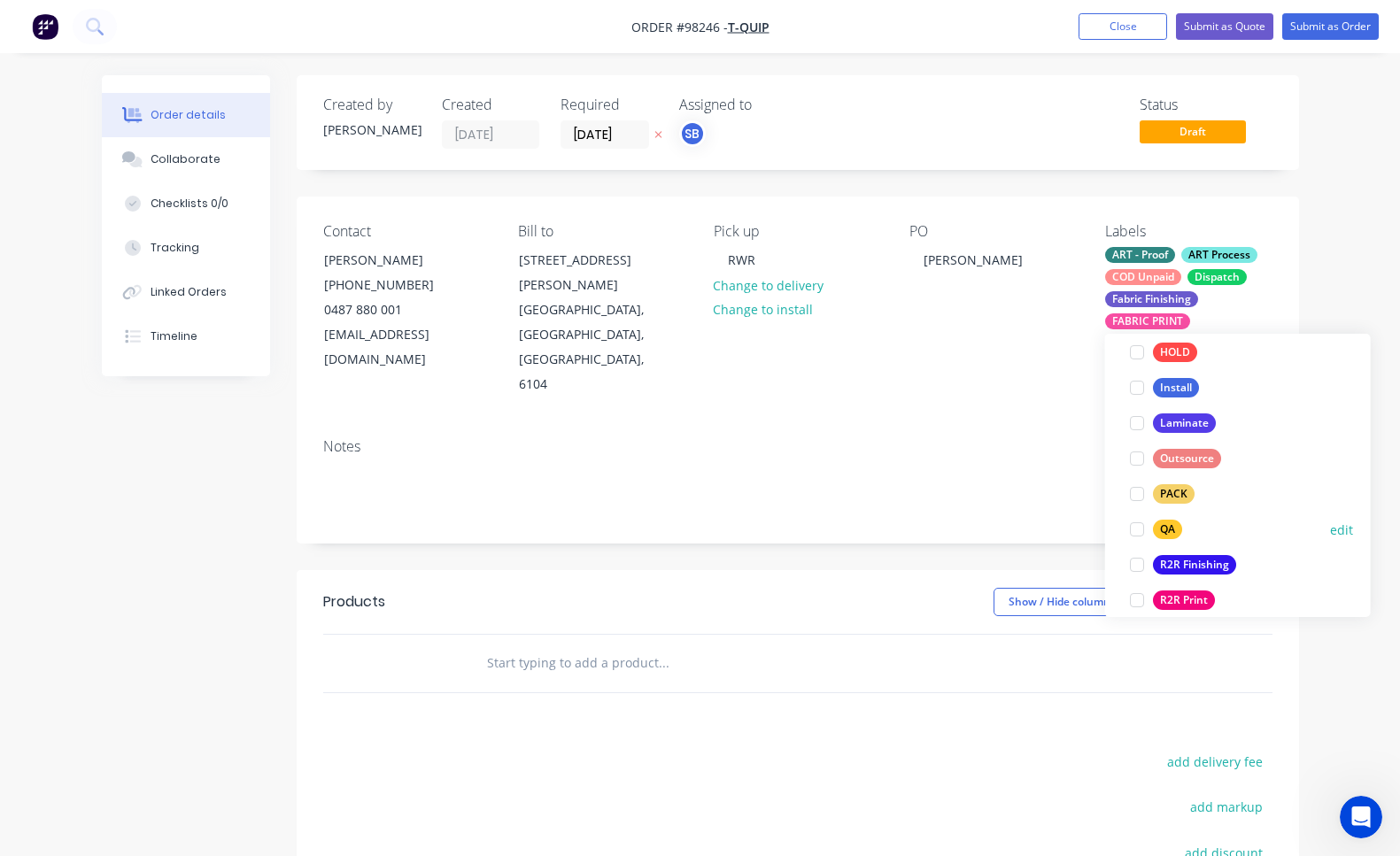
click at [1136, 528] on div at bounding box center [1137, 530] width 36 height 36
click at [1140, 531] on div at bounding box center [1137, 530] width 36 height 36
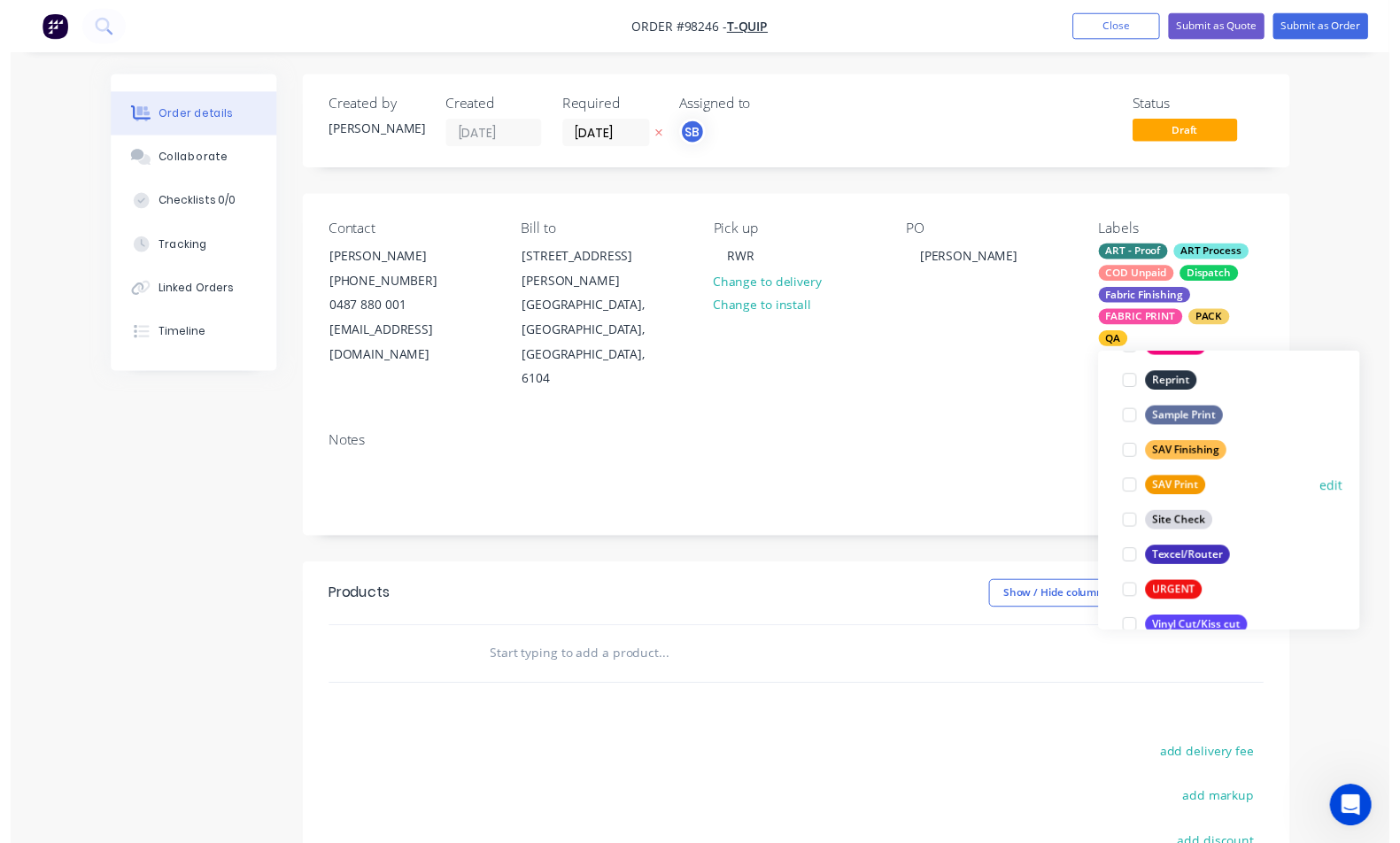
scroll to position [850, 0]
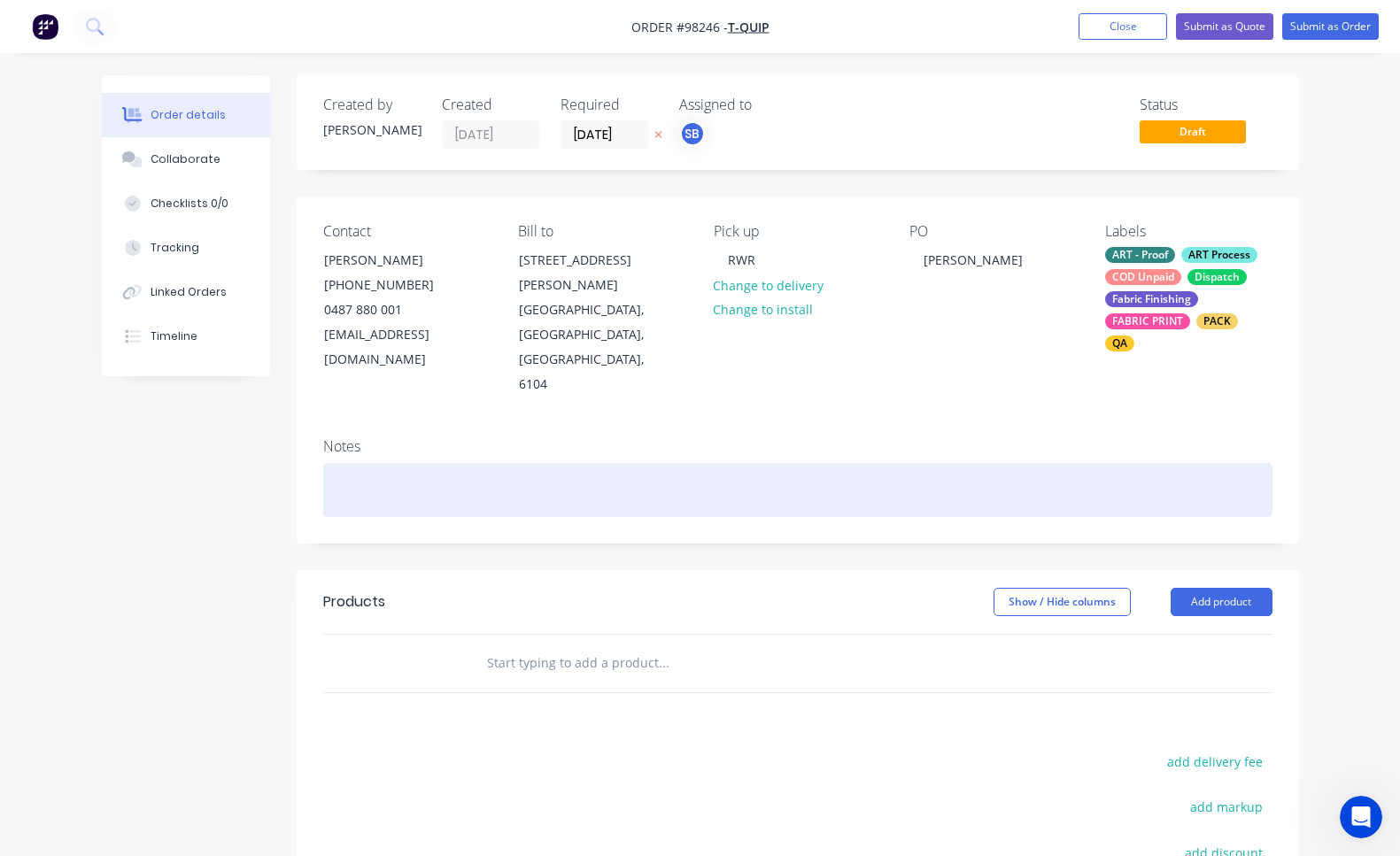
click at [434, 463] on div at bounding box center [798, 490] width 949 height 54
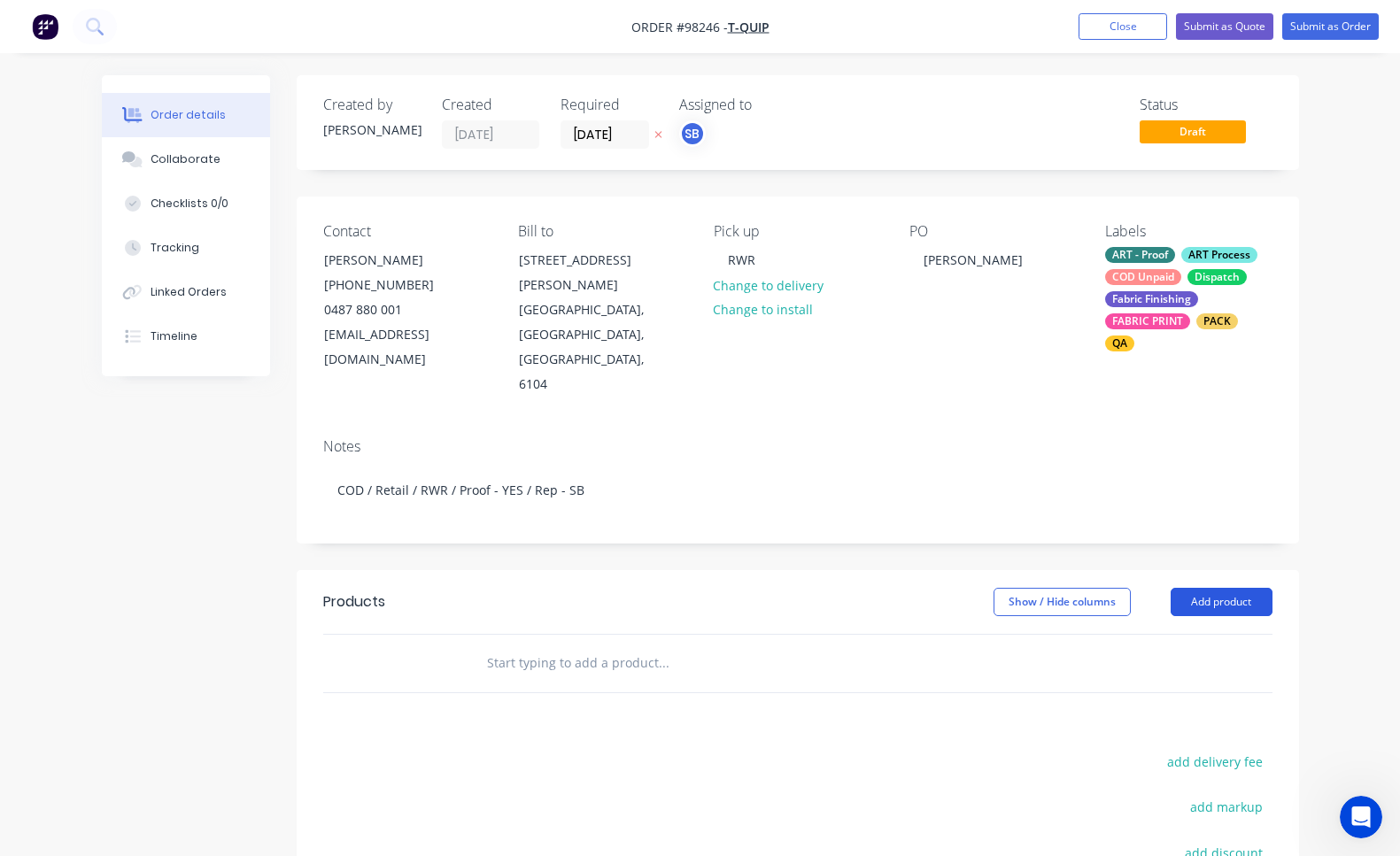
click at [1241, 588] on button "Add product" at bounding box center [1221, 602] width 102 height 28
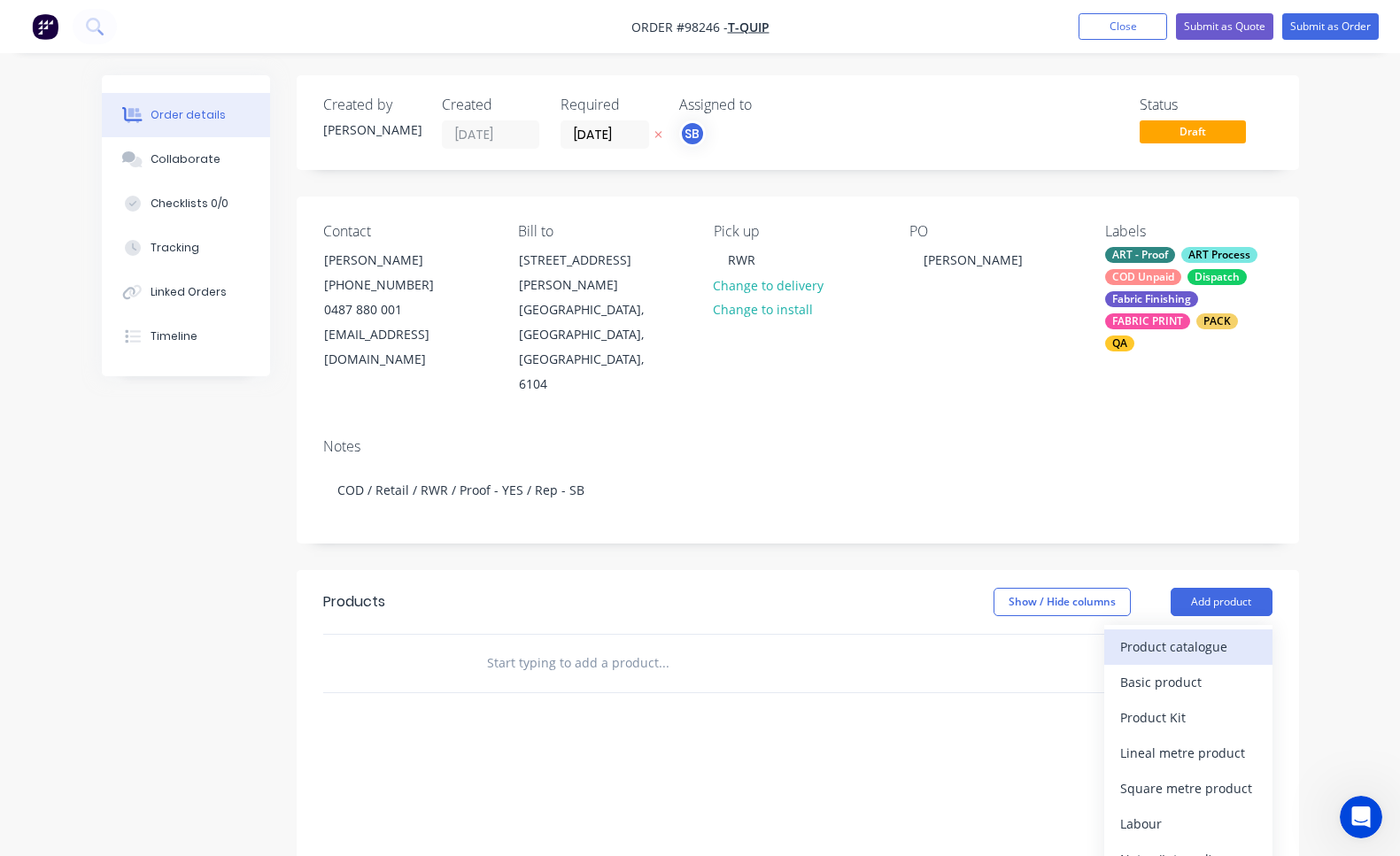
click at [1228, 634] on div "Product catalogue" at bounding box center [1188, 646] width 136 height 26
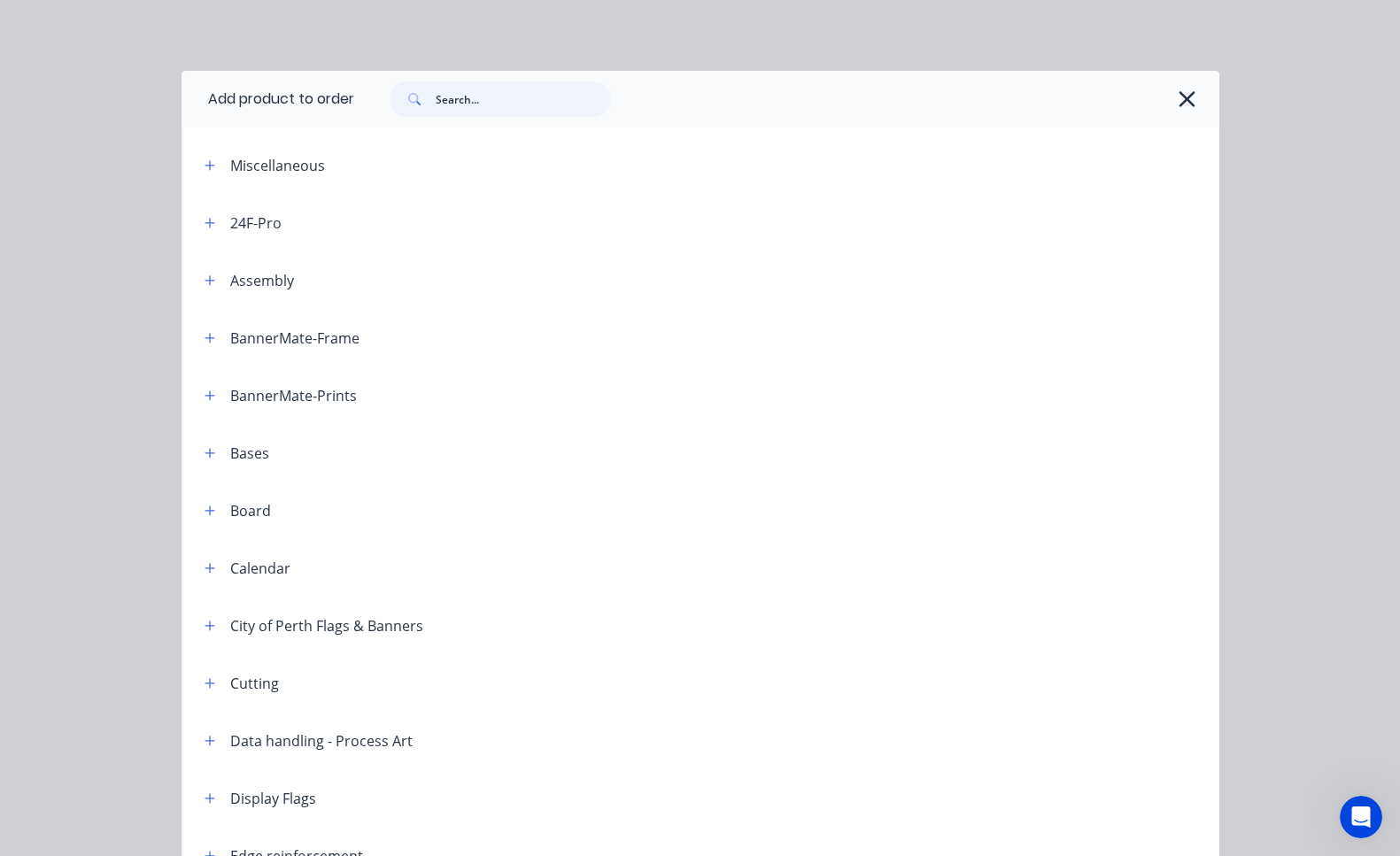
click at [535, 95] on input "text" at bounding box center [523, 100] width 175 height 36
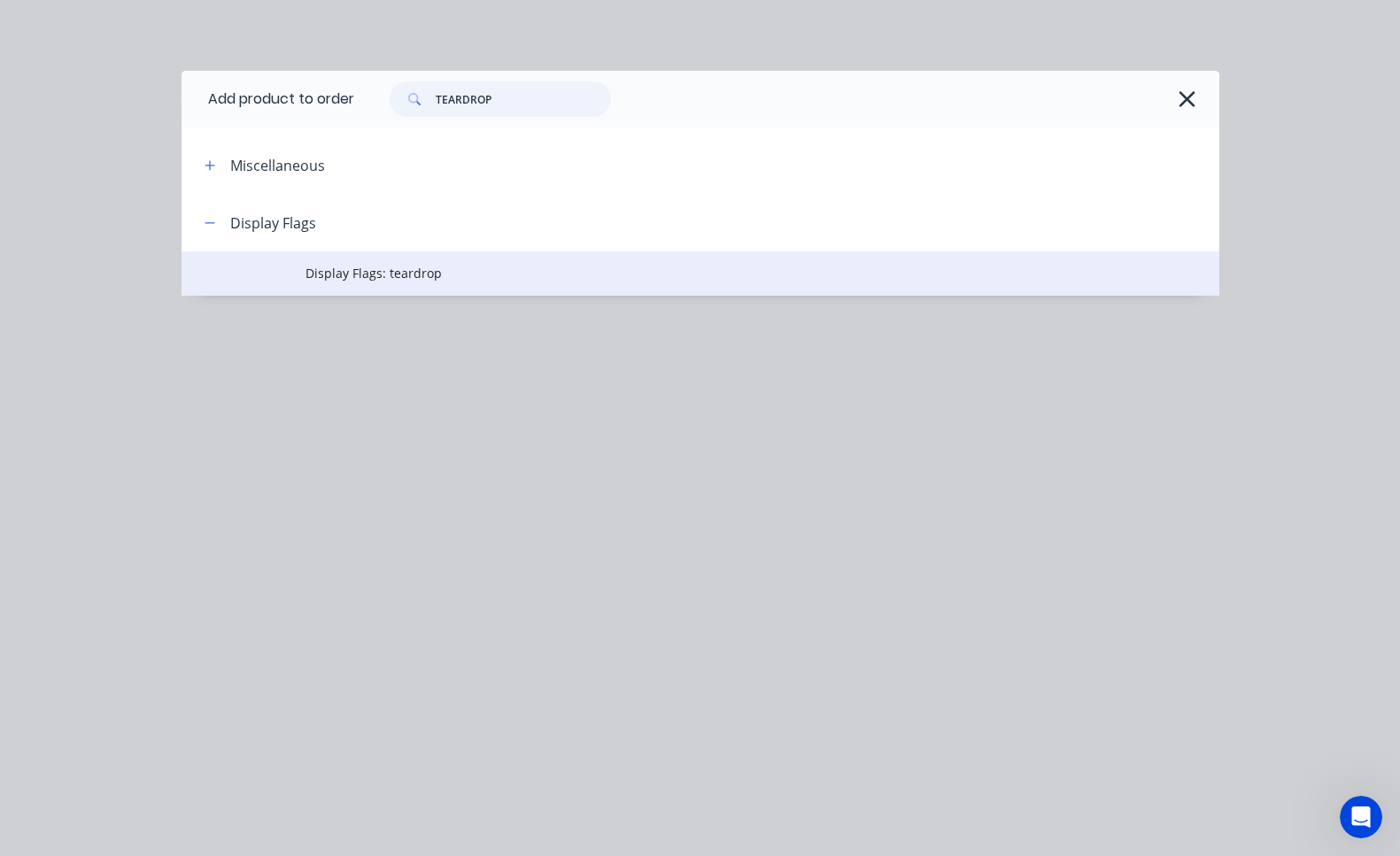
type input "TEARDROP"
click at [405, 276] on span "Display Flags: teardrop" at bounding box center [671, 273] width 731 height 19
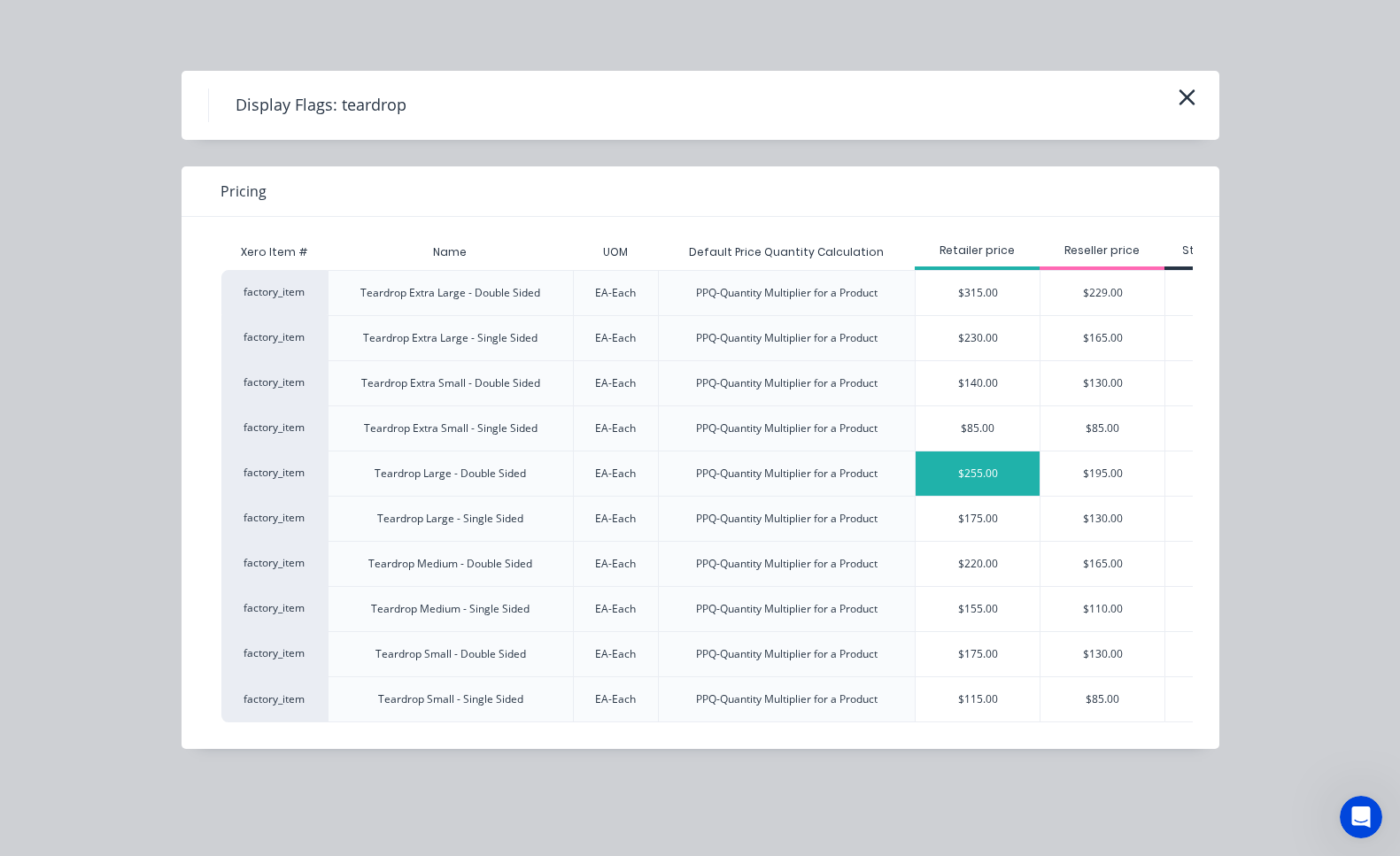
click at [987, 467] on div "$255.00" at bounding box center [977, 474] width 124 height 44
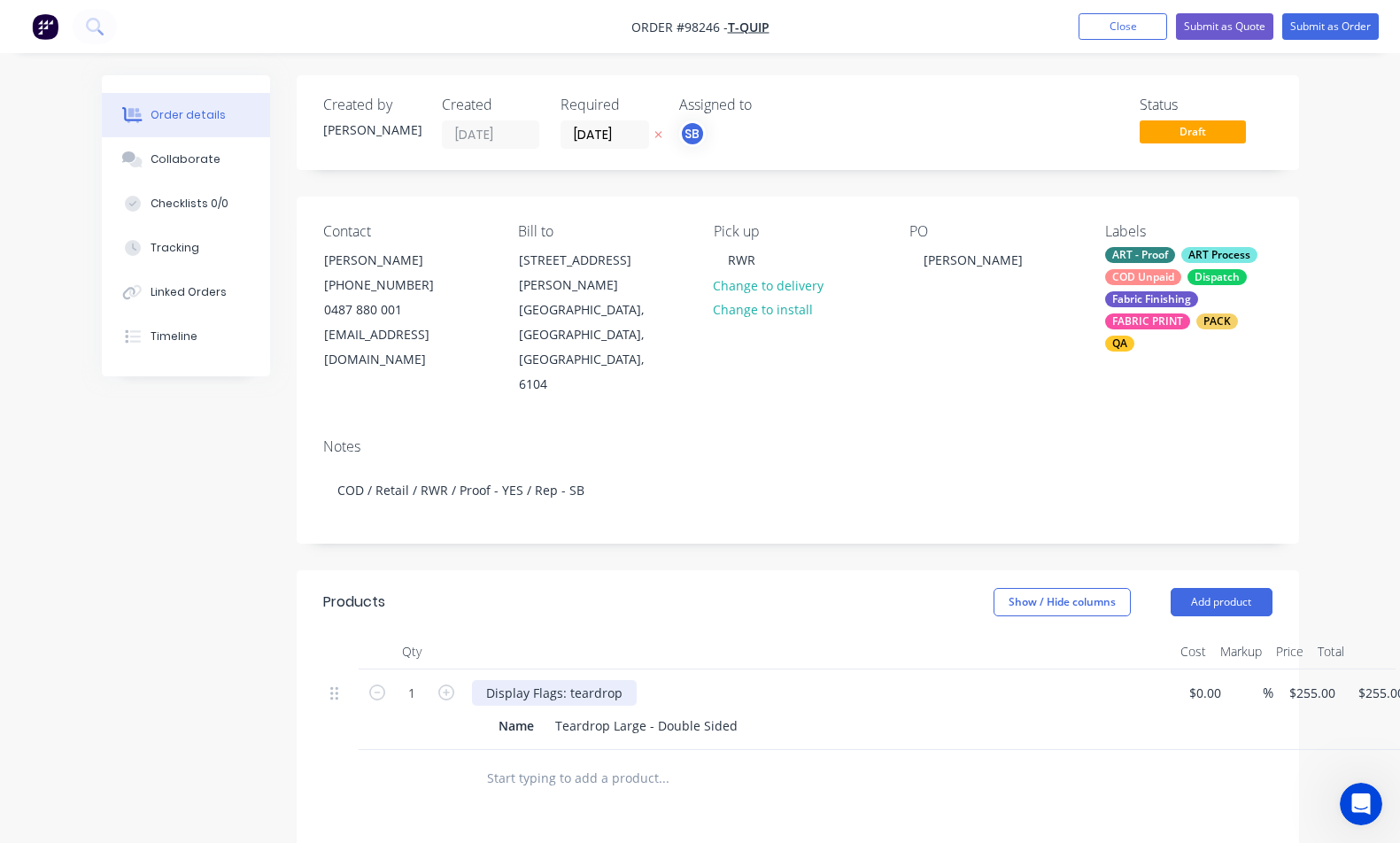
click at [620, 680] on div "Display Flags: teardrop" at bounding box center [554, 693] width 164 height 26
click at [452, 685] on icon "button" at bounding box center [446, 693] width 16 height 16
type input "2"
type input "$510.00"
click at [452, 685] on icon "button" at bounding box center [446, 693] width 16 height 16
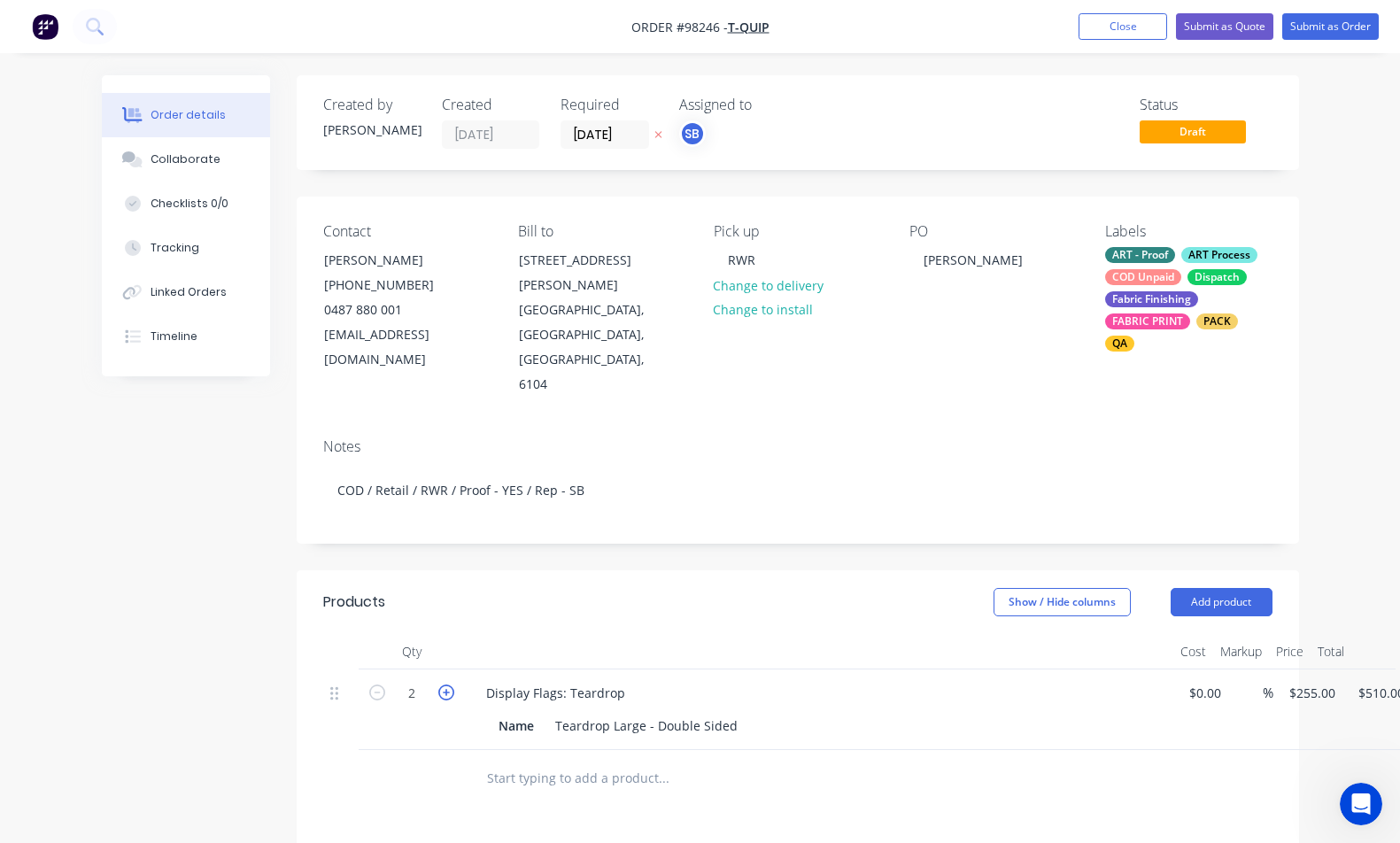
type input "3"
type input "$765.00"
click at [1212, 588] on button "Add product" at bounding box center [1221, 602] width 102 height 28
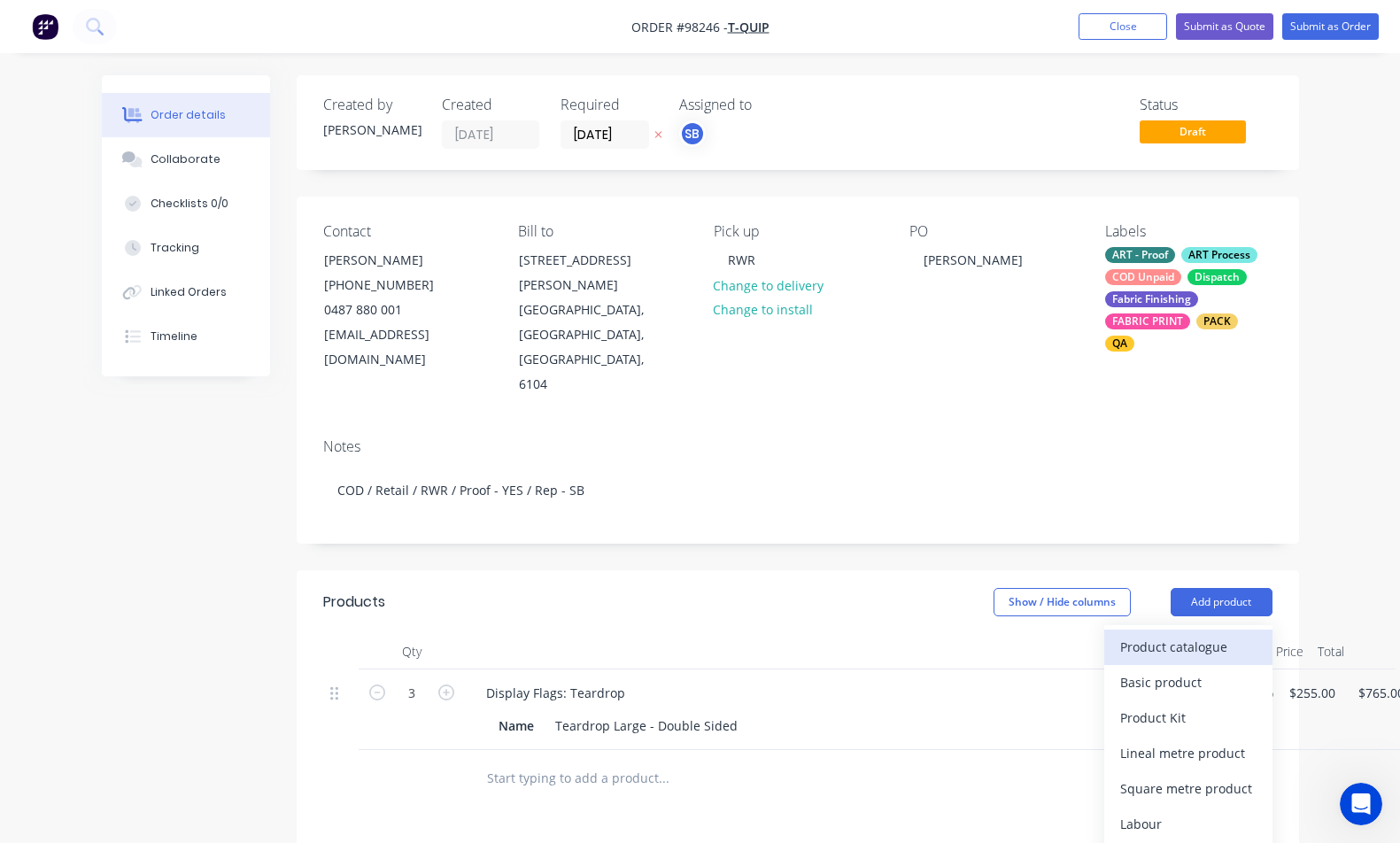
click at [1221, 634] on div "Product catalogue" at bounding box center [1188, 646] width 136 height 26
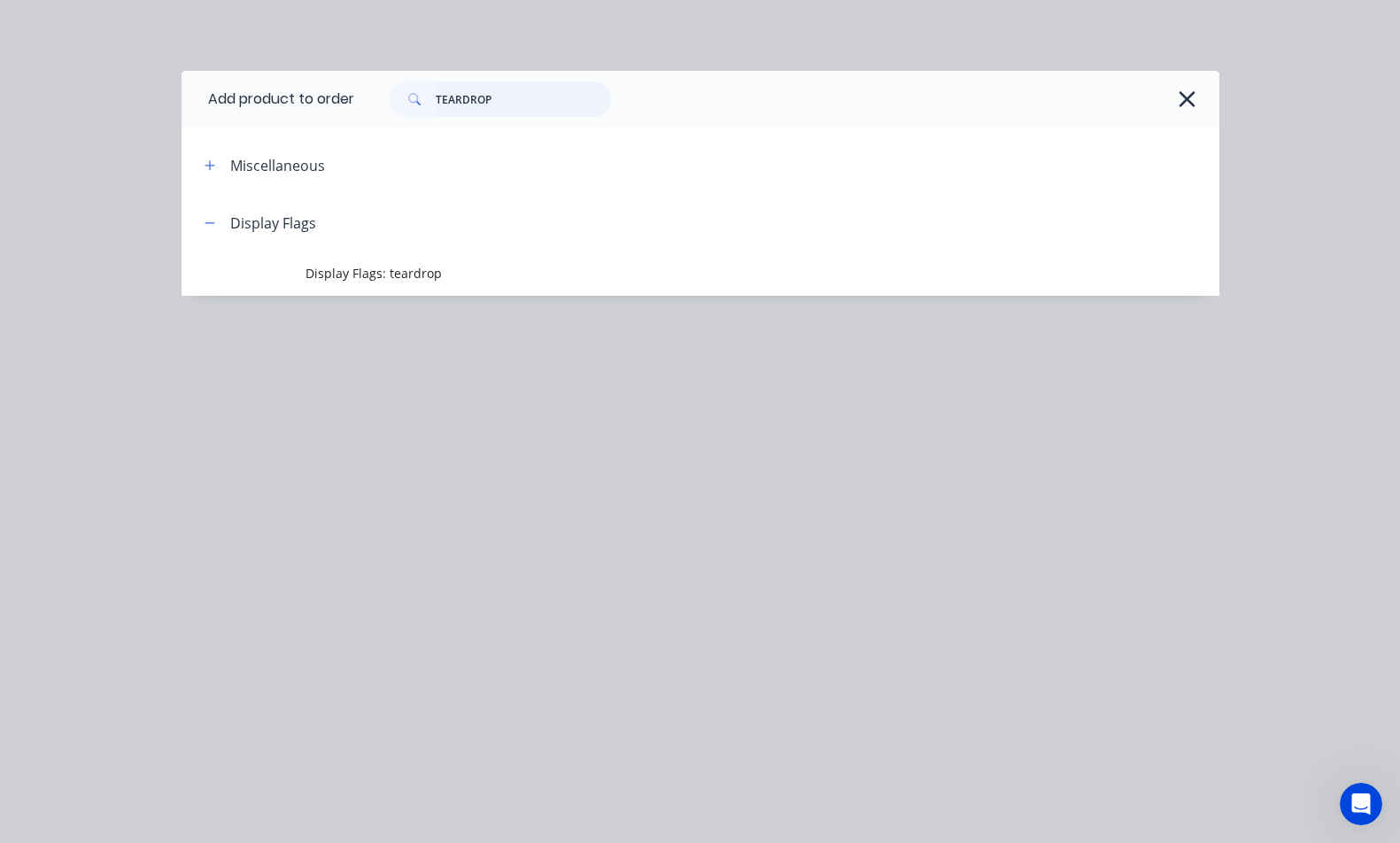
click at [497, 102] on input "TEARDROP" at bounding box center [523, 100] width 175 height 36
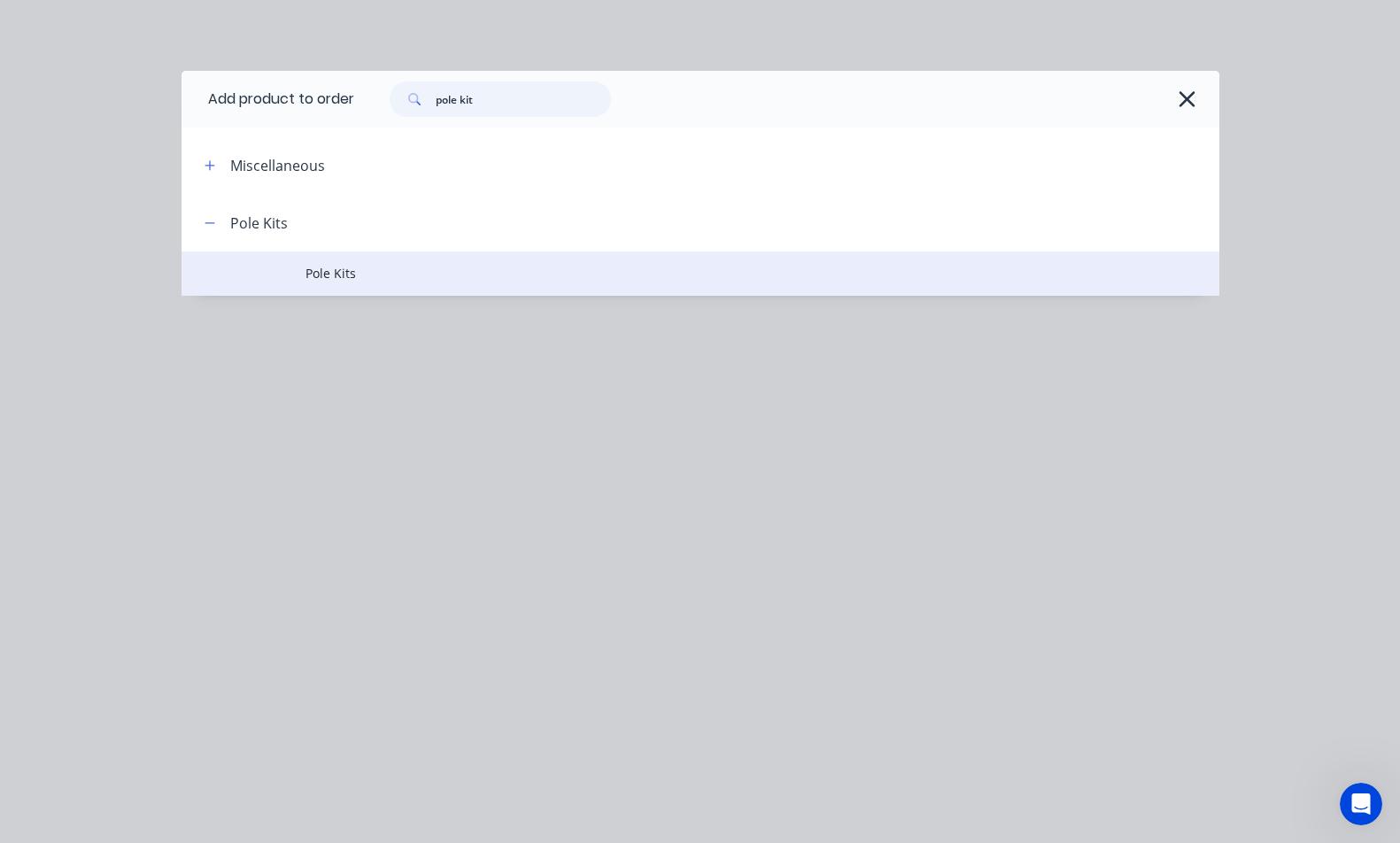
type input "pole kit"
click at [404, 262] on td "Pole Kits" at bounding box center [762, 274] width 913 height 44
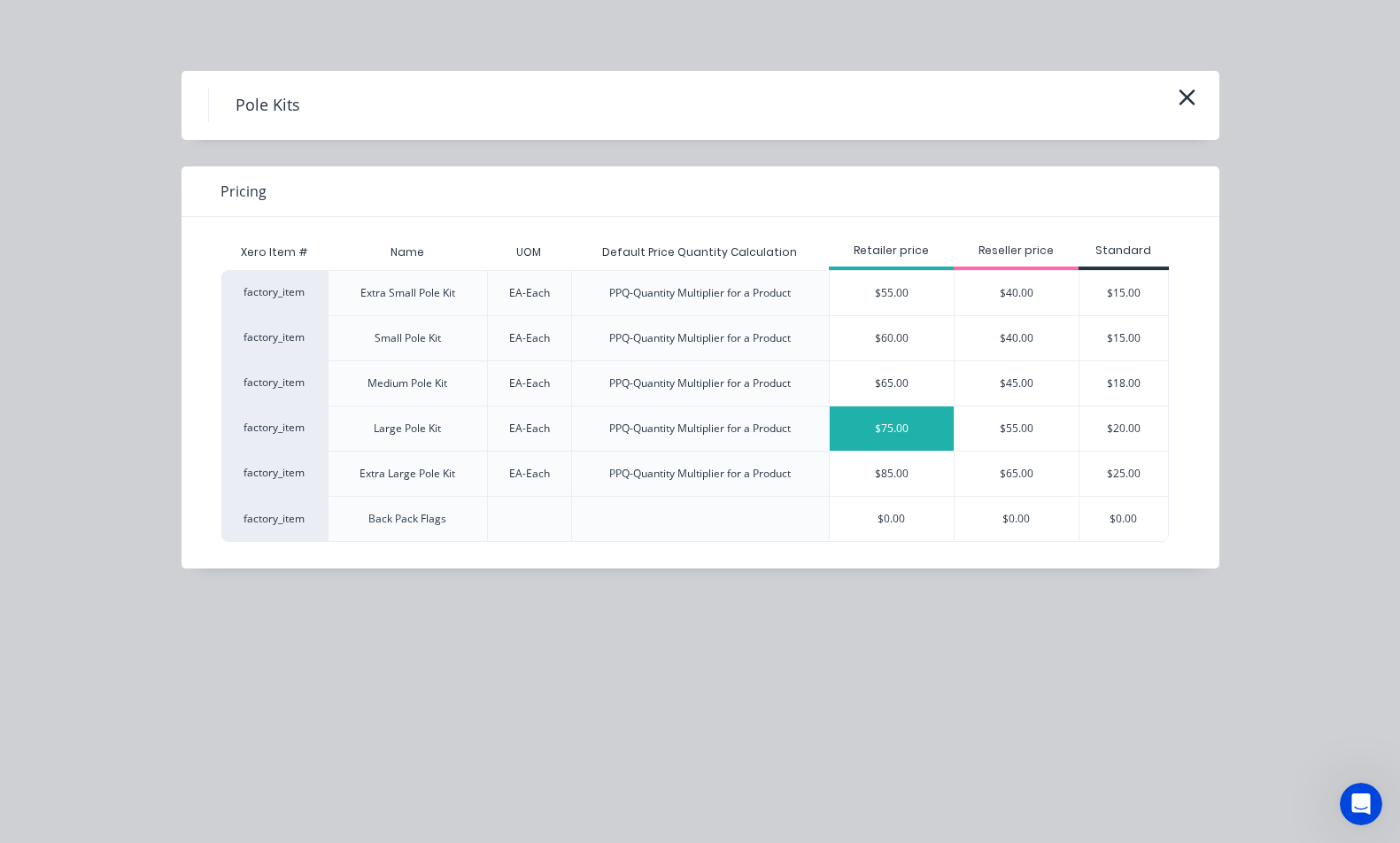
click at [870, 423] on div "$75.00" at bounding box center [891, 429] width 124 height 44
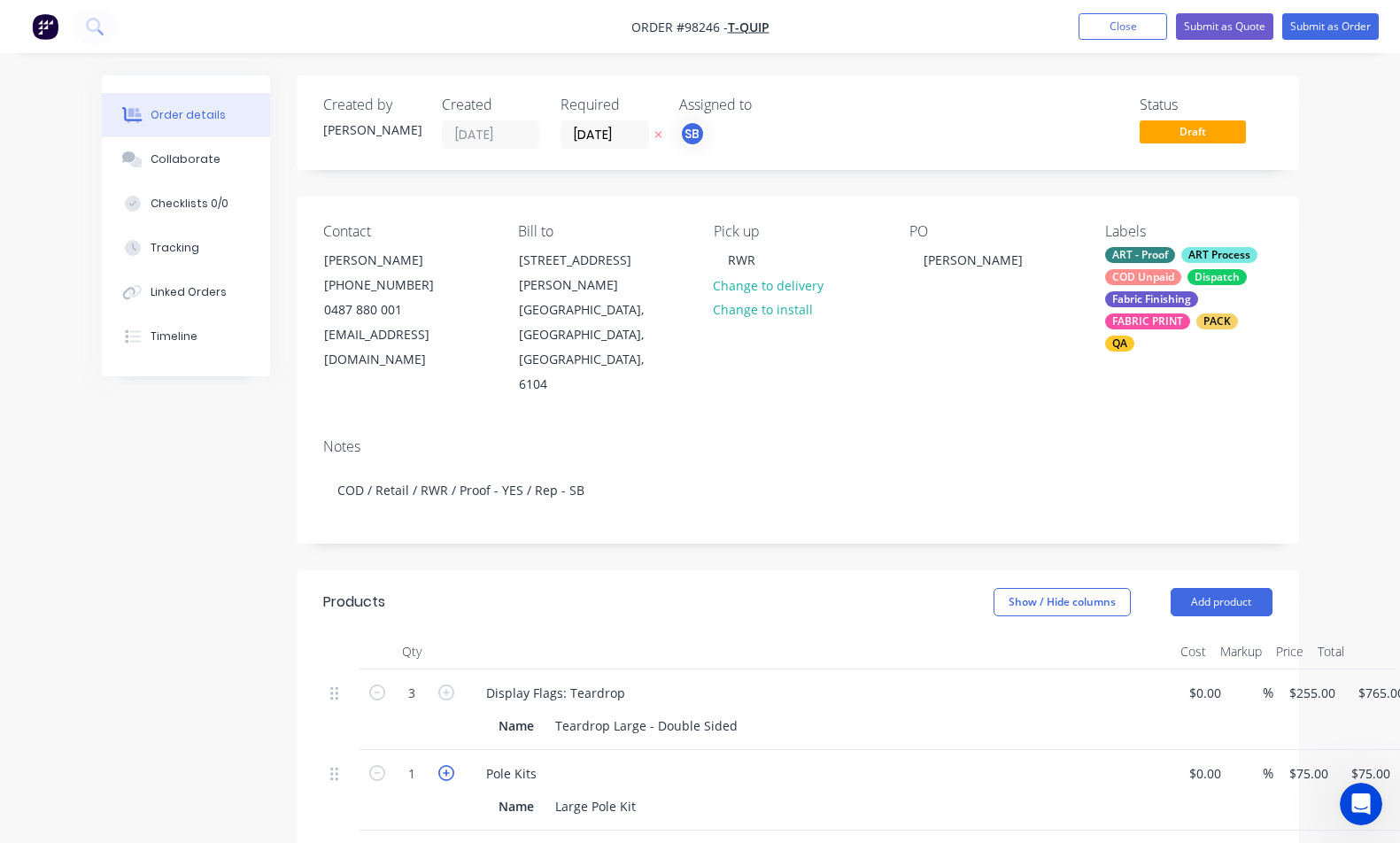
click at [443, 766] on icon "button" at bounding box center [446, 774] width 16 height 16
type input "2"
type input "$150.00"
click at [444, 766] on icon "button" at bounding box center [446, 774] width 16 height 16
type input "3"
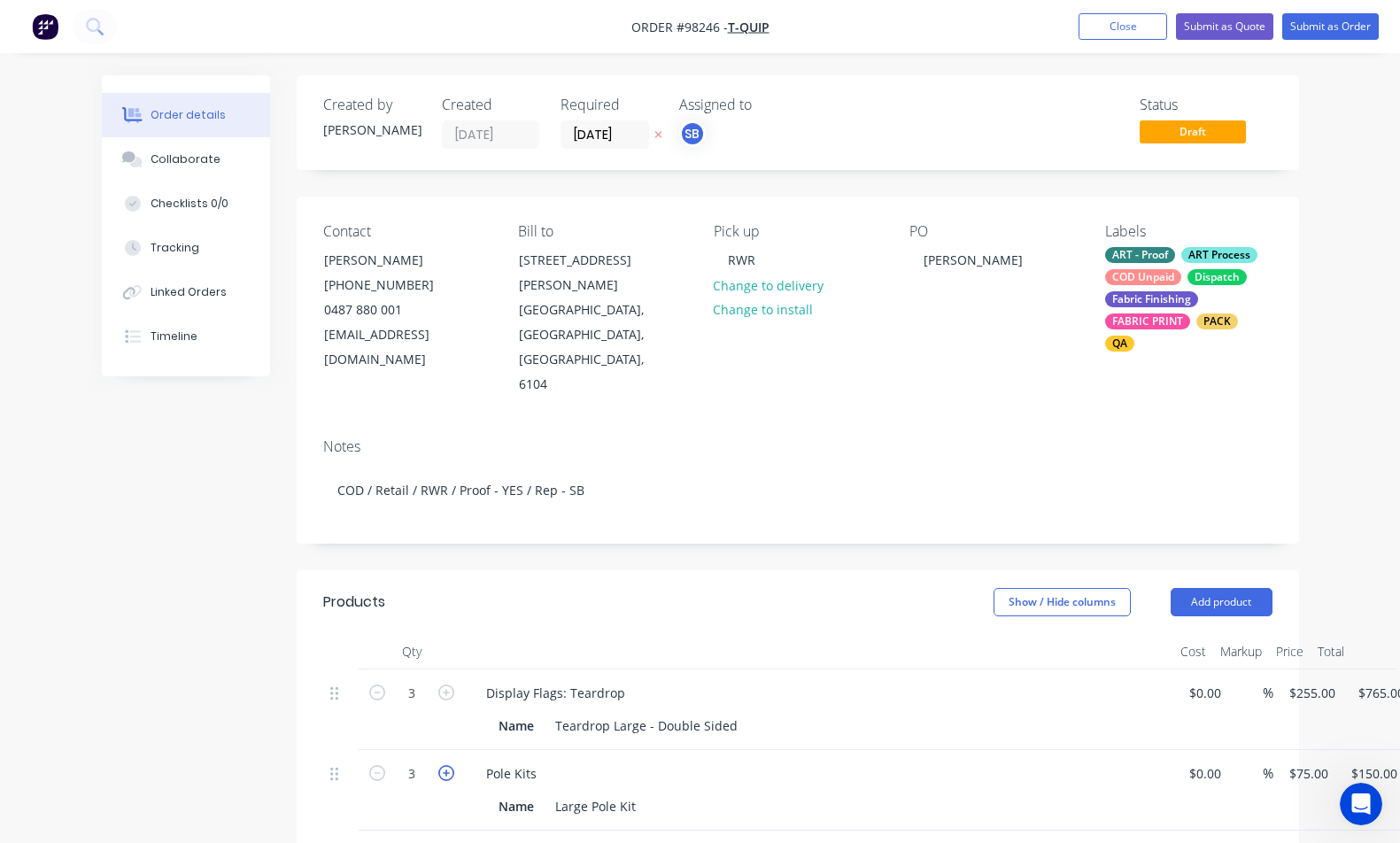
type input "$225.00"
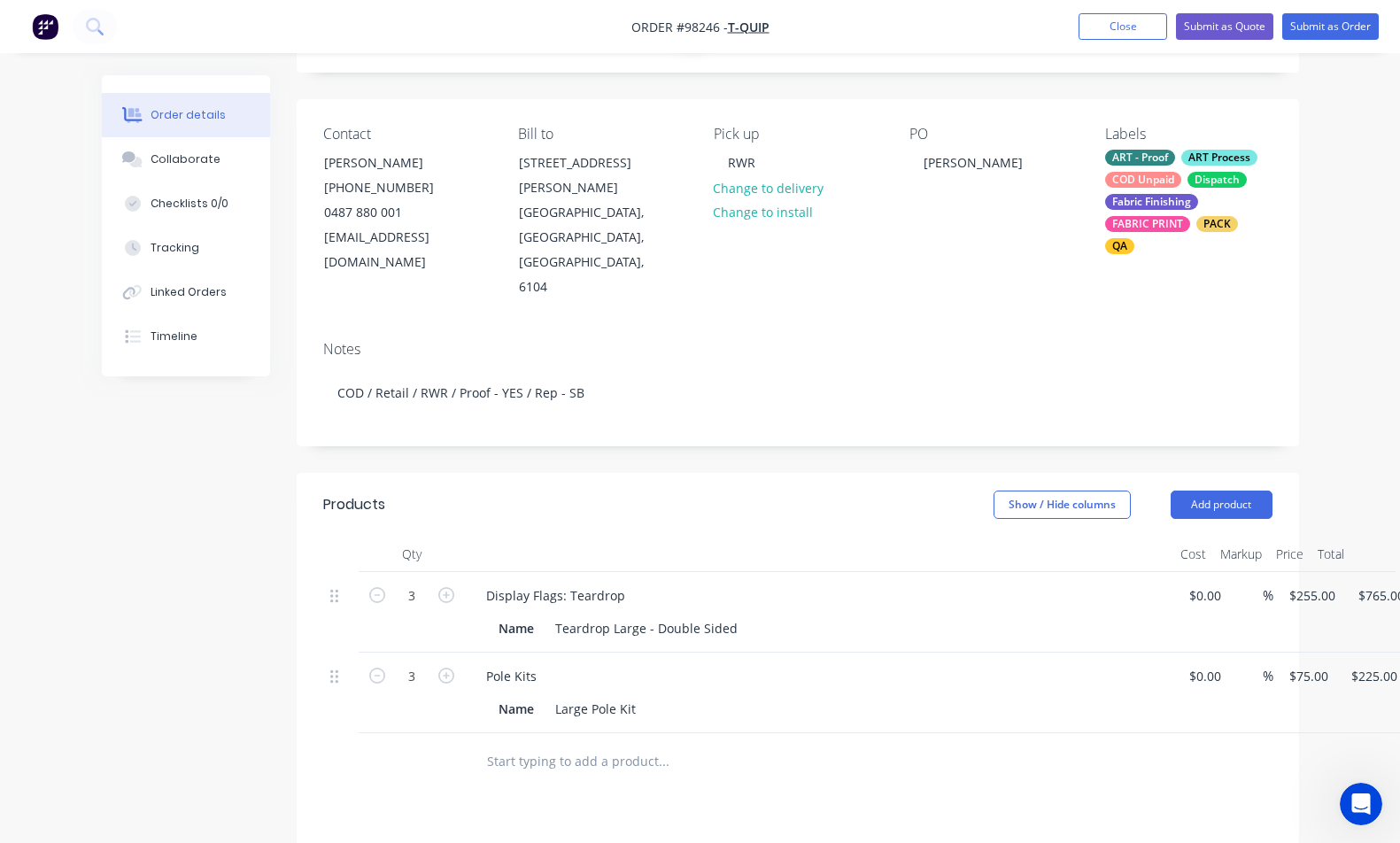
scroll to position [128, 0]
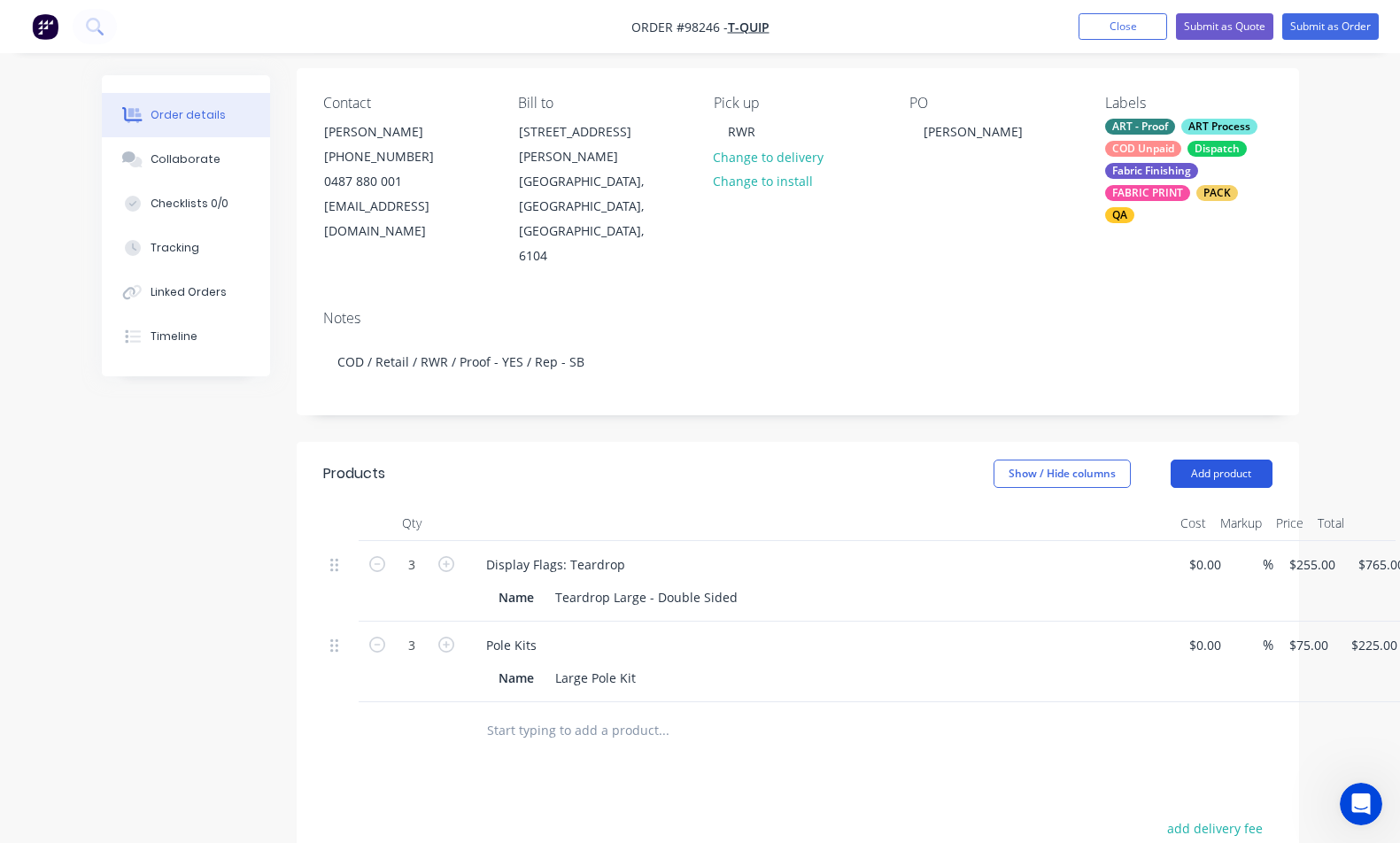
click at [1222, 460] on button "Add product" at bounding box center [1221, 474] width 102 height 28
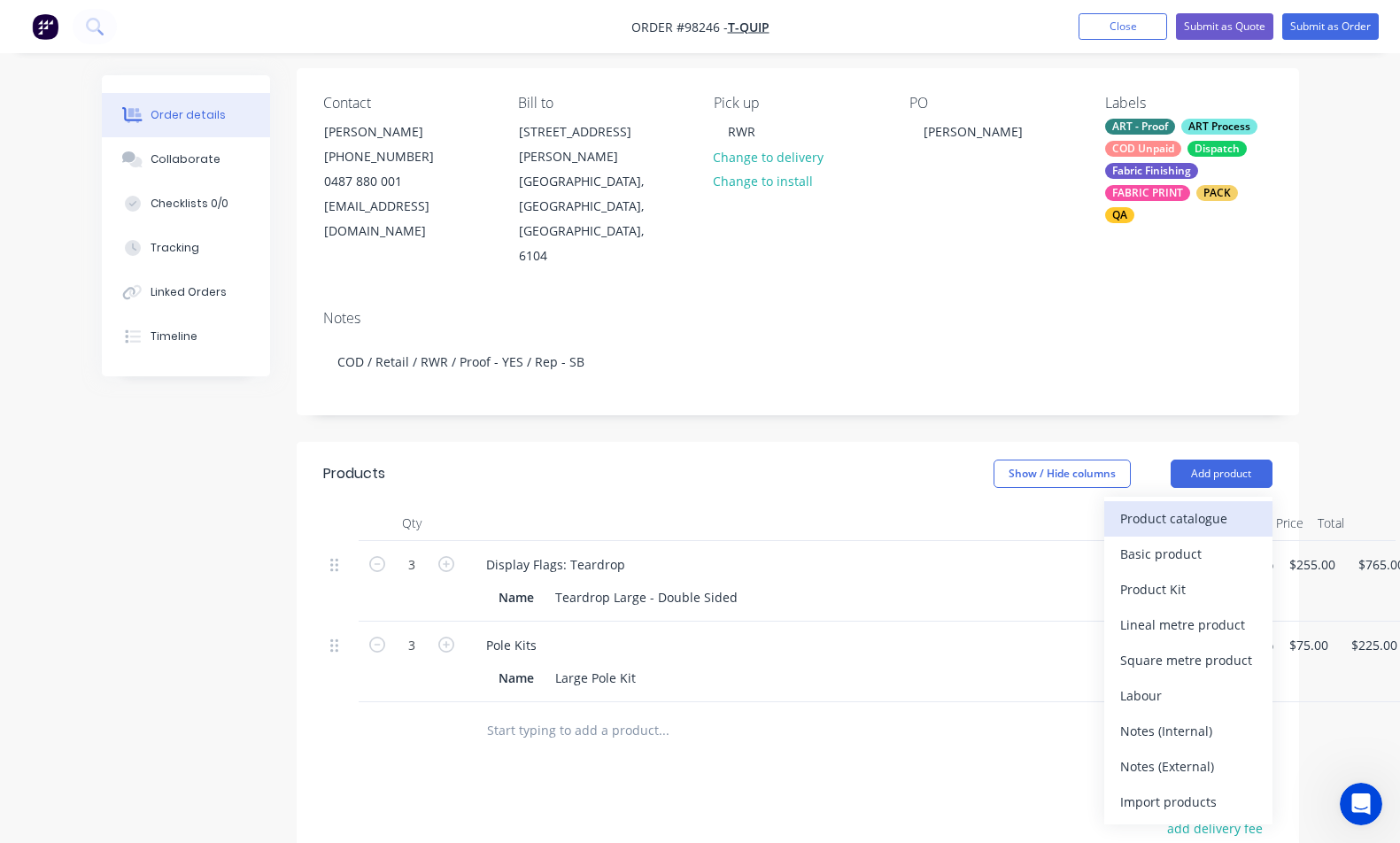
click at [1233, 506] on div "Product catalogue" at bounding box center [1188, 518] width 136 height 26
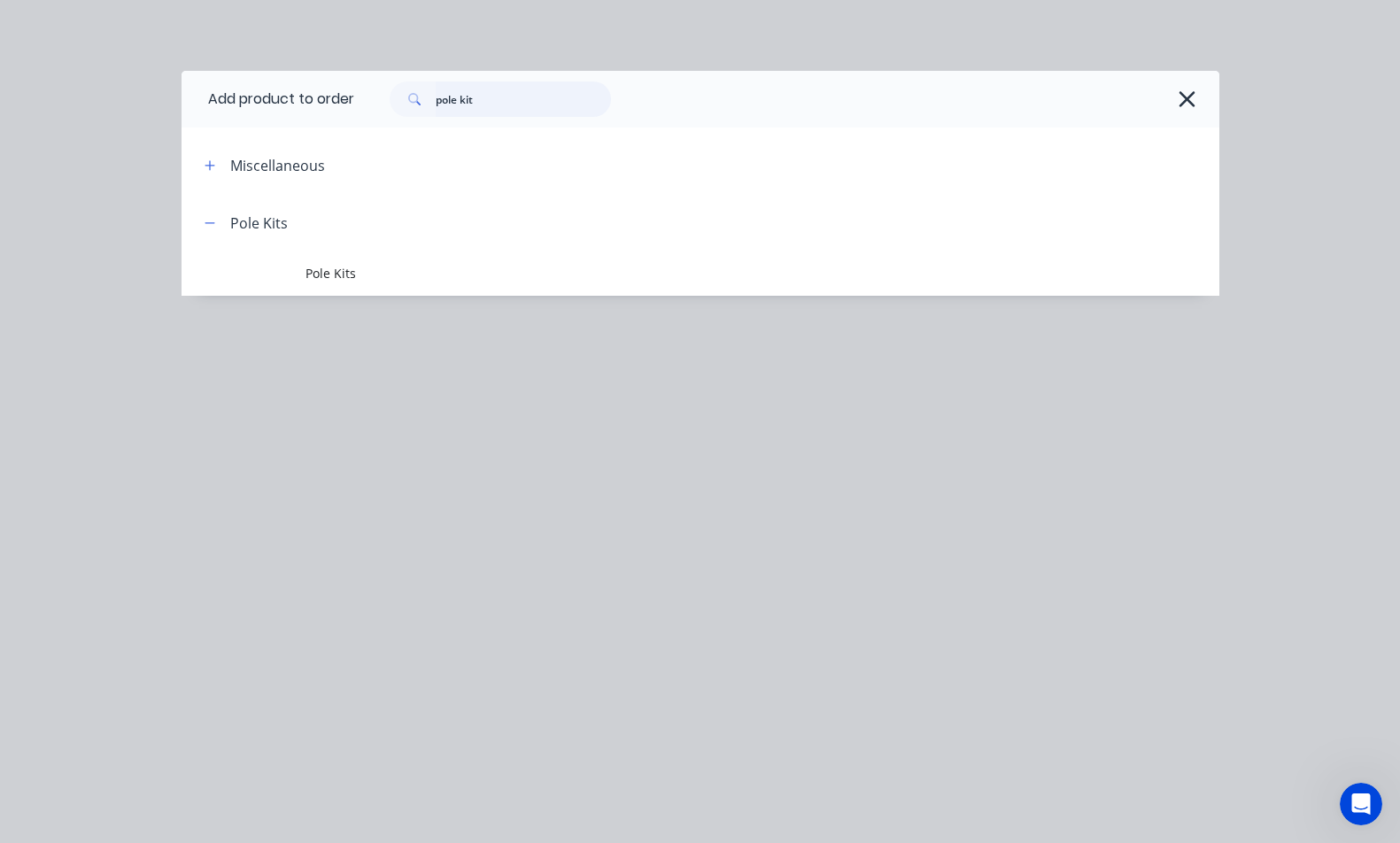
click at [507, 98] on input "pole kit" at bounding box center [523, 100] width 175 height 36
drag, startPoint x: 522, startPoint y: 98, endPoint x: 299, endPoint y: 98, distance: 223.0
click at [299, 98] on header "Add product to order pole kit" at bounding box center [700, 100] width 1037 height 57
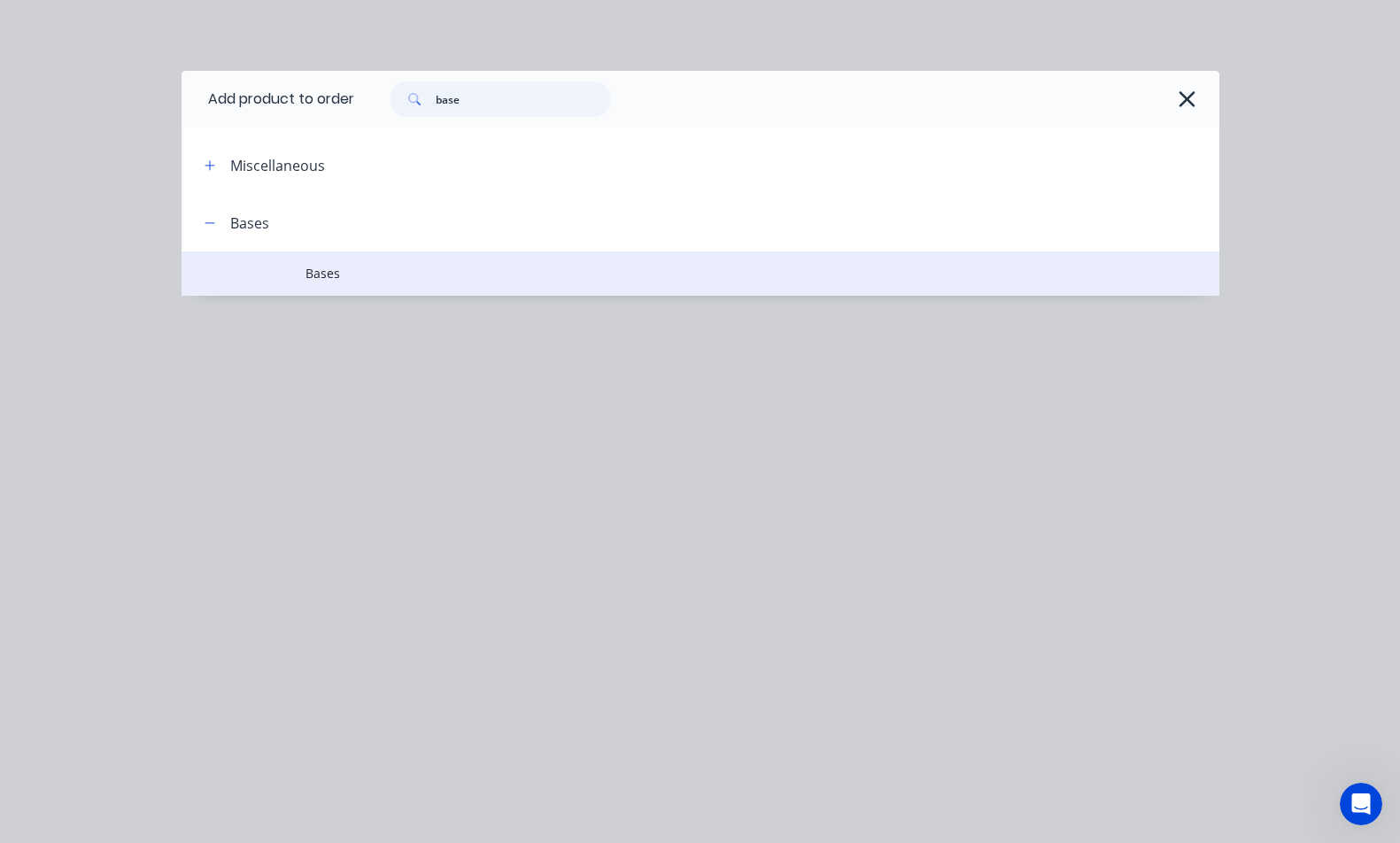
type input "base"
click at [349, 274] on span "Bases" at bounding box center [671, 273] width 731 height 19
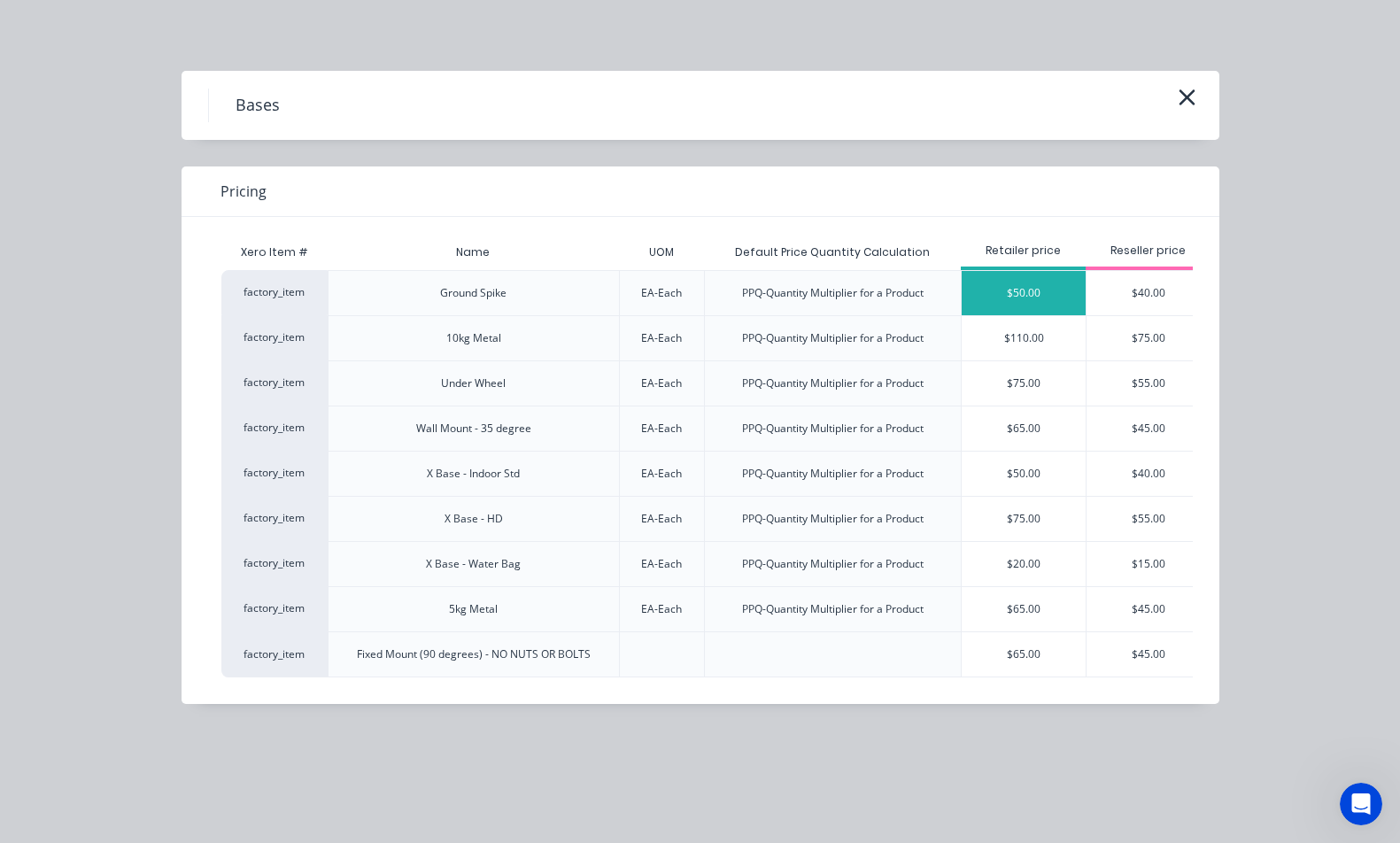
click at [1000, 298] on div "$50.00" at bounding box center [1023, 293] width 124 height 44
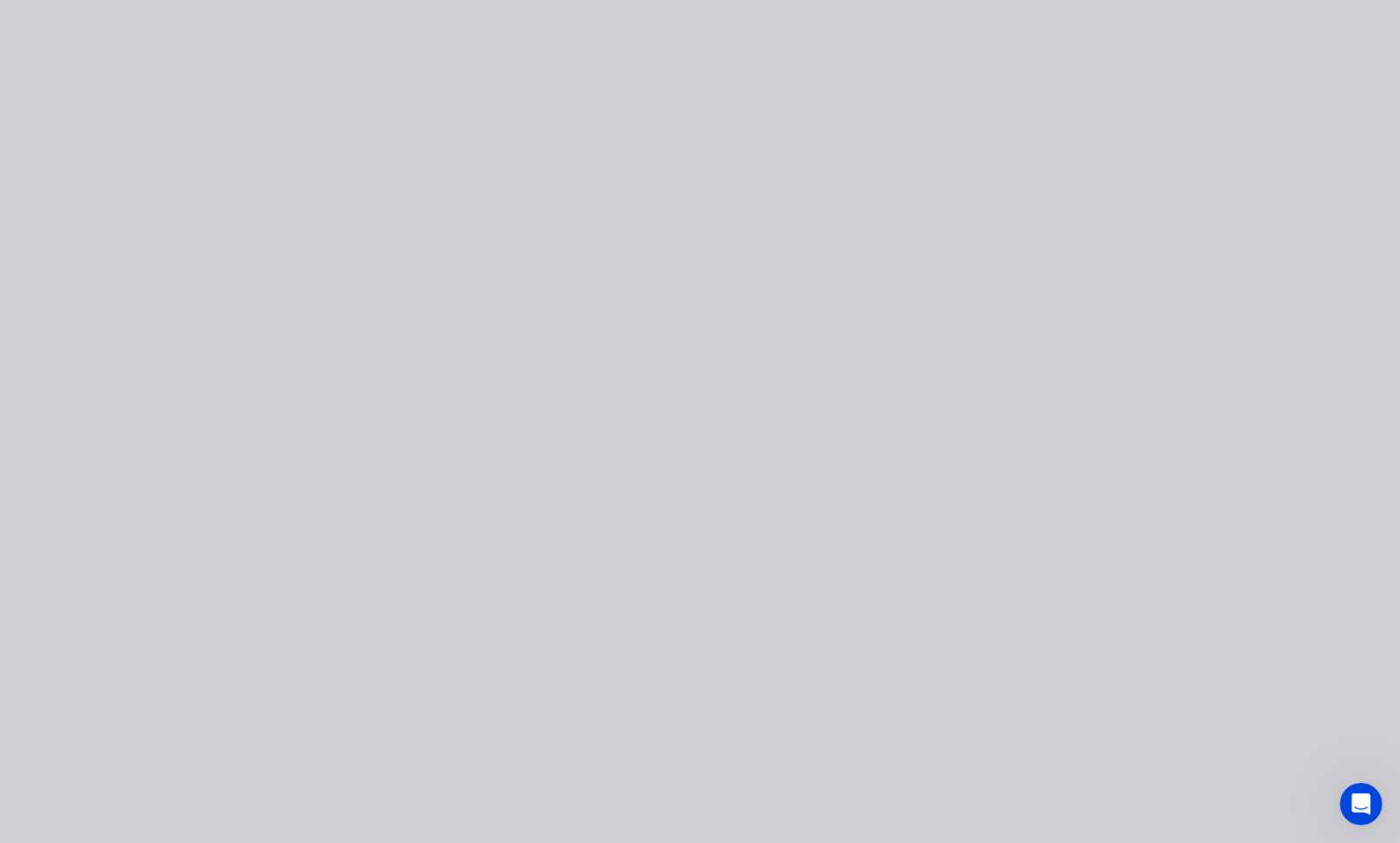
type input "$50.00"
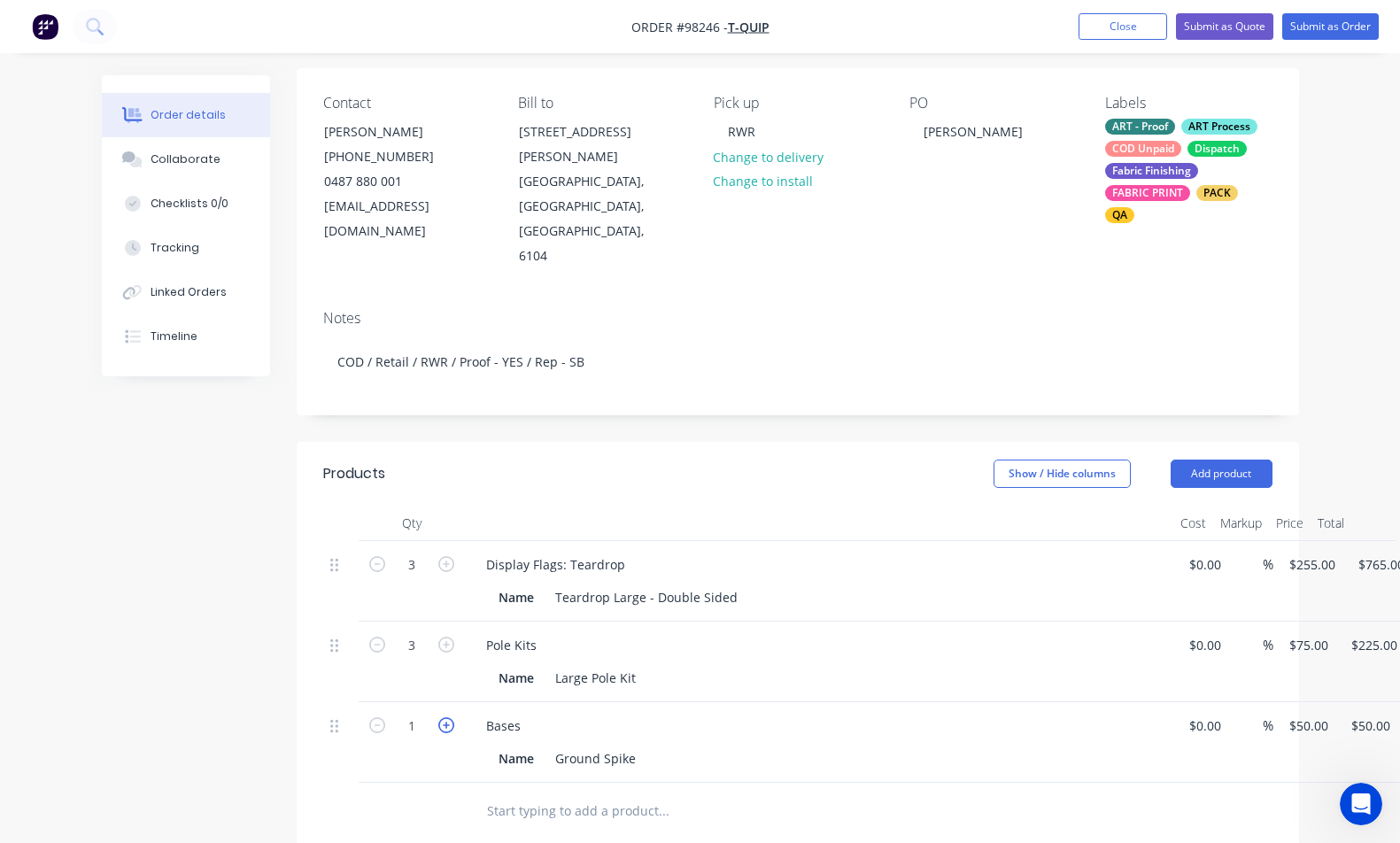
click at [440, 718] on icon "button" at bounding box center [446, 726] width 16 height 16
type input "2"
type input "$100.00"
click at [454, 715] on button "button" at bounding box center [446, 724] width 23 height 19
type input "3"
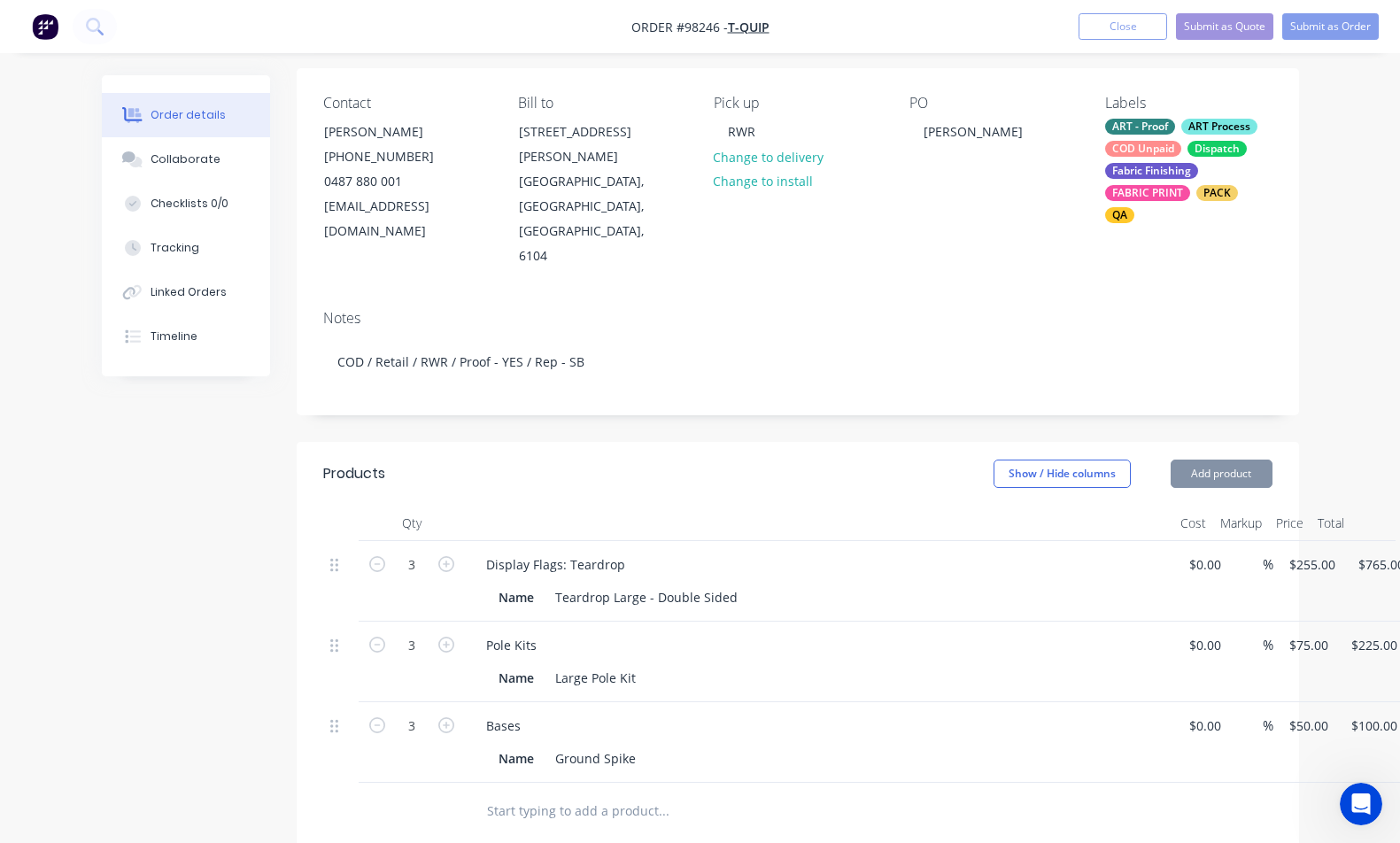
type input "$150.00"
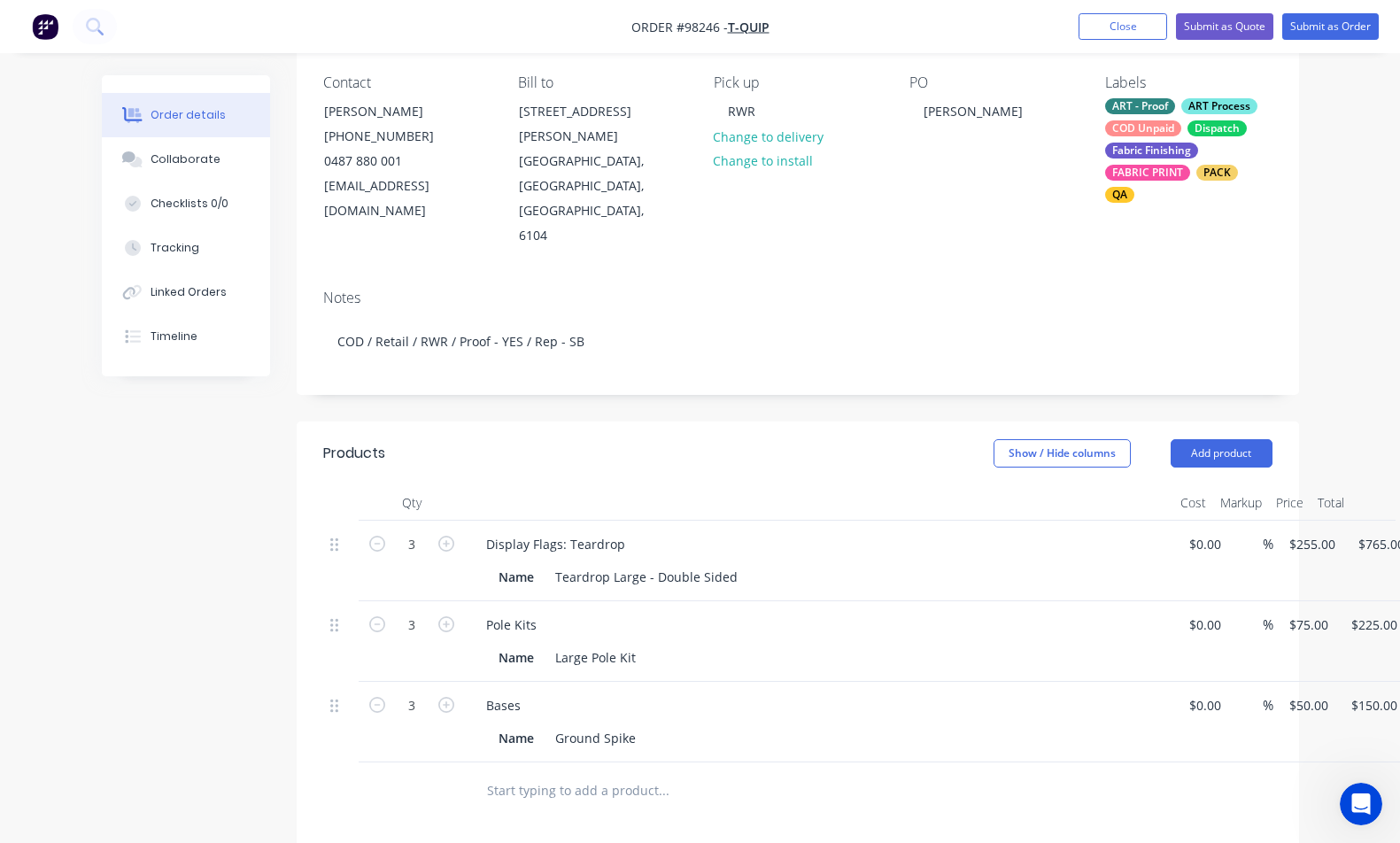
scroll to position [189, 0]
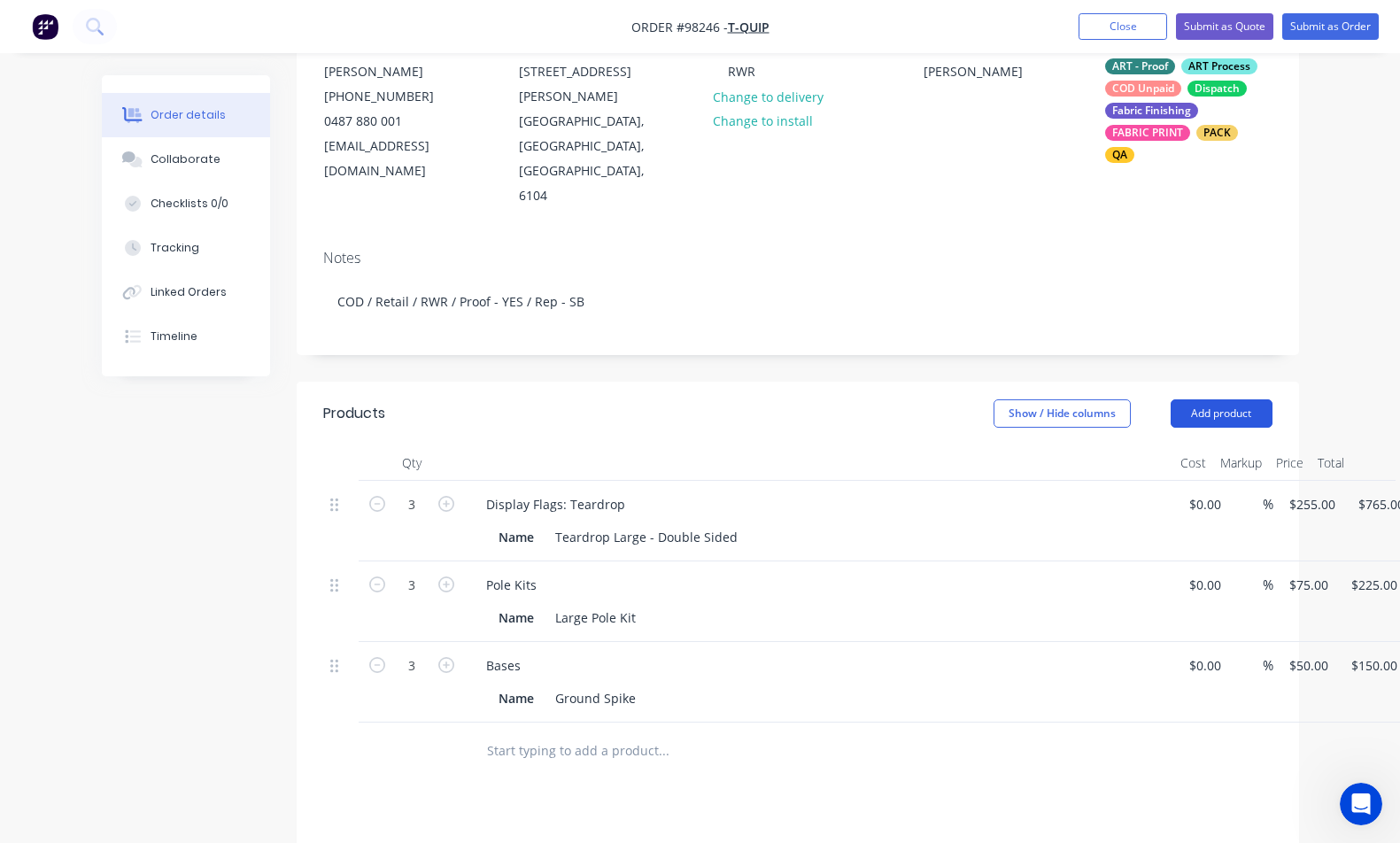
click at [1249, 399] on button "Add product" at bounding box center [1221, 413] width 102 height 28
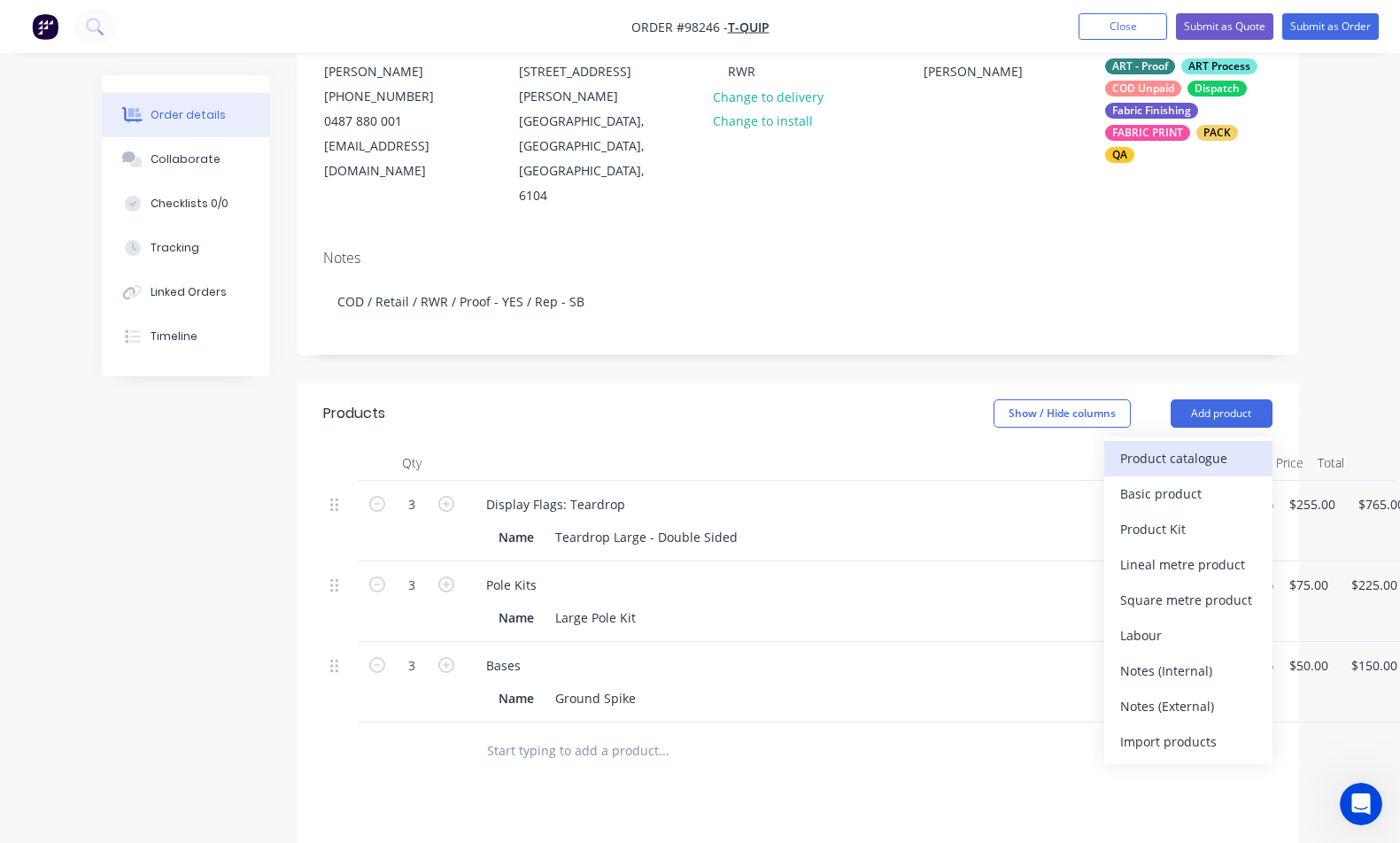
click at [1242, 446] on div "Product catalogue" at bounding box center [1188, 458] width 136 height 26
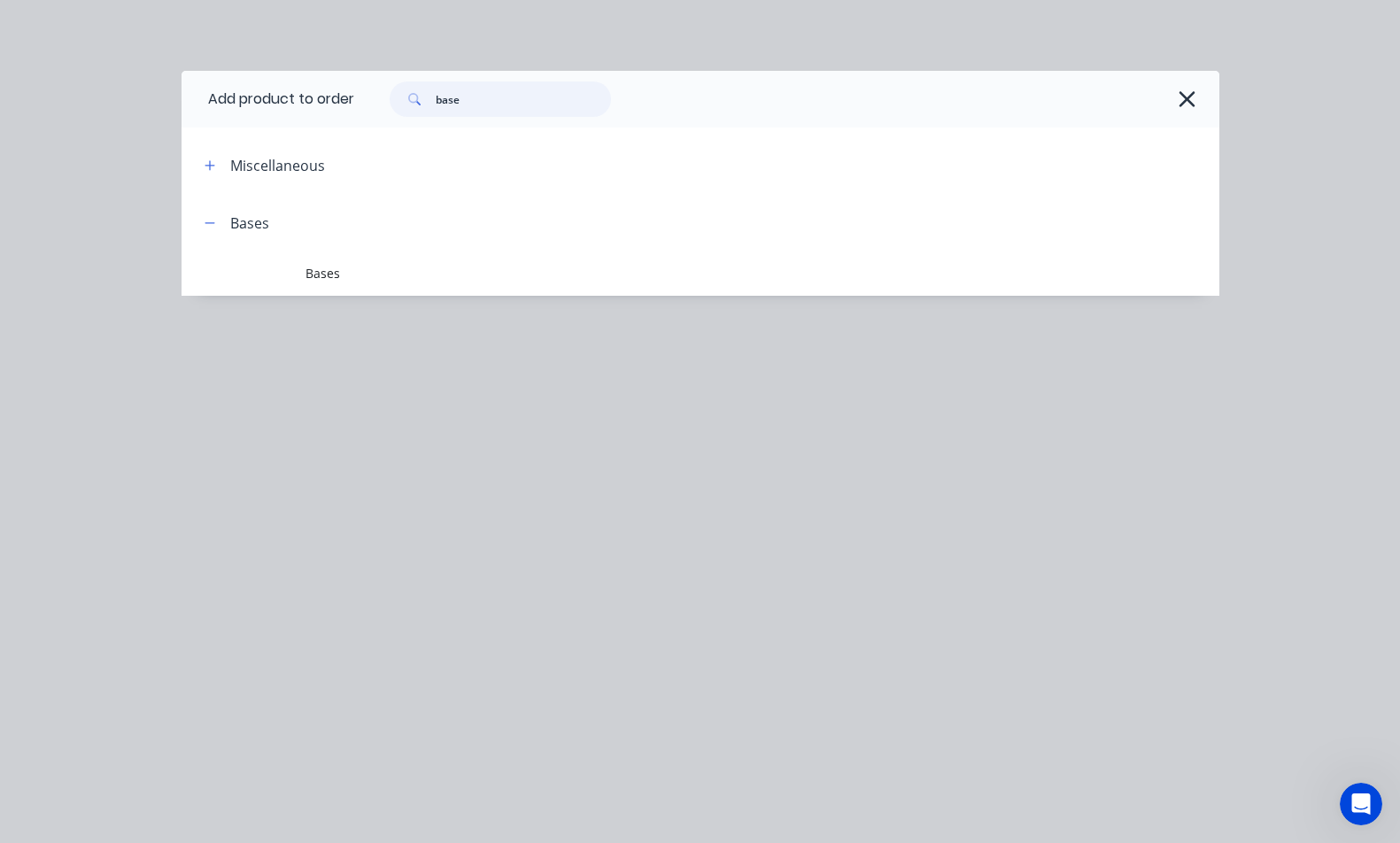
drag, startPoint x: 467, startPoint y: 103, endPoint x: 431, endPoint y: 98, distance: 36.3
click at [431, 98] on div "base" at bounding box center [500, 100] width 221 height 36
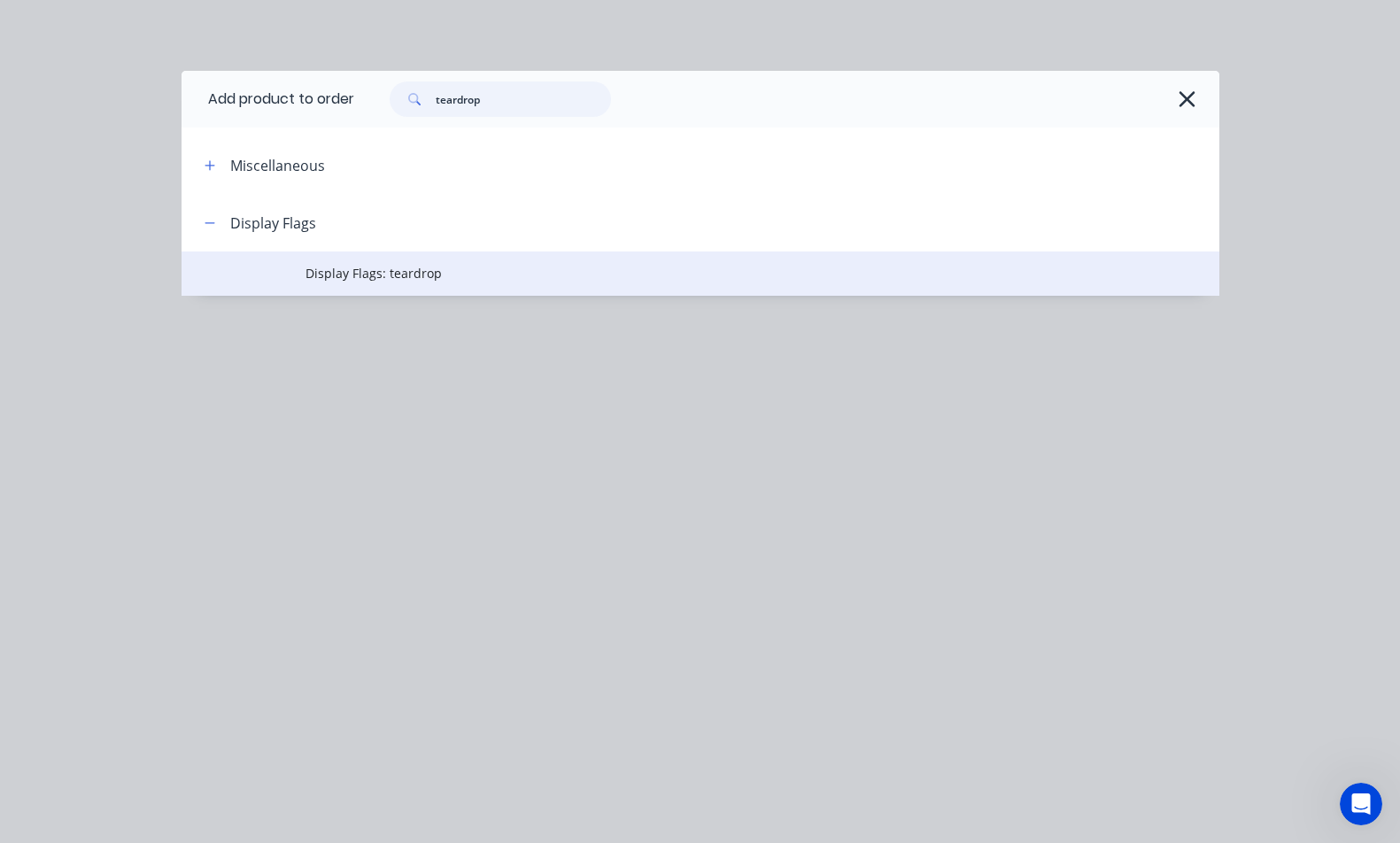
type input "teardrop"
click at [429, 285] on td "Display Flags: teardrop" at bounding box center [762, 274] width 913 height 44
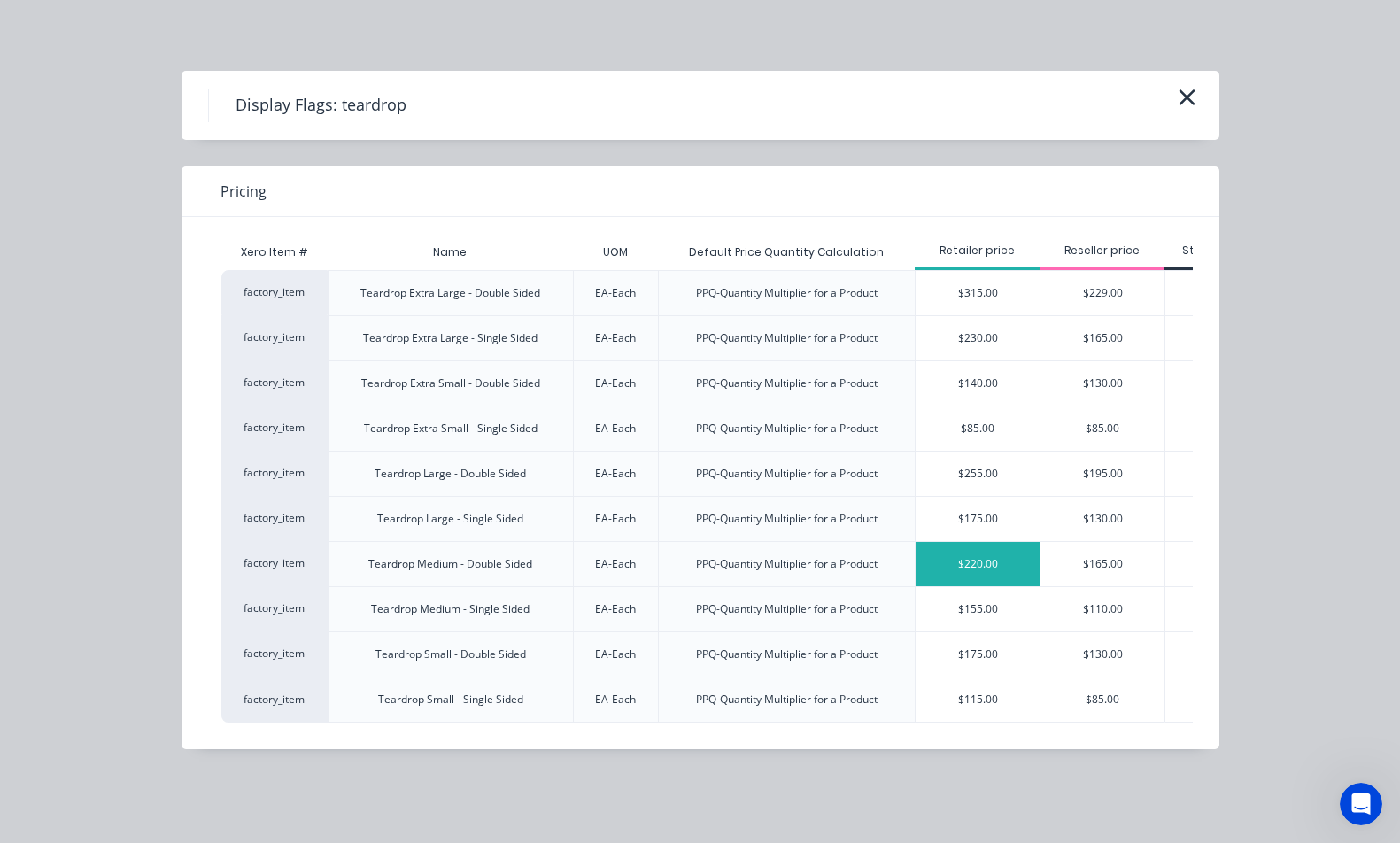
click at [949, 563] on div "$220.00" at bounding box center [977, 565] width 124 height 44
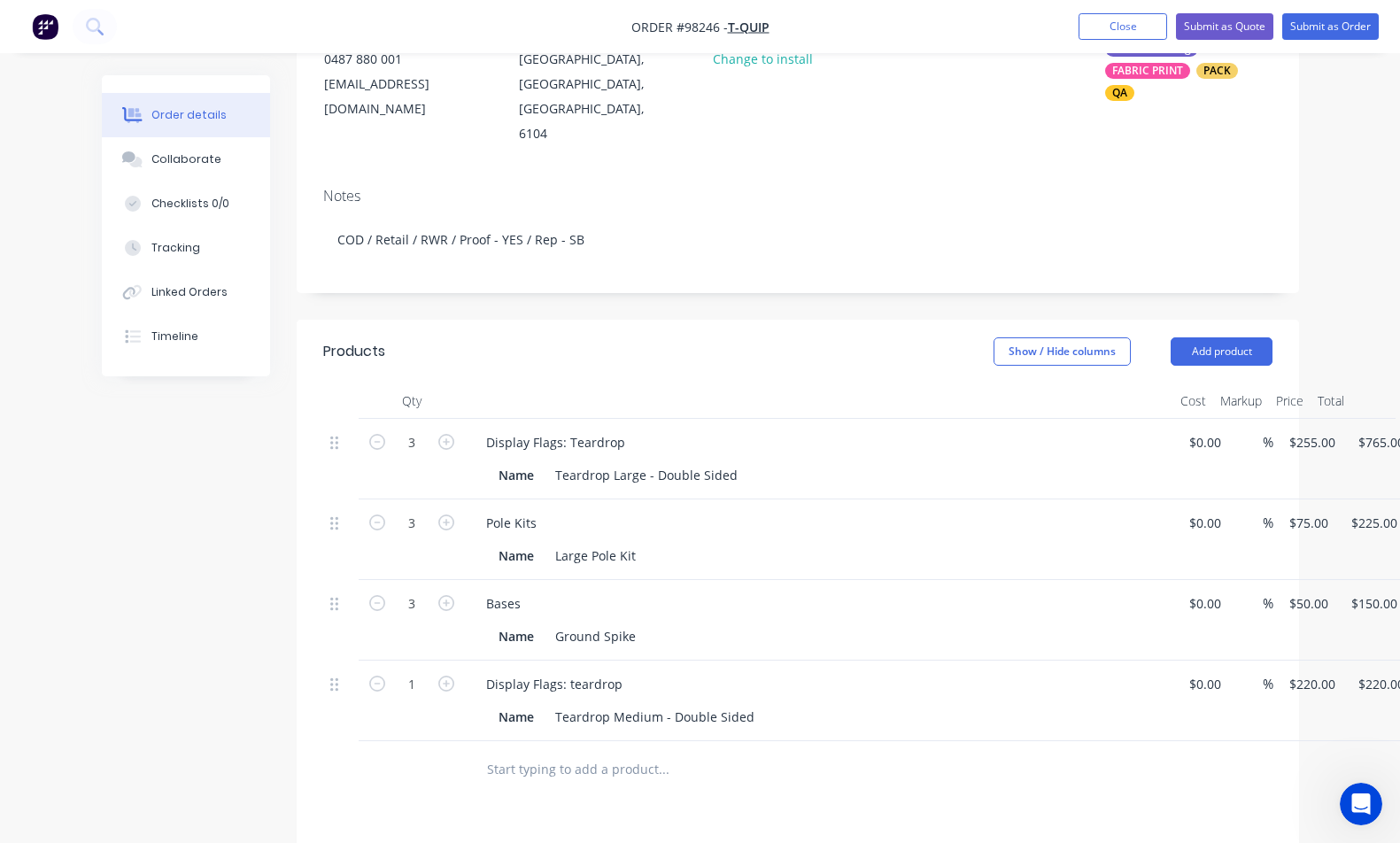
scroll to position [301, 0]
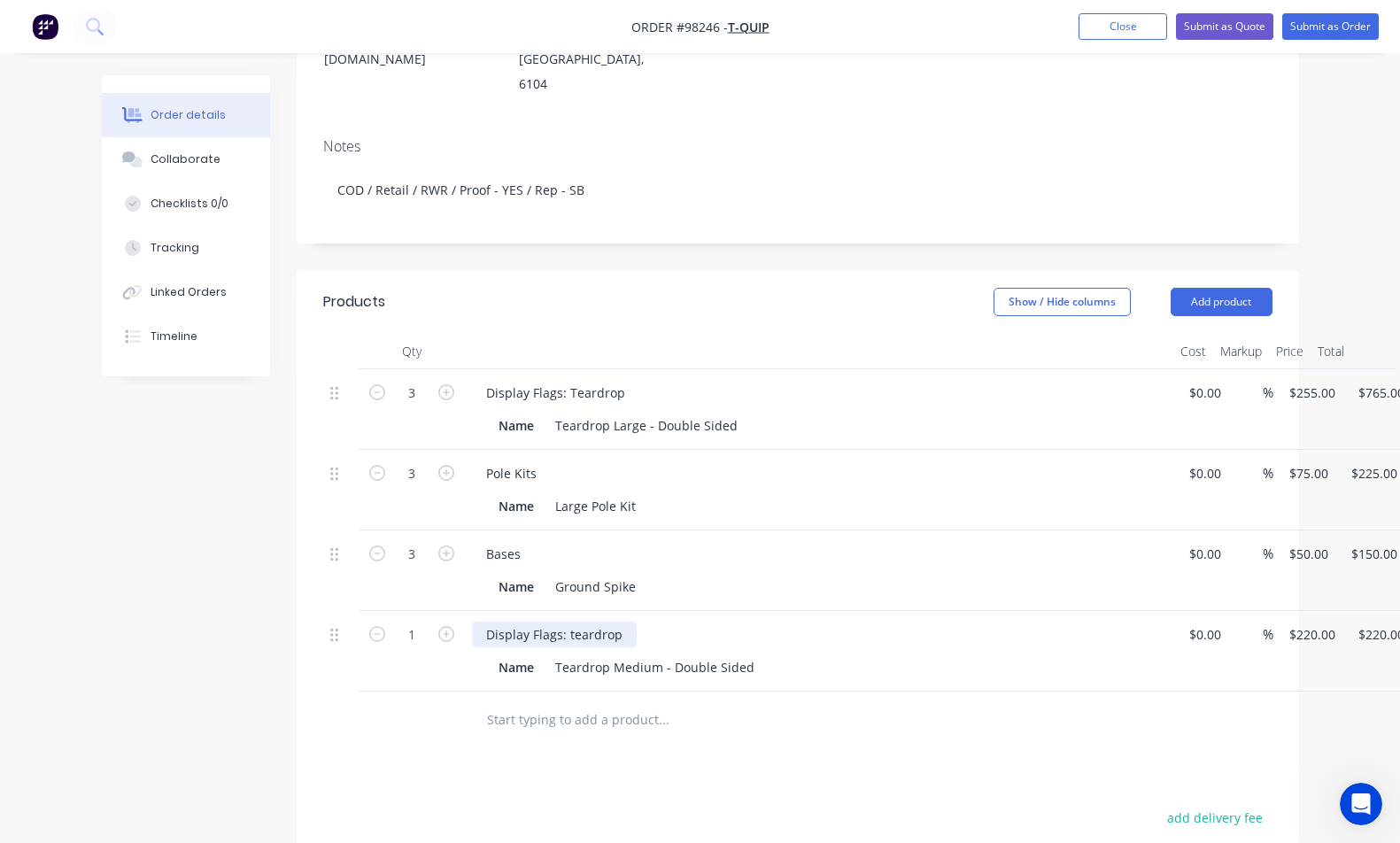
click at [623, 622] on div "Display Flags: teardrop" at bounding box center [554, 634] width 164 height 26
click at [443, 626] on icon "button" at bounding box center [446, 634] width 16 height 16
type input "2"
type input "$440.00"
click at [1212, 288] on button "Add product" at bounding box center [1221, 302] width 102 height 28
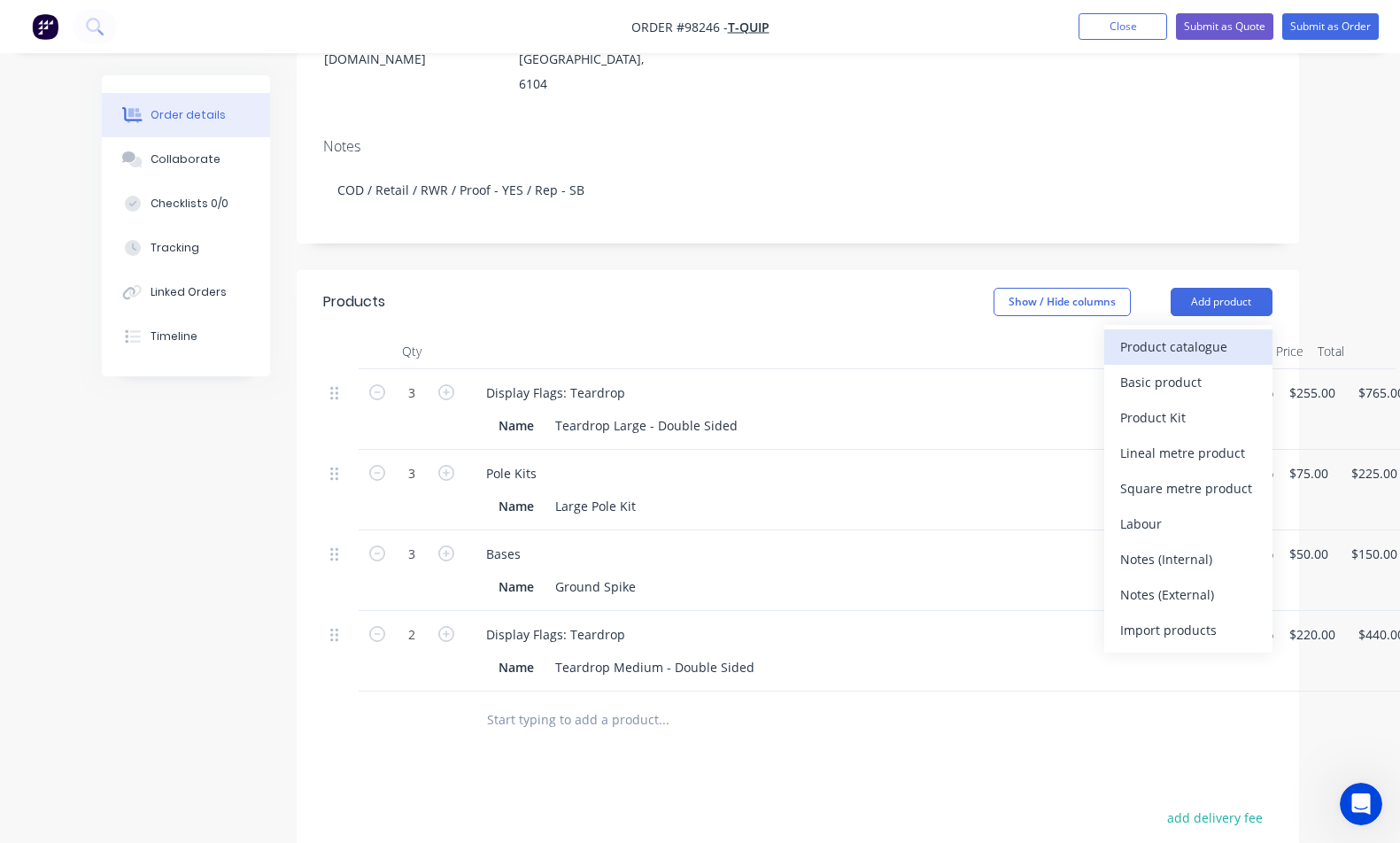
click at [1210, 334] on div "Product catalogue" at bounding box center [1188, 347] width 136 height 26
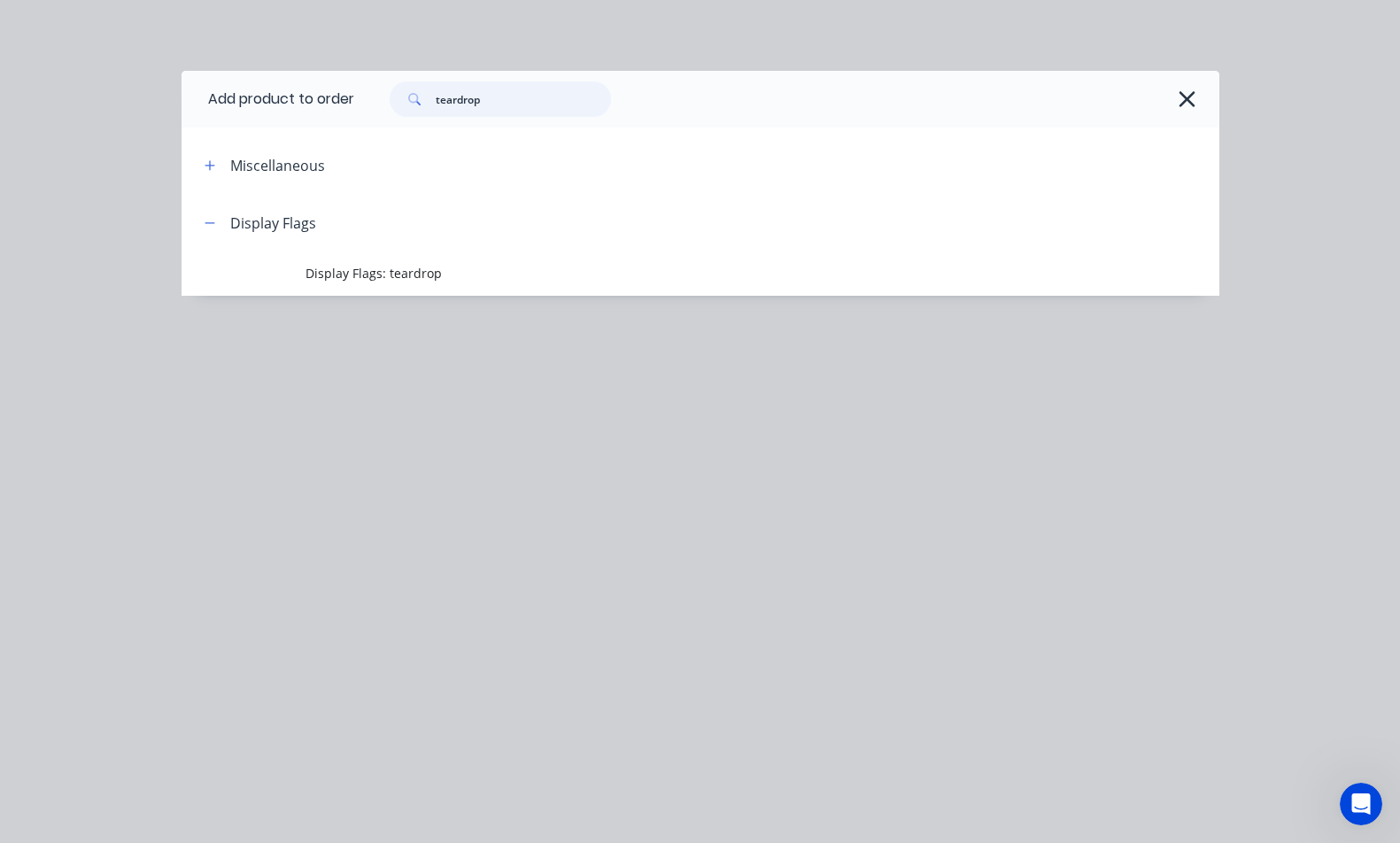
drag, startPoint x: 497, startPoint y: 101, endPoint x: 413, endPoint y: 93, distance: 84.4
click at [413, 93] on div "teardrop" at bounding box center [500, 100] width 221 height 36
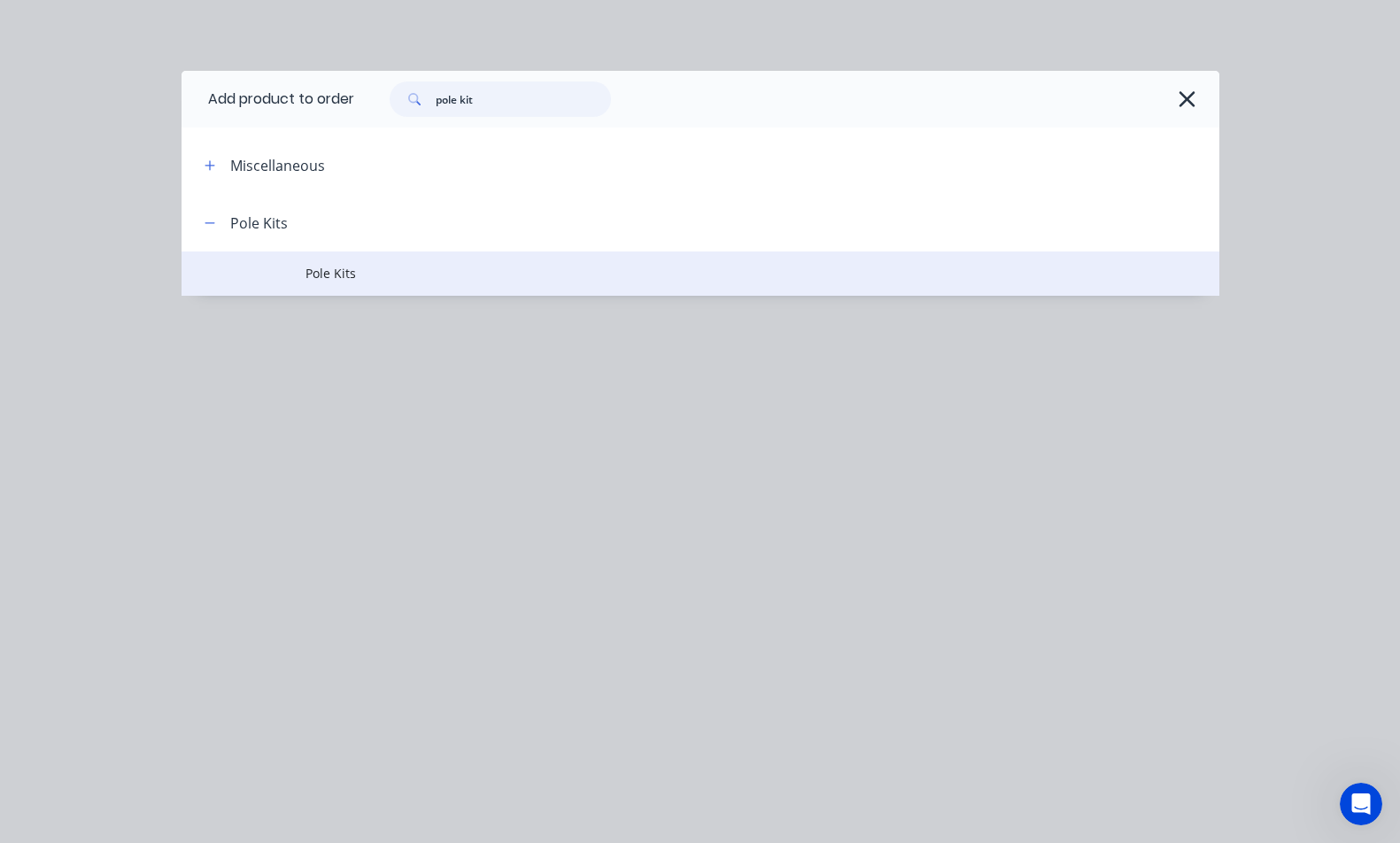
type input "pole kit"
click at [341, 272] on span "Pole Kits" at bounding box center [671, 273] width 731 height 19
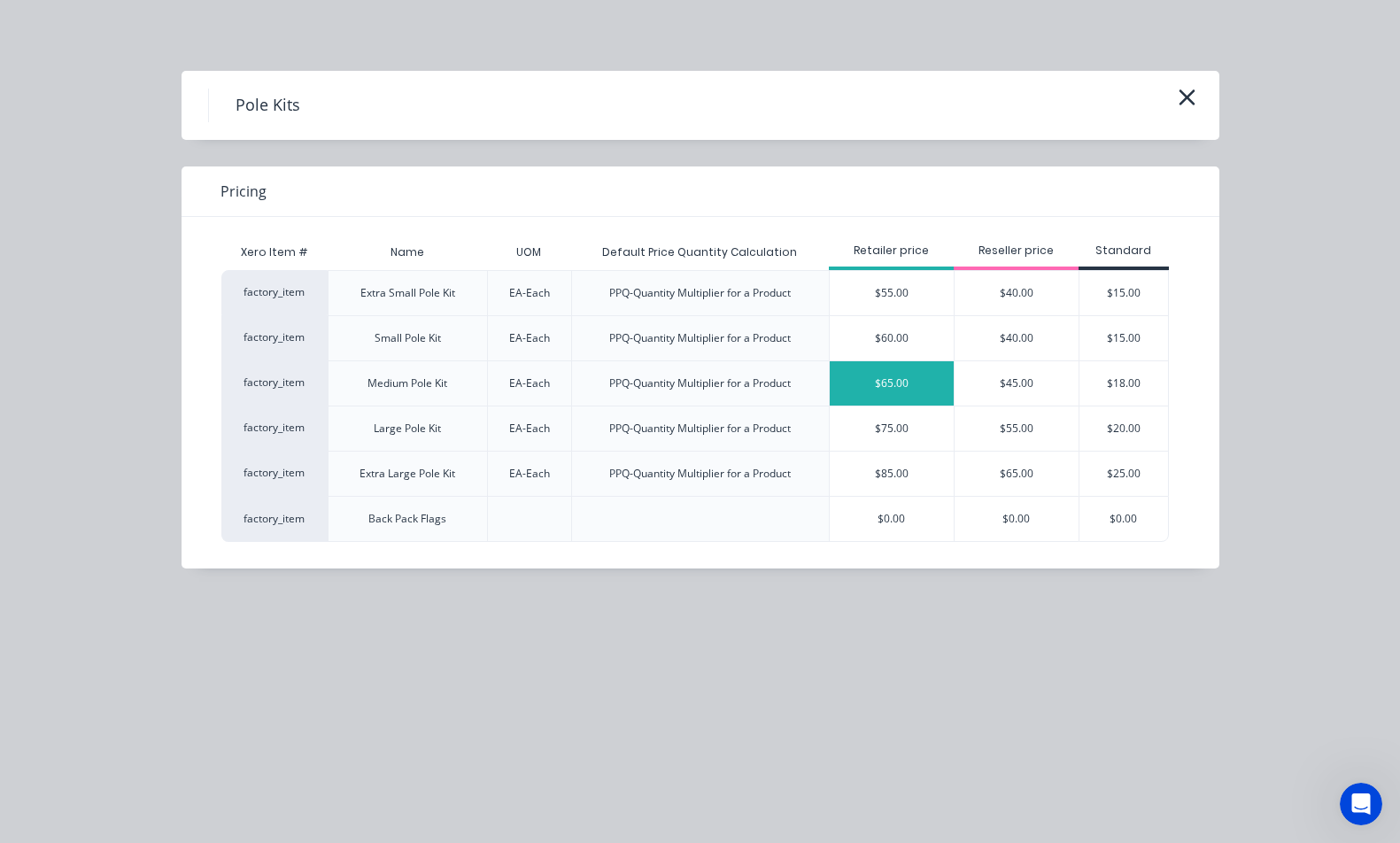
click at [857, 387] on div "$65.00" at bounding box center [891, 383] width 124 height 44
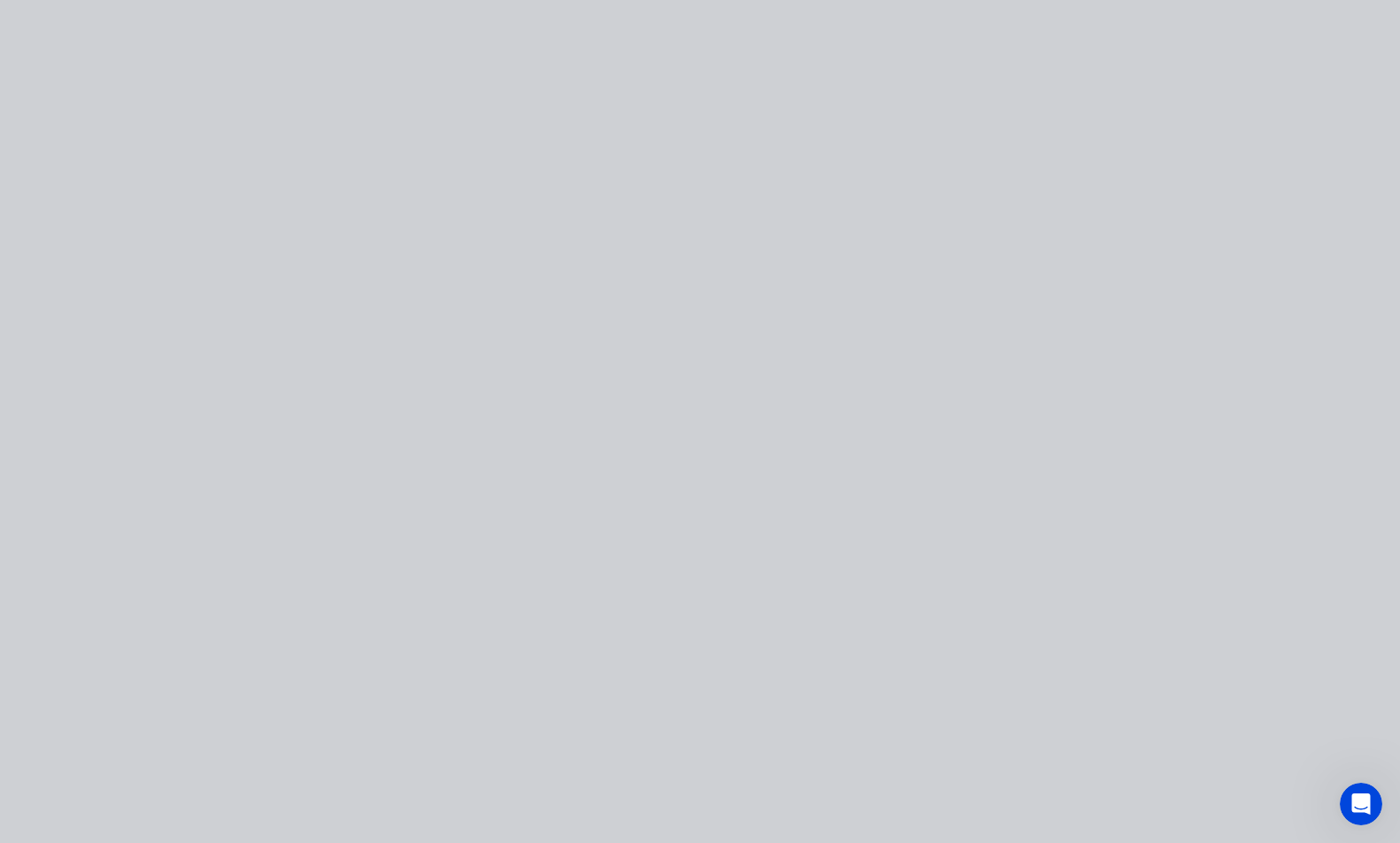
type input "$65.00"
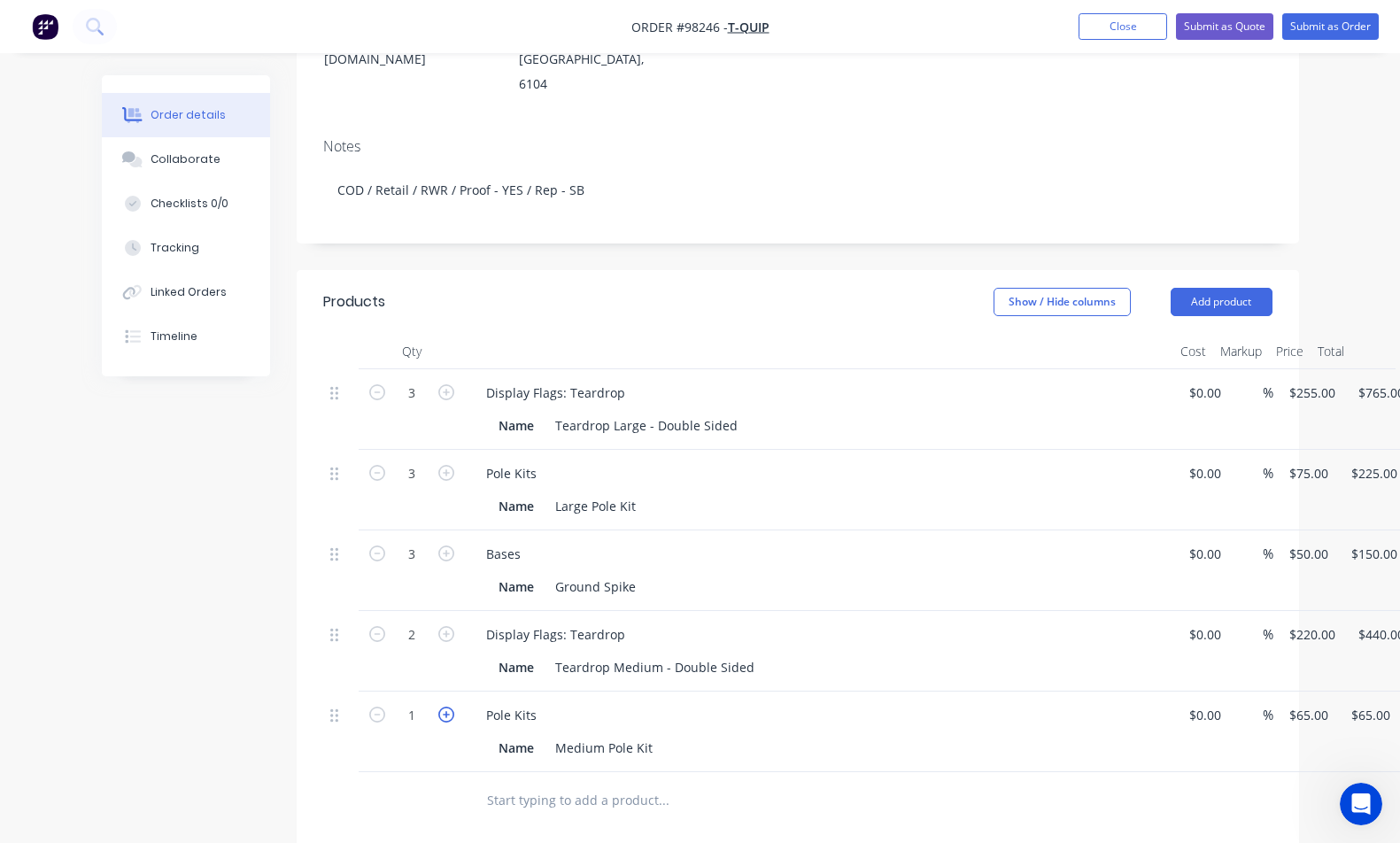
click at [444, 707] on icon "button" at bounding box center [446, 715] width 16 height 16
type input "2"
type input "$130.00"
click at [449, 546] on icon "button" at bounding box center [446, 554] width 16 height 16
type input "4"
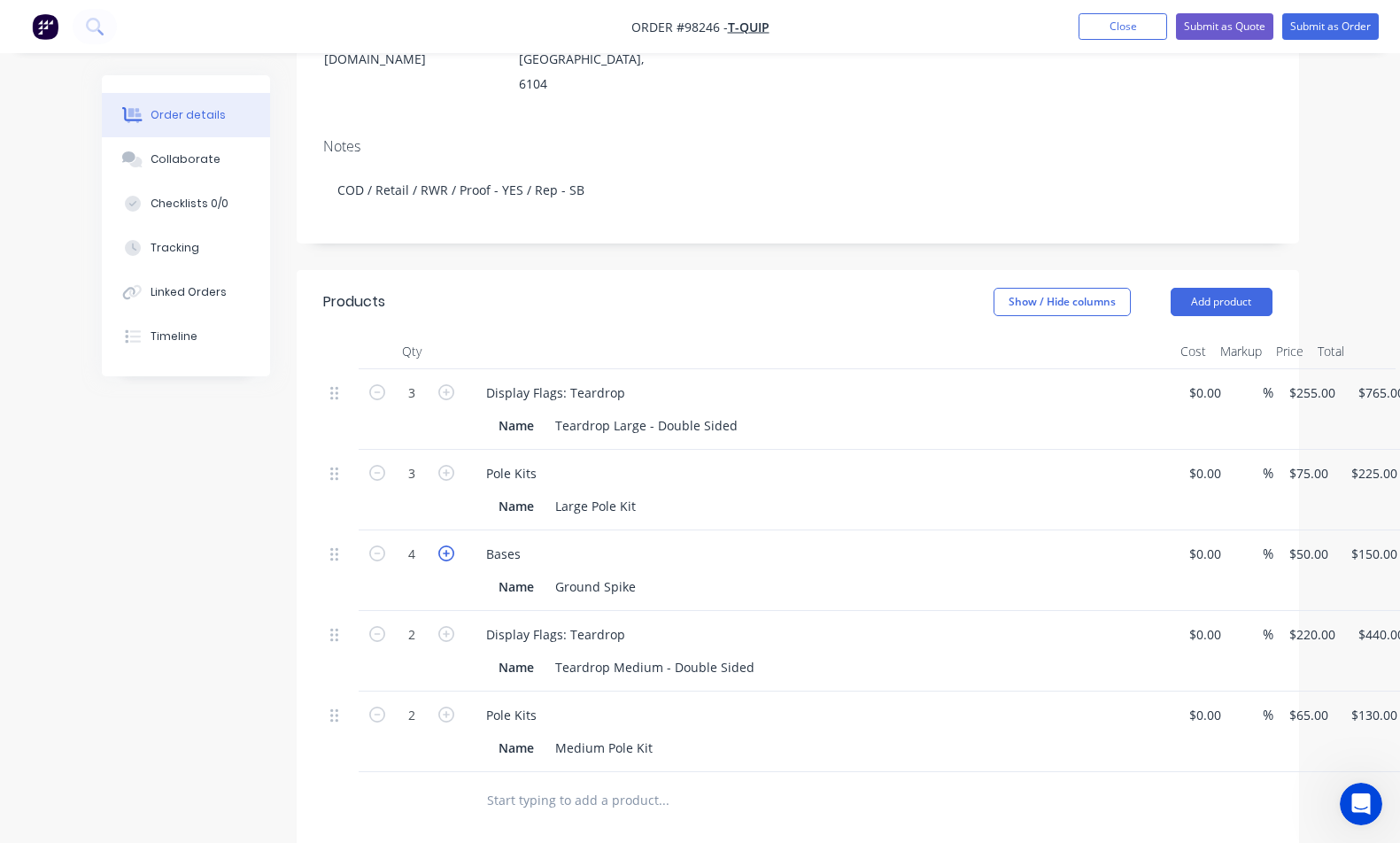
type input "$200.00"
click at [449, 546] on icon "button" at bounding box center [446, 554] width 16 height 16
type input "5"
type input "$250.00"
click at [1240, 288] on button "Add product" at bounding box center [1221, 302] width 102 height 28
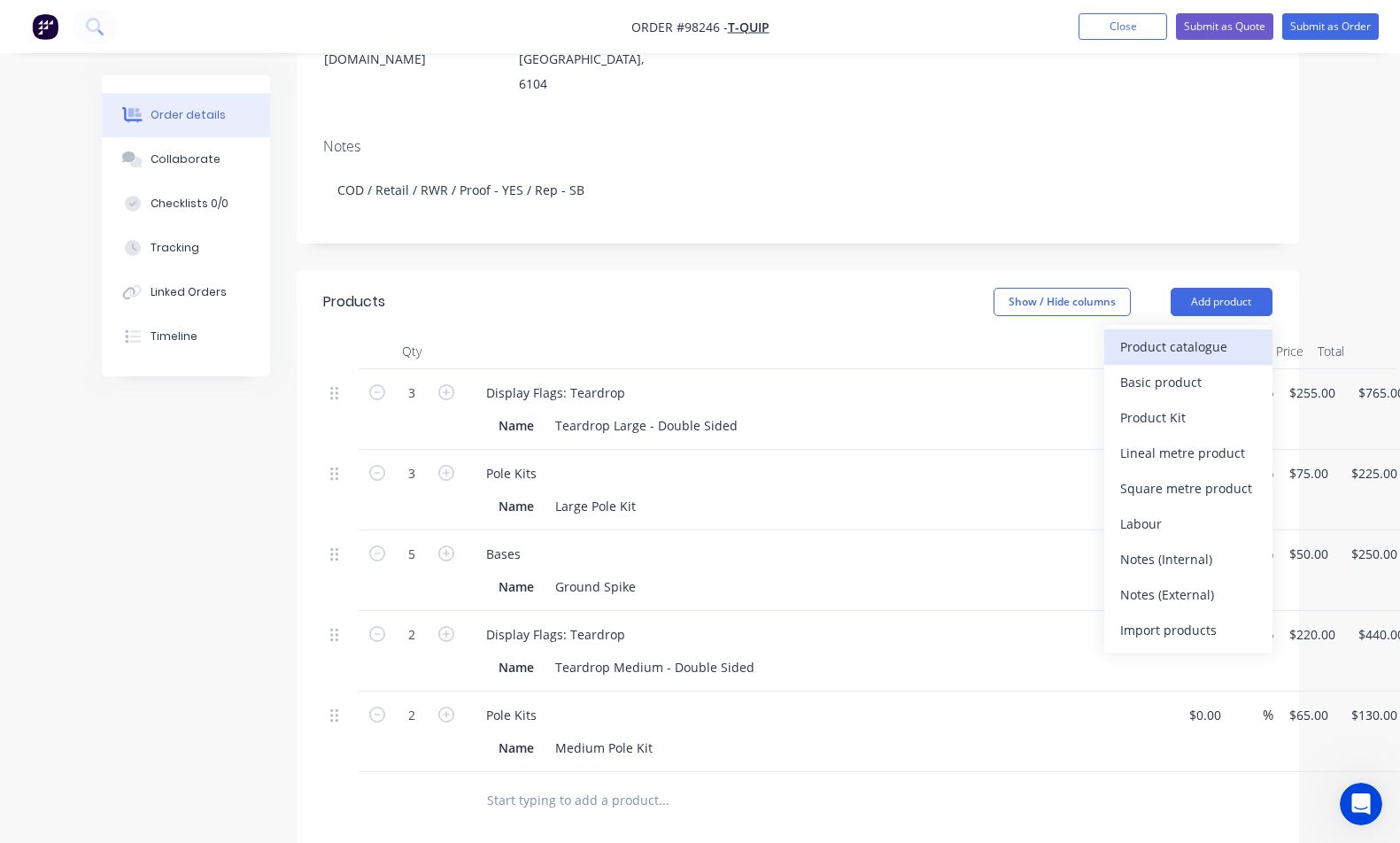
click at [1223, 334] on div "Product catalogue" at bounding box center [1188, 347] width 136 height 26
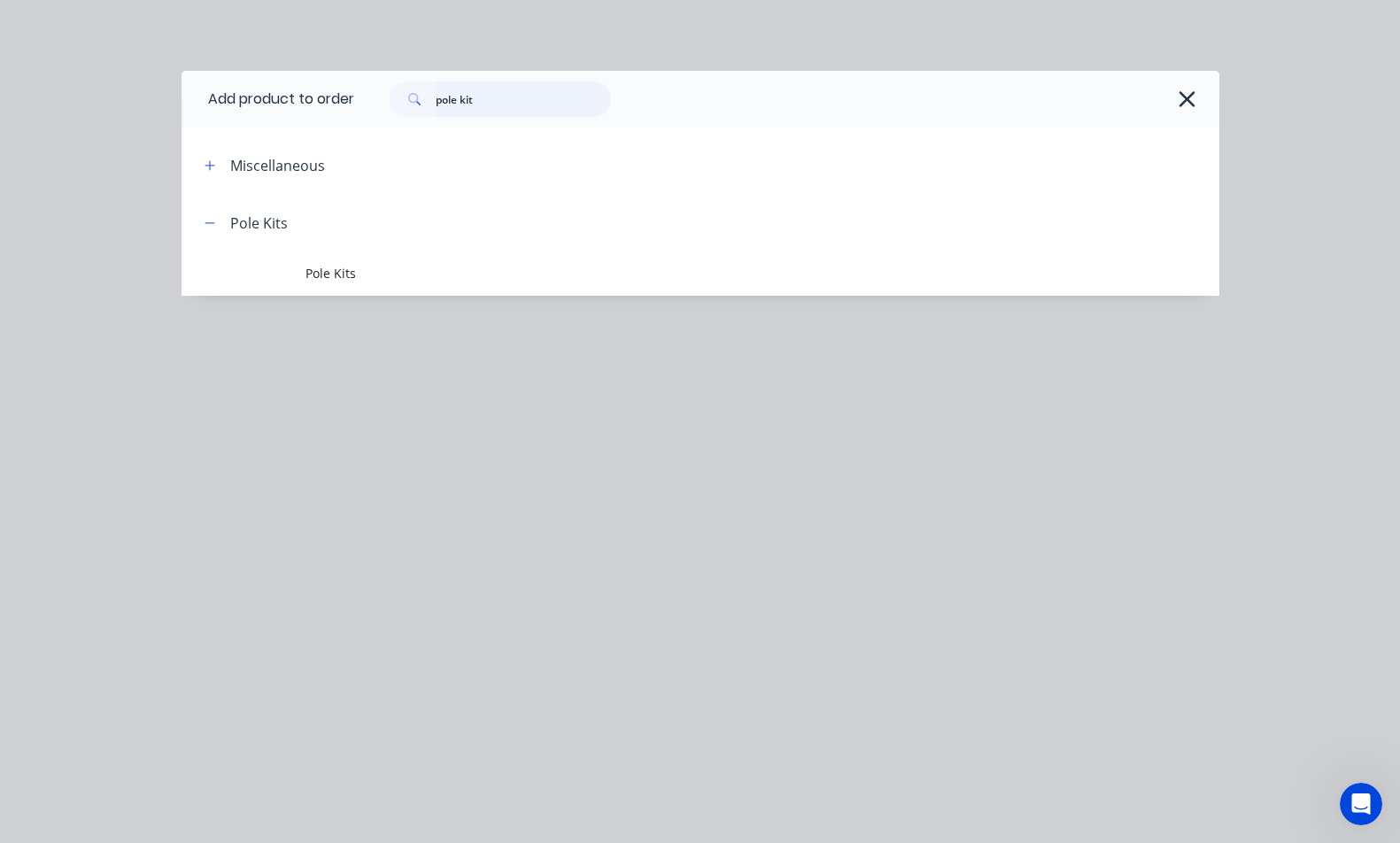
click at [500, 97] on input "pole kit" at bounding box center [523, 100] width 175 height 36
click at [518, 103] on input "pole kit" at bounding box center [523, 100] width 175 height 36
drag, startPoint x: 521, startPoint y: 104, endPoint x: 384, endPoint y: 91, distance: 137.6
click at [384, 91] on div "pole kit" at bounding box center [491, 100] width 239 height 36
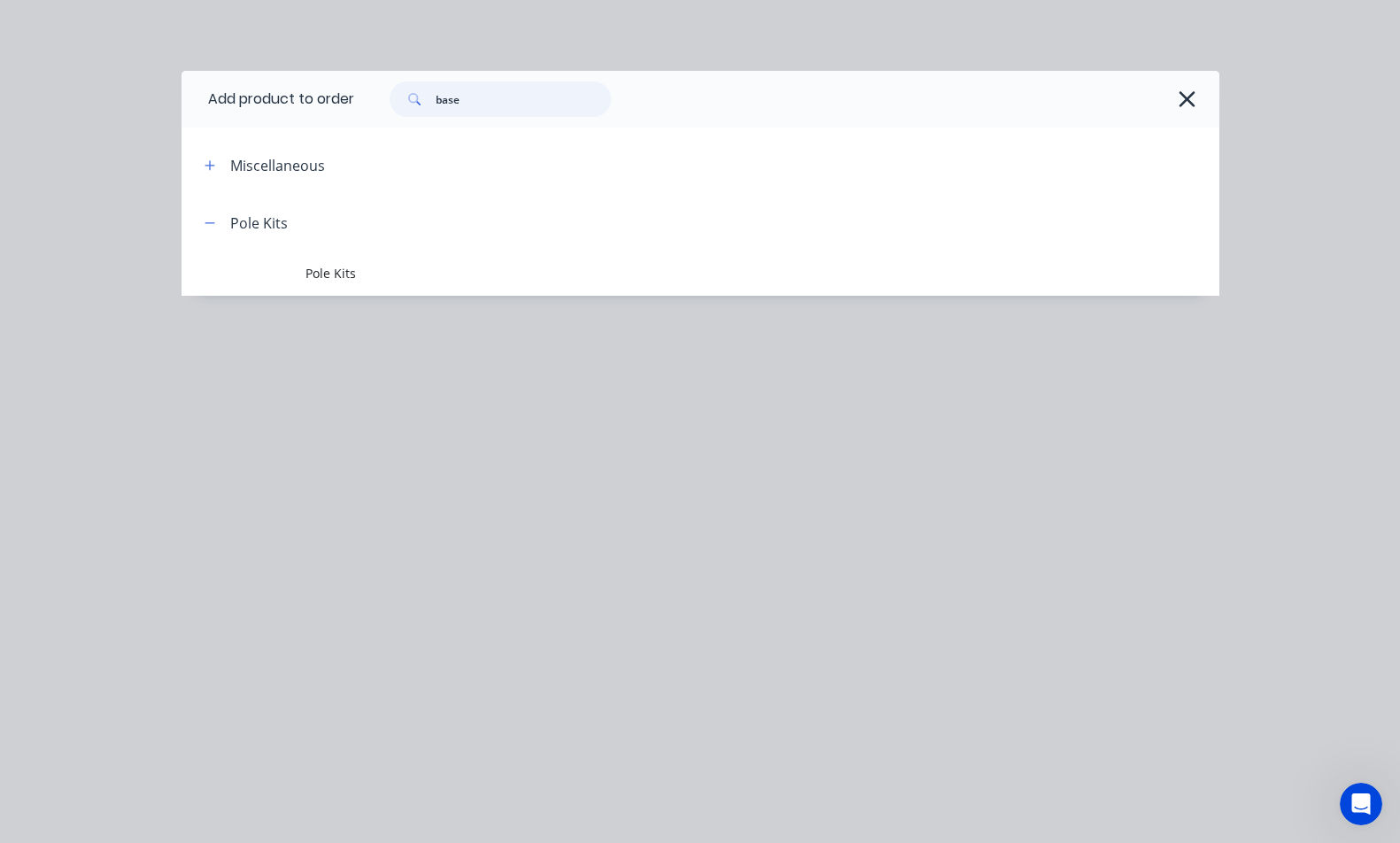
type input "base"
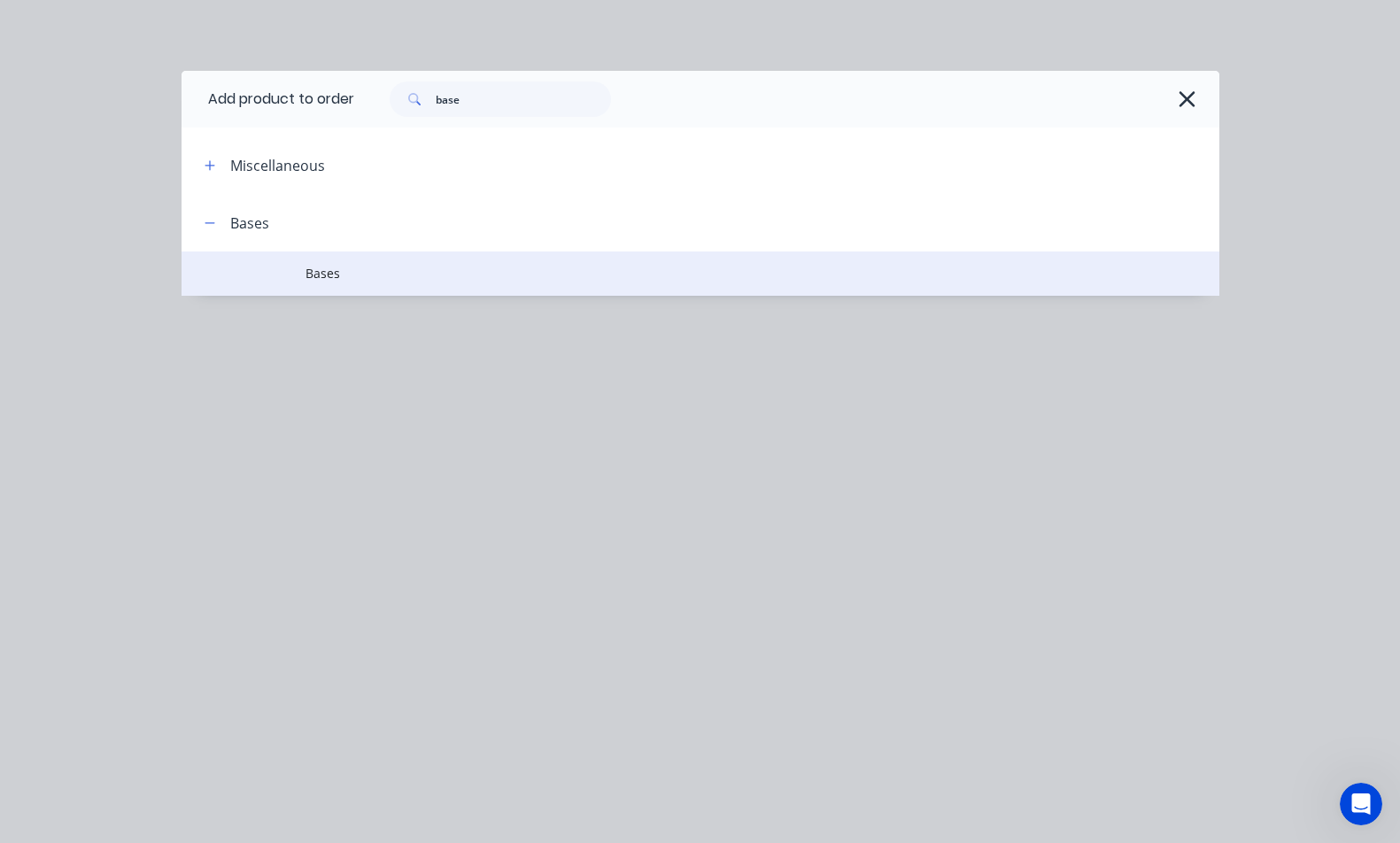
click at [309, 275] on span "Bases" at bounding box center [671, 273] width 731 height 19
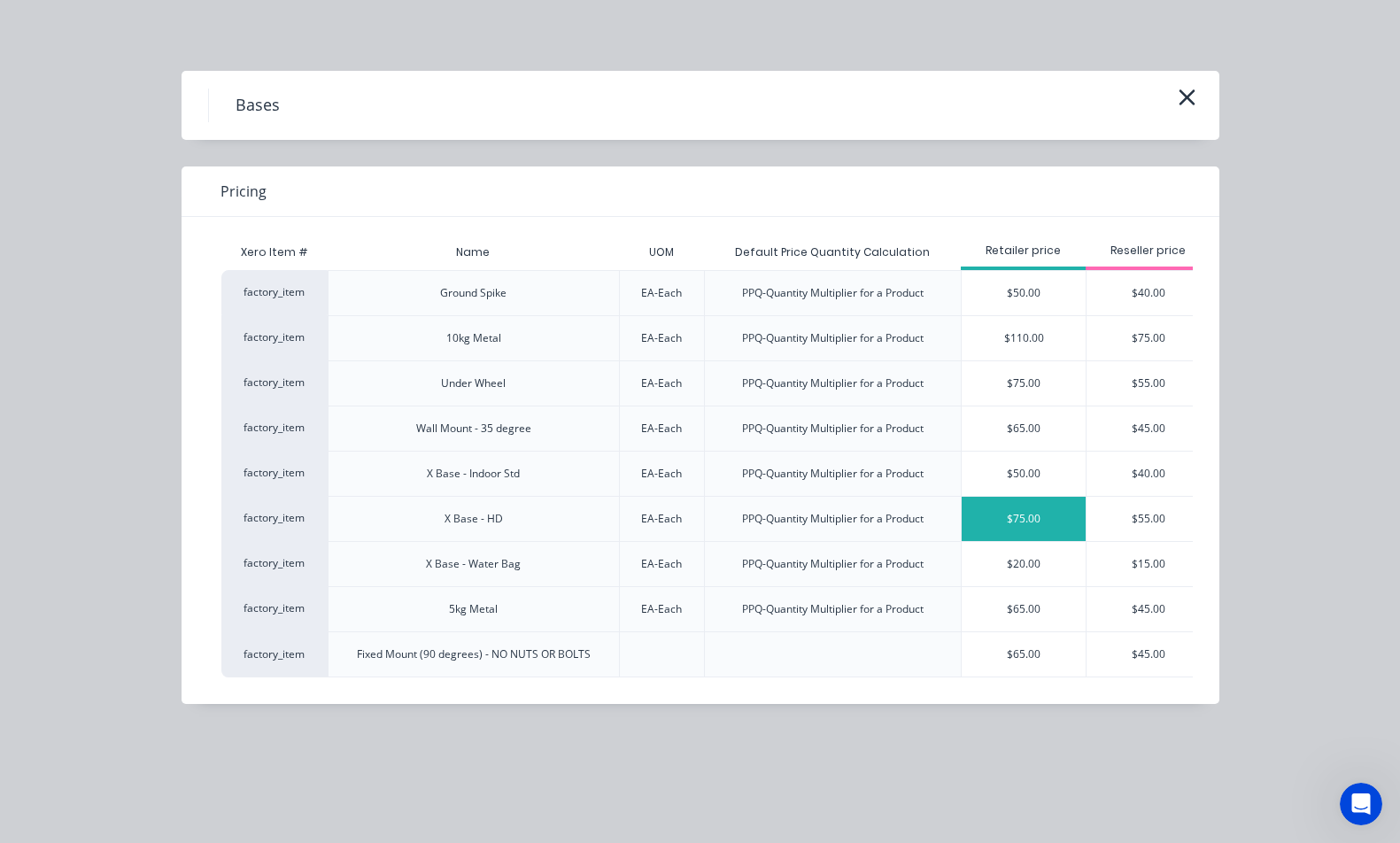
click at [996, 522] on div "$75.00" at bounding box center [1023, 519] width 124 height 44
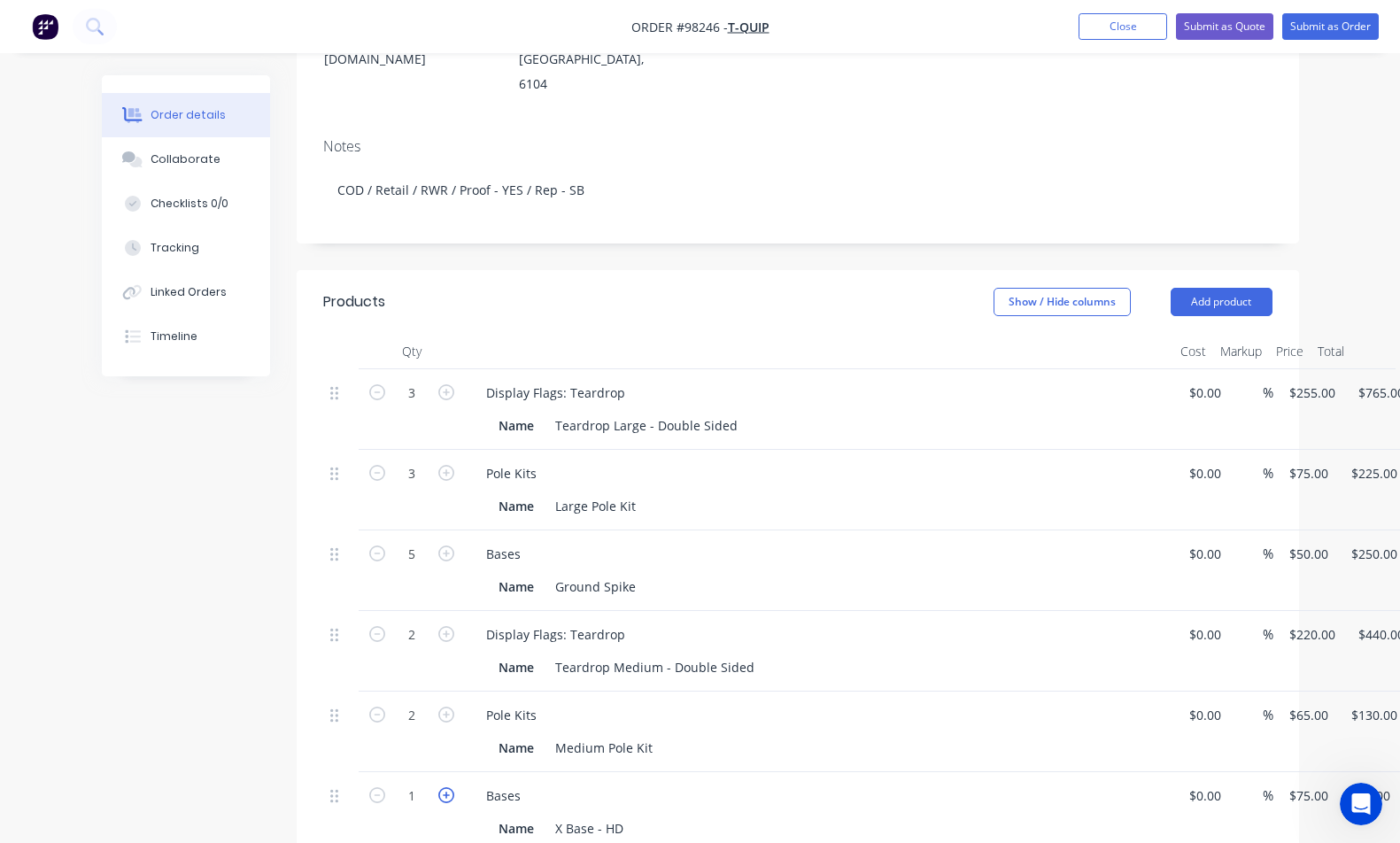
click at [449, 787] on icon "button" at bounding box center [446, 795] width 16 height 16
type input "2"
type input "$150.00"
click at [449, 787] on icon "button" at bounding box center [446, 795] width 16 height 16
type input "3"
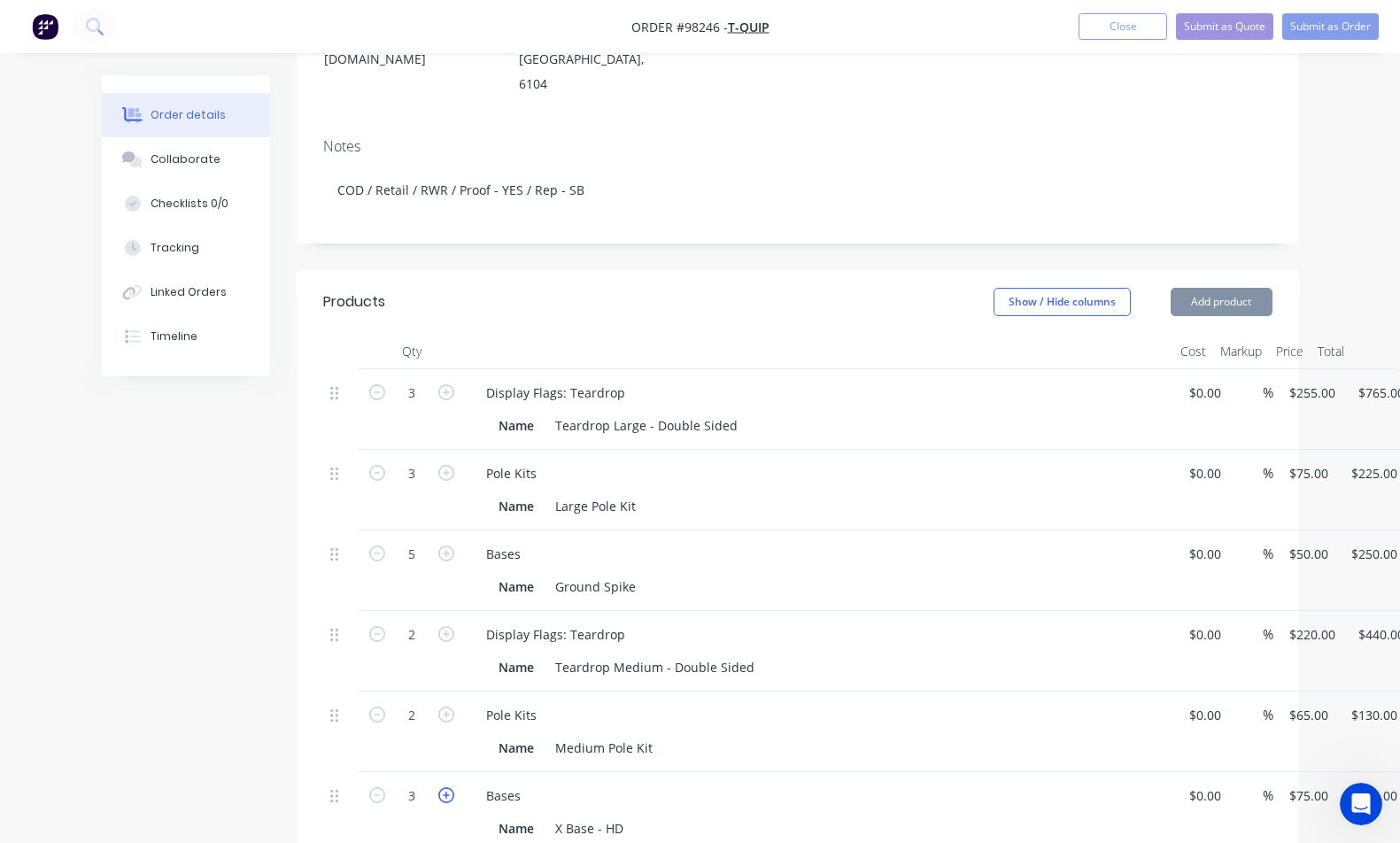
type input "$225.00"
click at [449, 787] on icon "button" at bounding box center [446, 795] width 16 height 16
type input "4"
type input "$300.00"
click at [449, 787] on icon "button" at bounding box center [446, 795] width 16 height 16
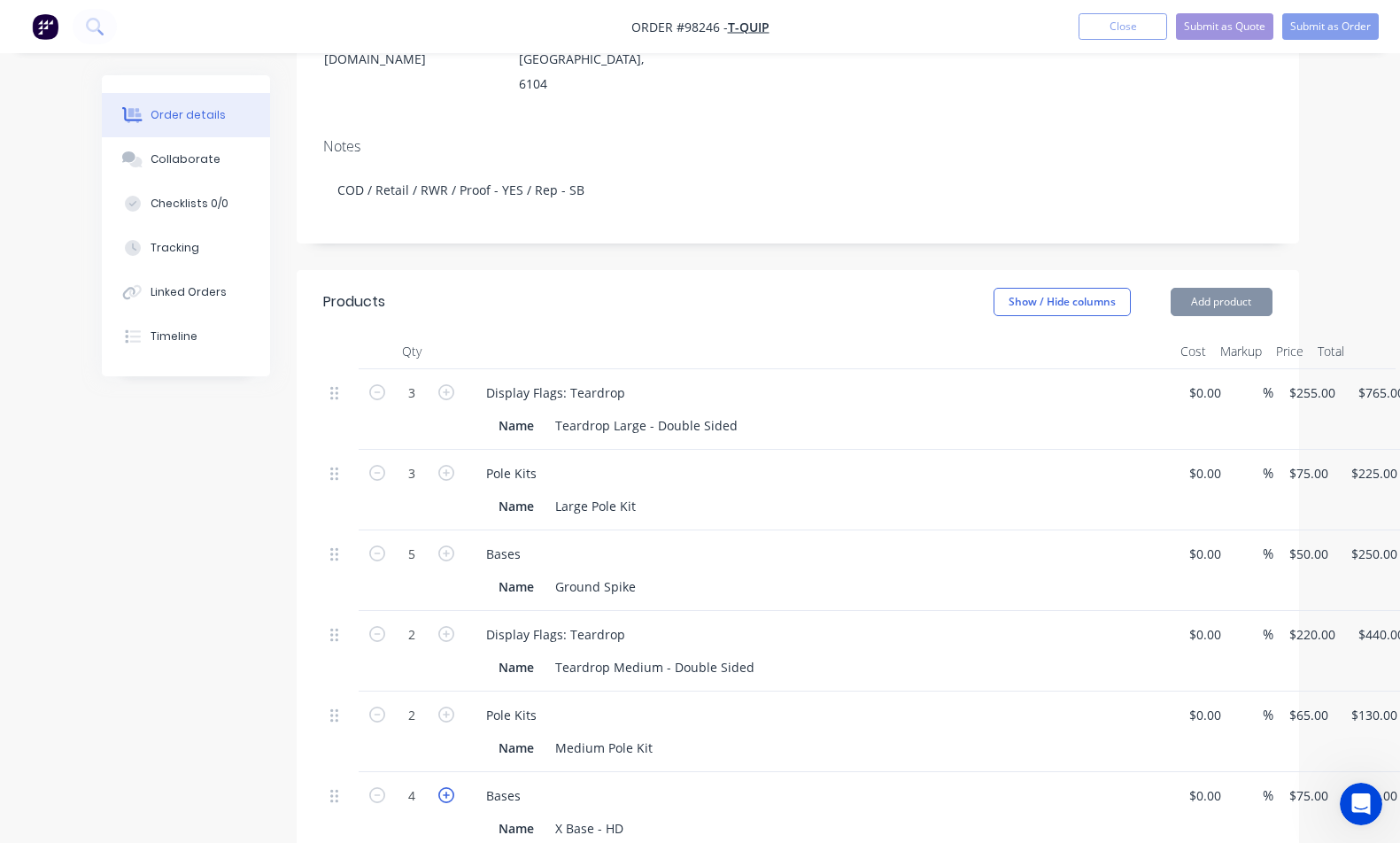
type input "5"
type input "$375.00"
click at [1228, 288] on button "Add product" at bounding box center [1221, 302] width 102 height 28
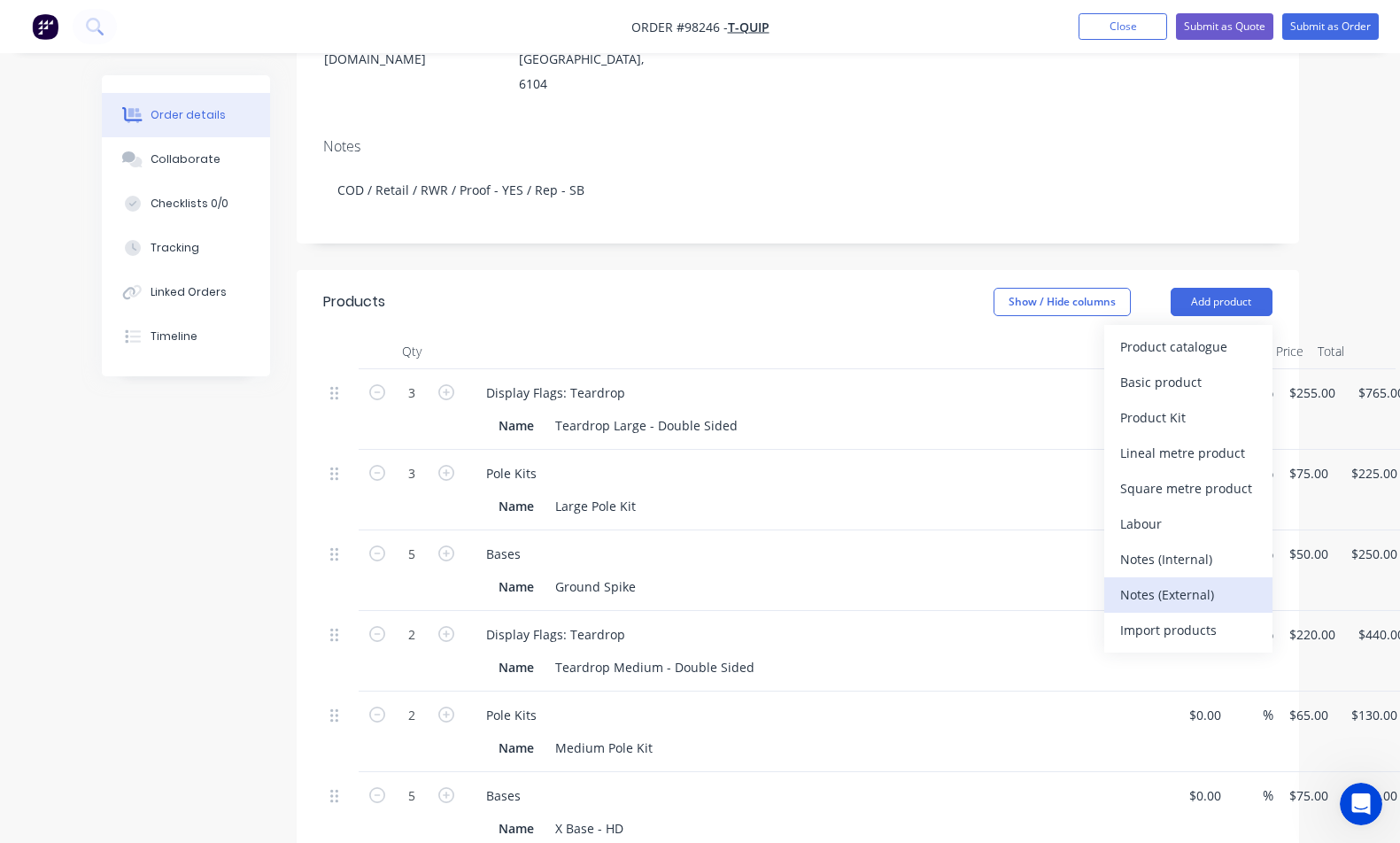
click at [1223, 582] on div "Notes (External)" at bounding box center [1188, 594] width 136 height 26
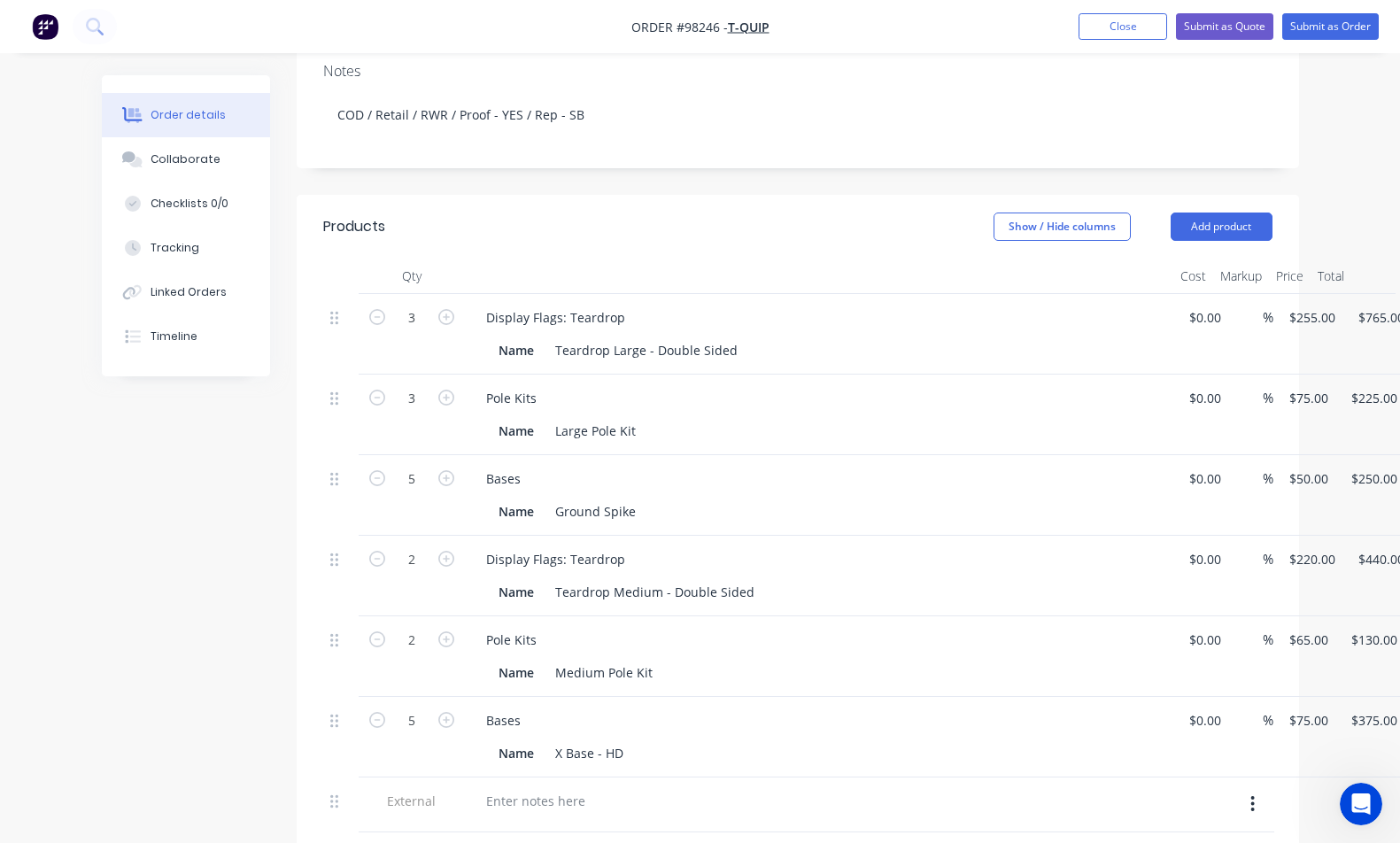
scroll to position [436, 0]
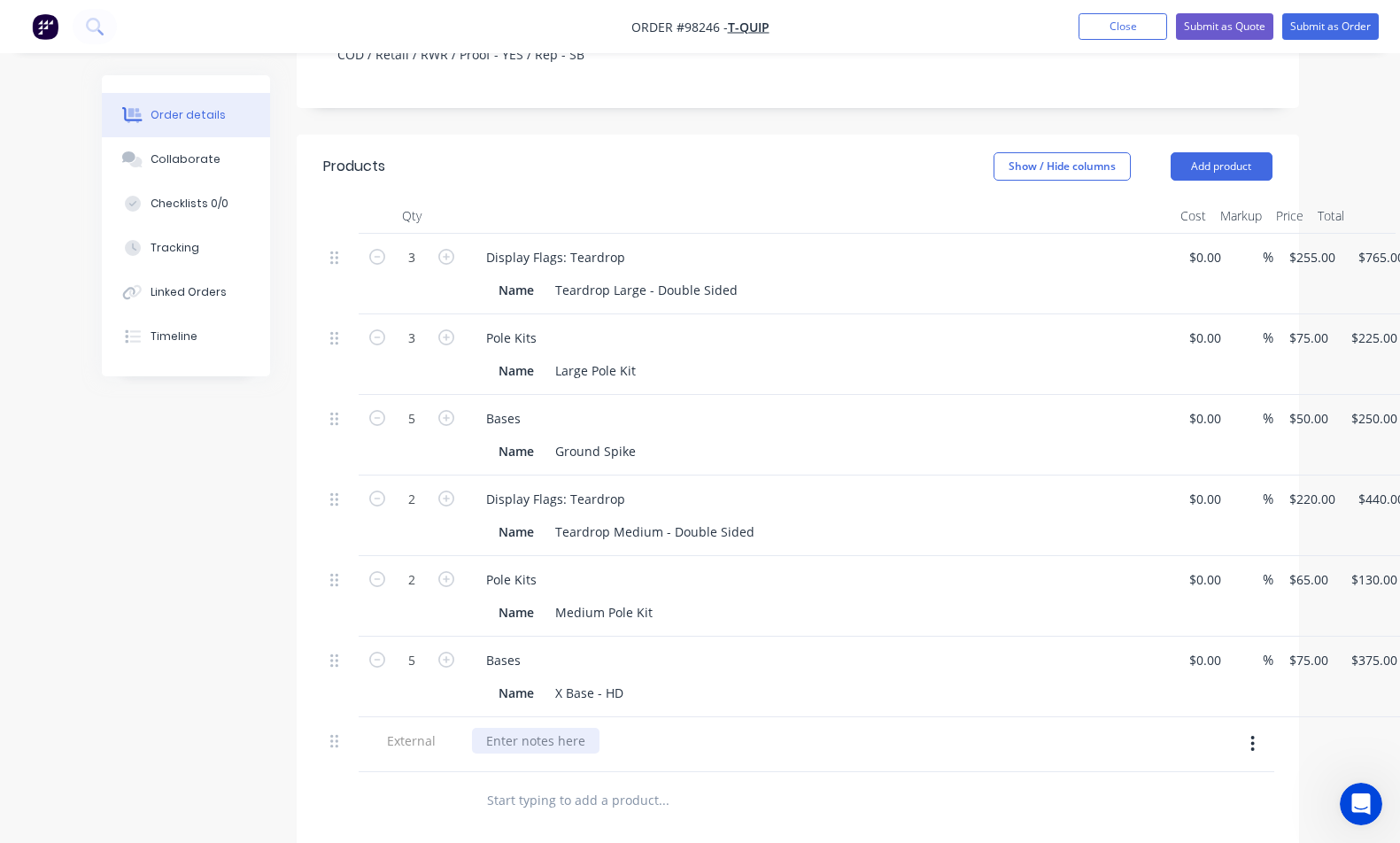
click at [549, 728] on div at bounding box center [535, 741] width 127 height 26
paste div
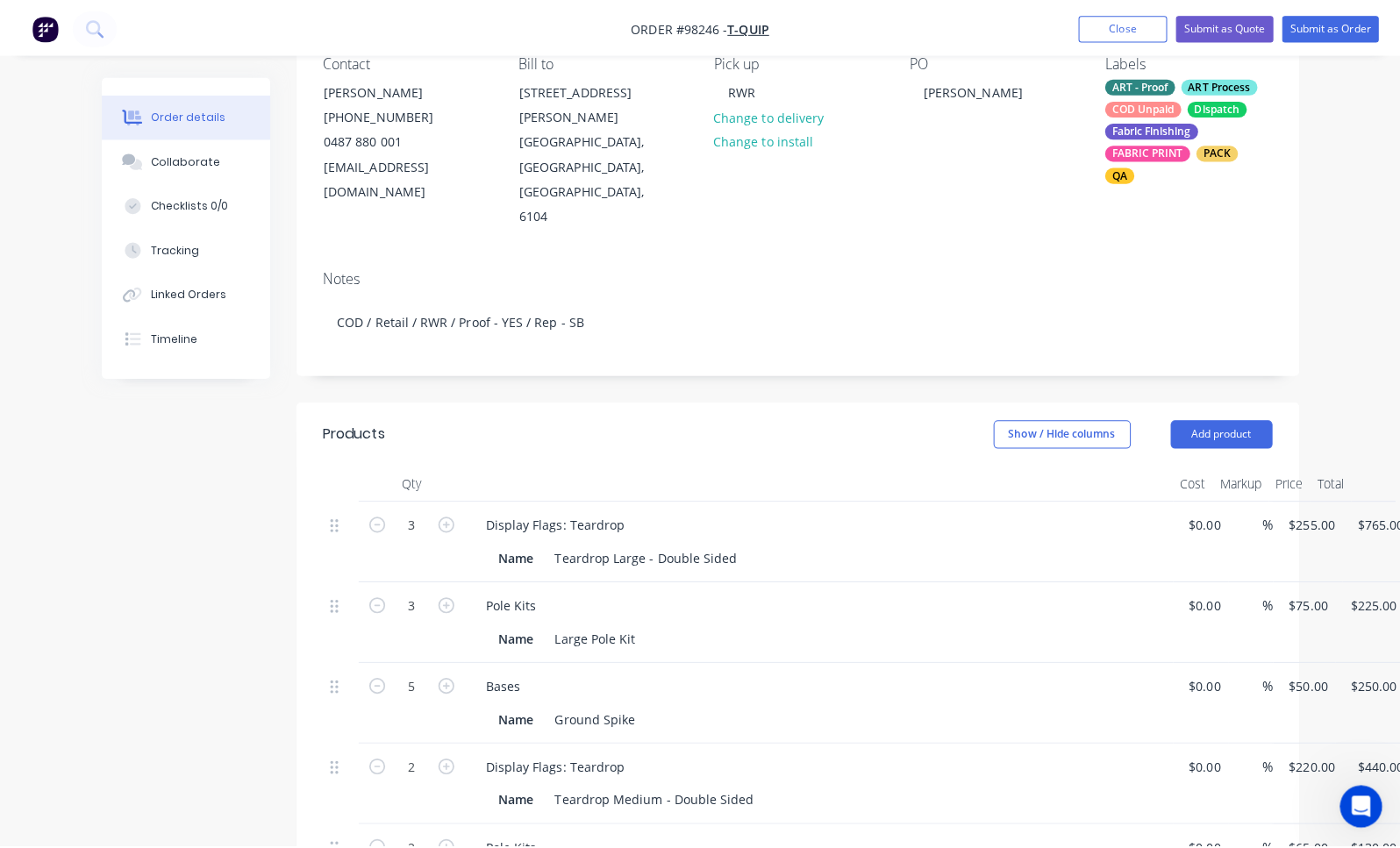
scroll to position [0, 0]
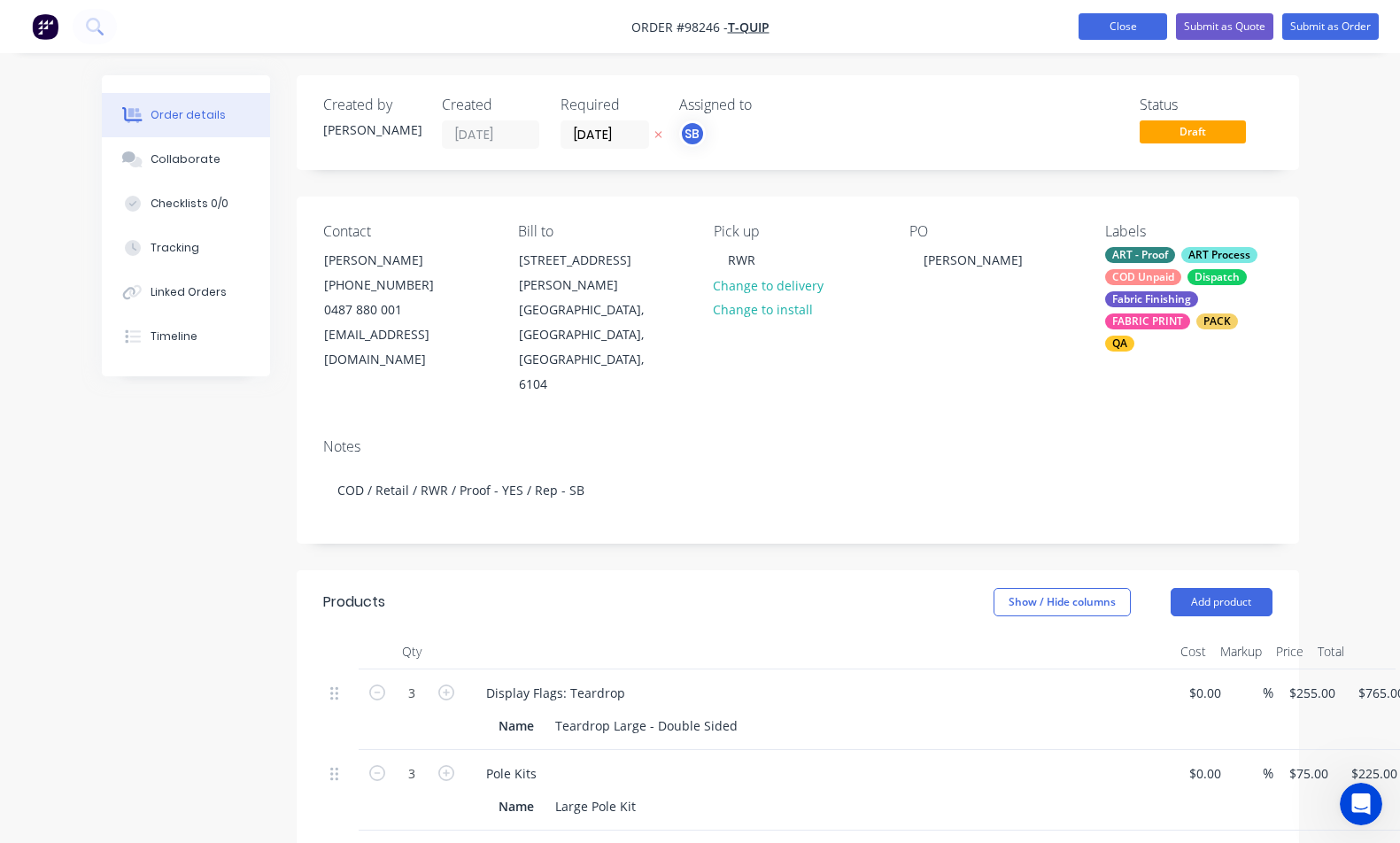
click at [1113, 27] on button "Close" at bounding box center [1123, 27] width 89 height 27
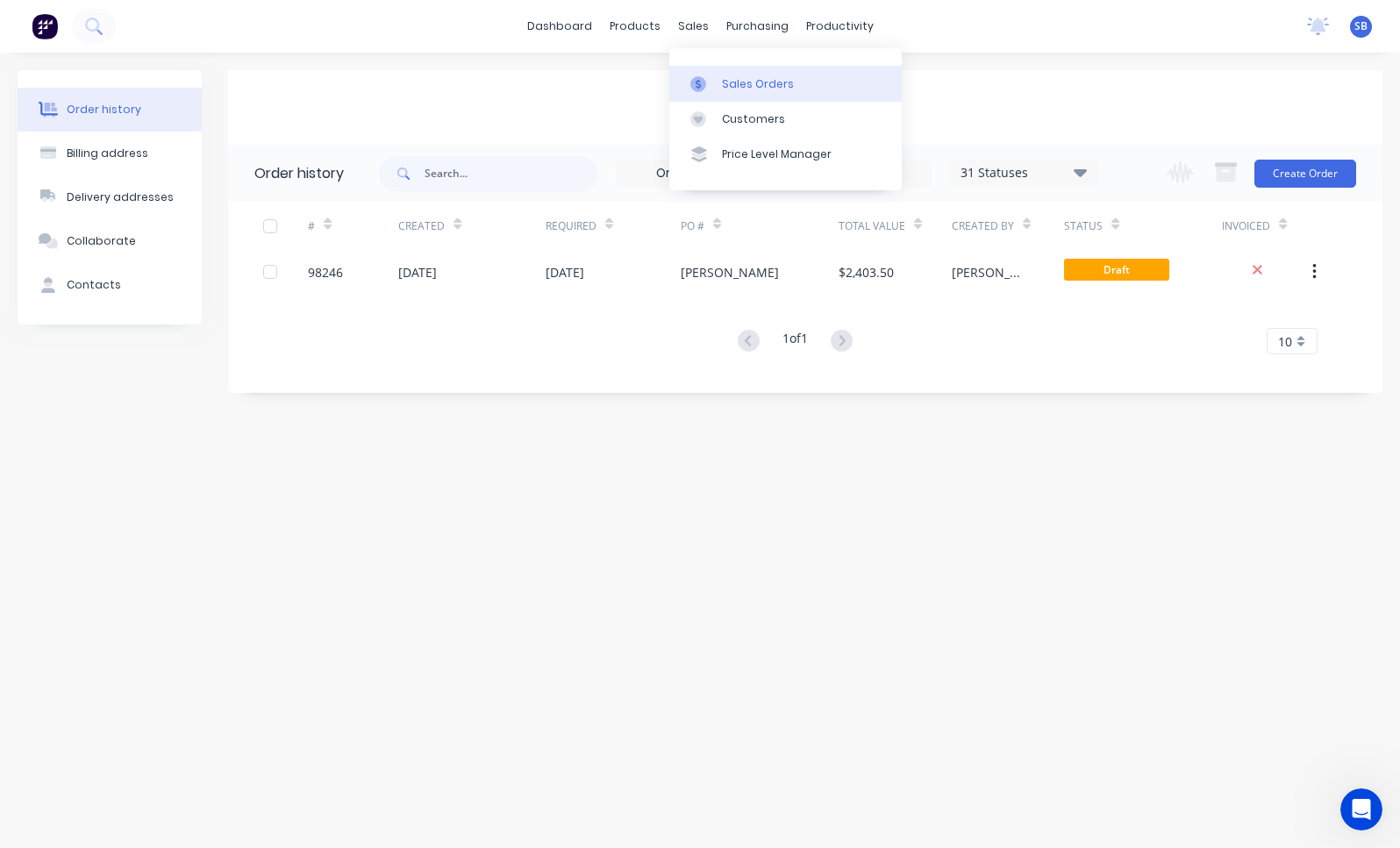
click at [716, 84] on div at bounding box center [704, 85] width 26 height 16
